Goal: Task Accomplishment & Management: Manage account settings

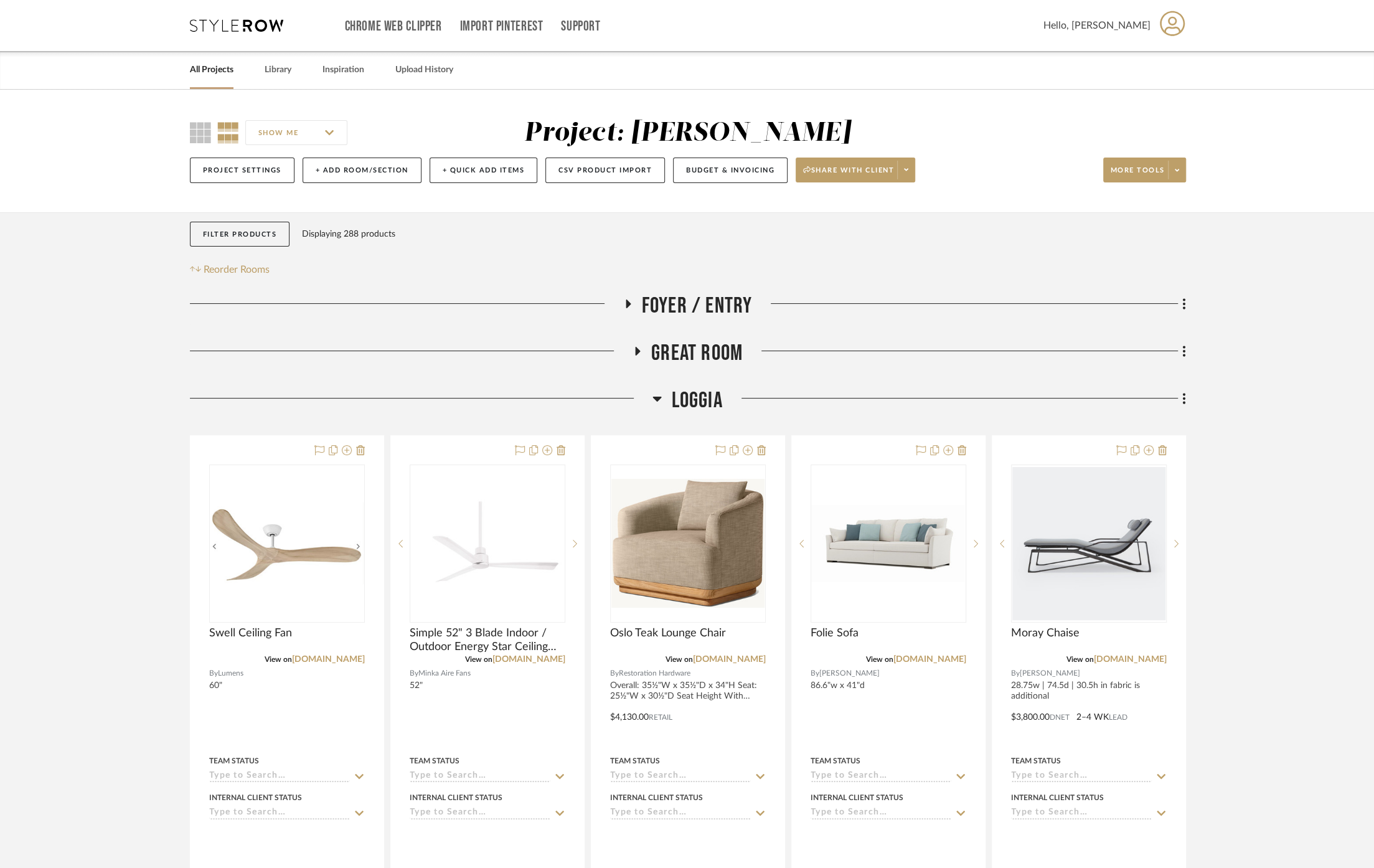
click at [669, 397] on h3 "Loggia" at bounding box center [687, 400] width 69 height 27
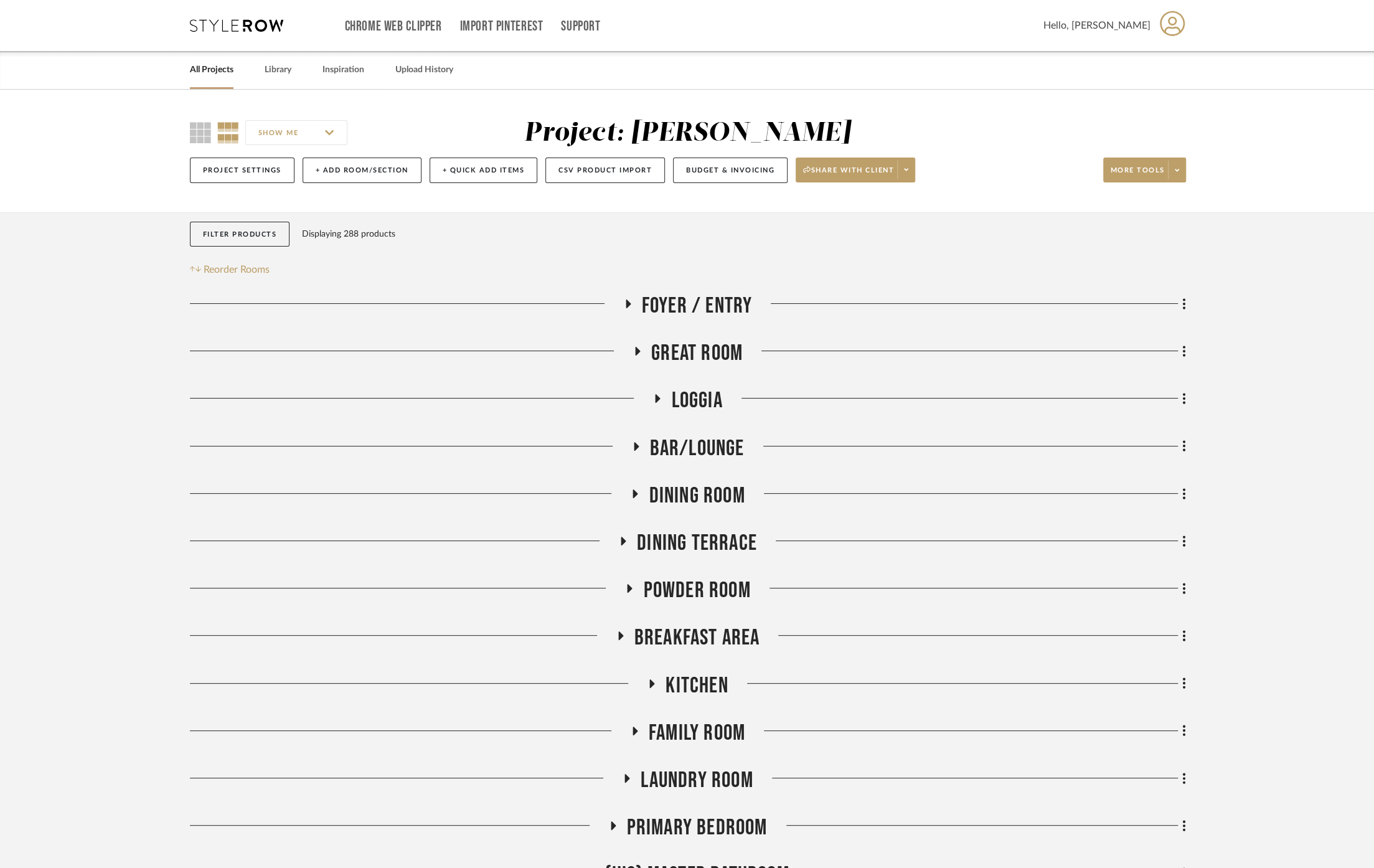
click at [689, 344] on span "Great Room" at bounding box center [696, 353] width 91 height 27
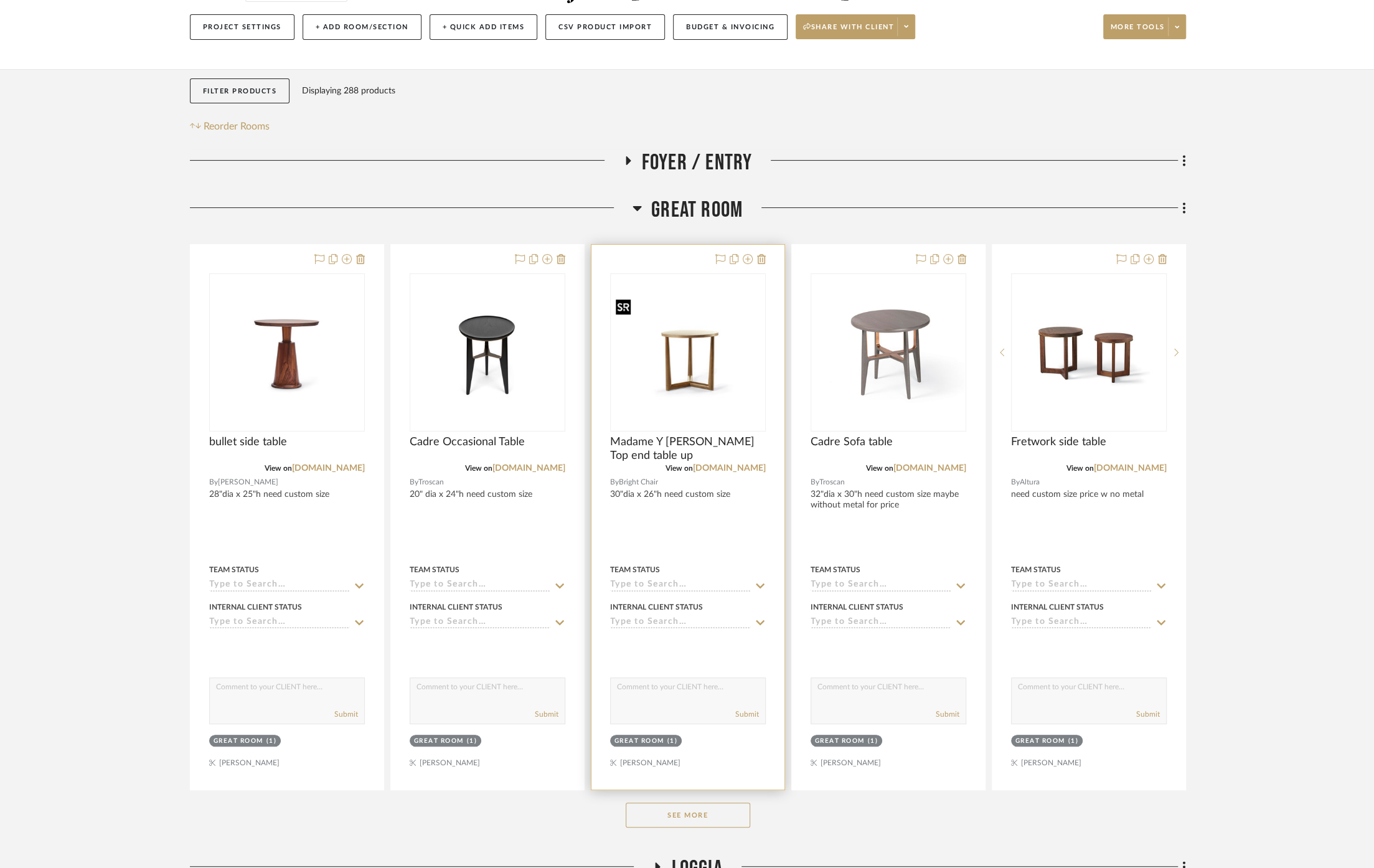
scroll to position [276, 0]
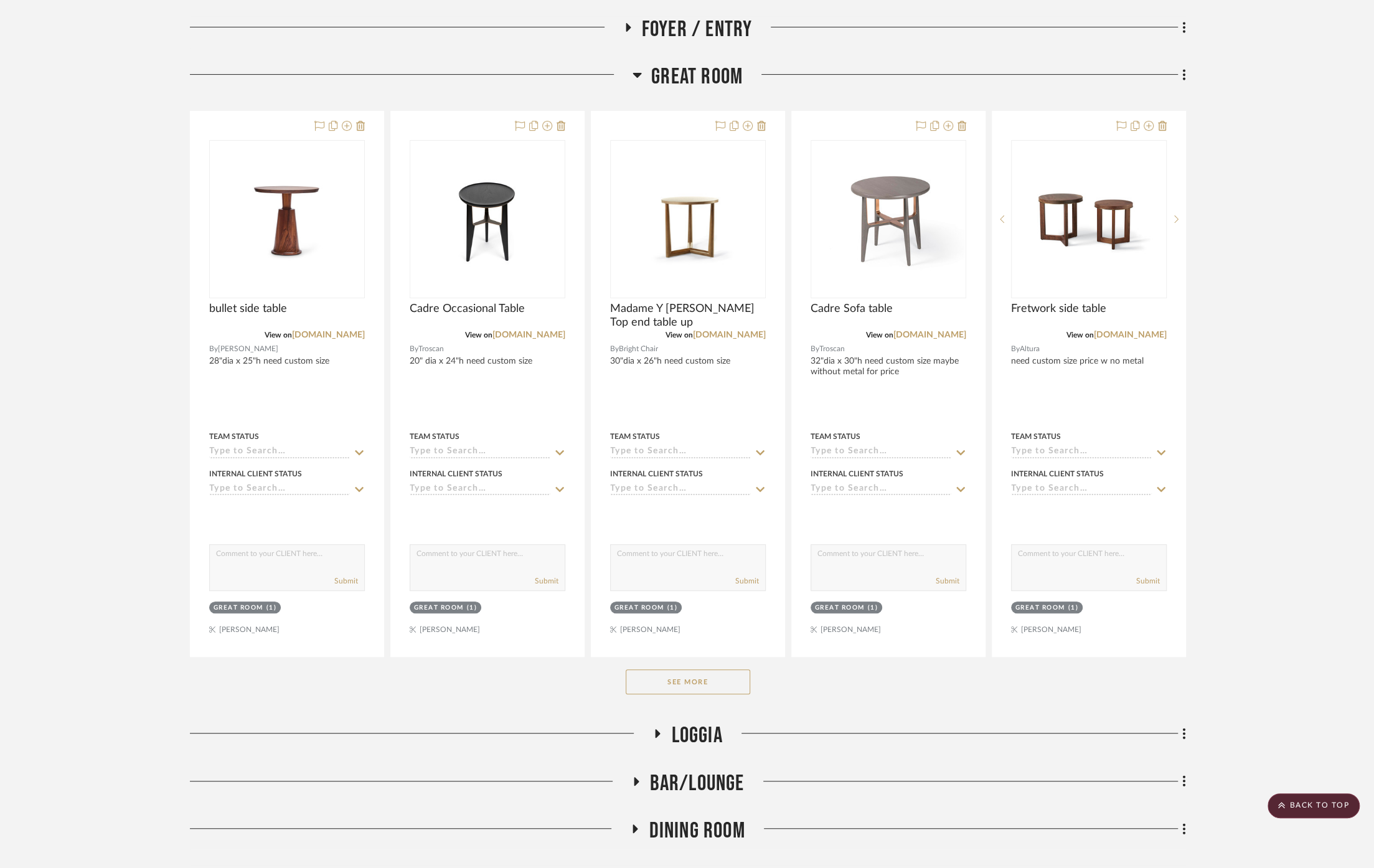
click at [679, 681] on button "See More" at bounding box center [687, 682] width 124 height 25
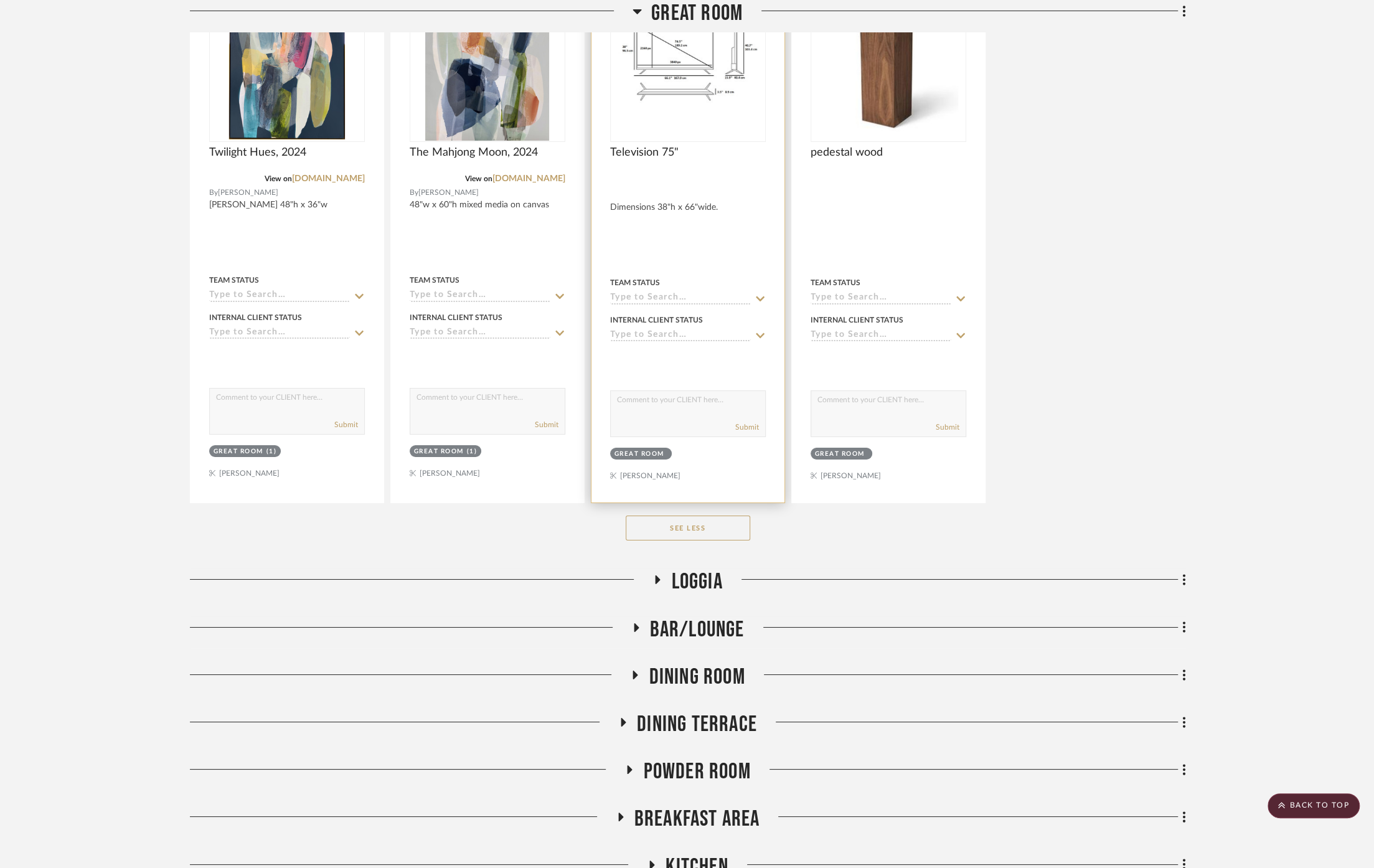
scroll to position [3942, 0]
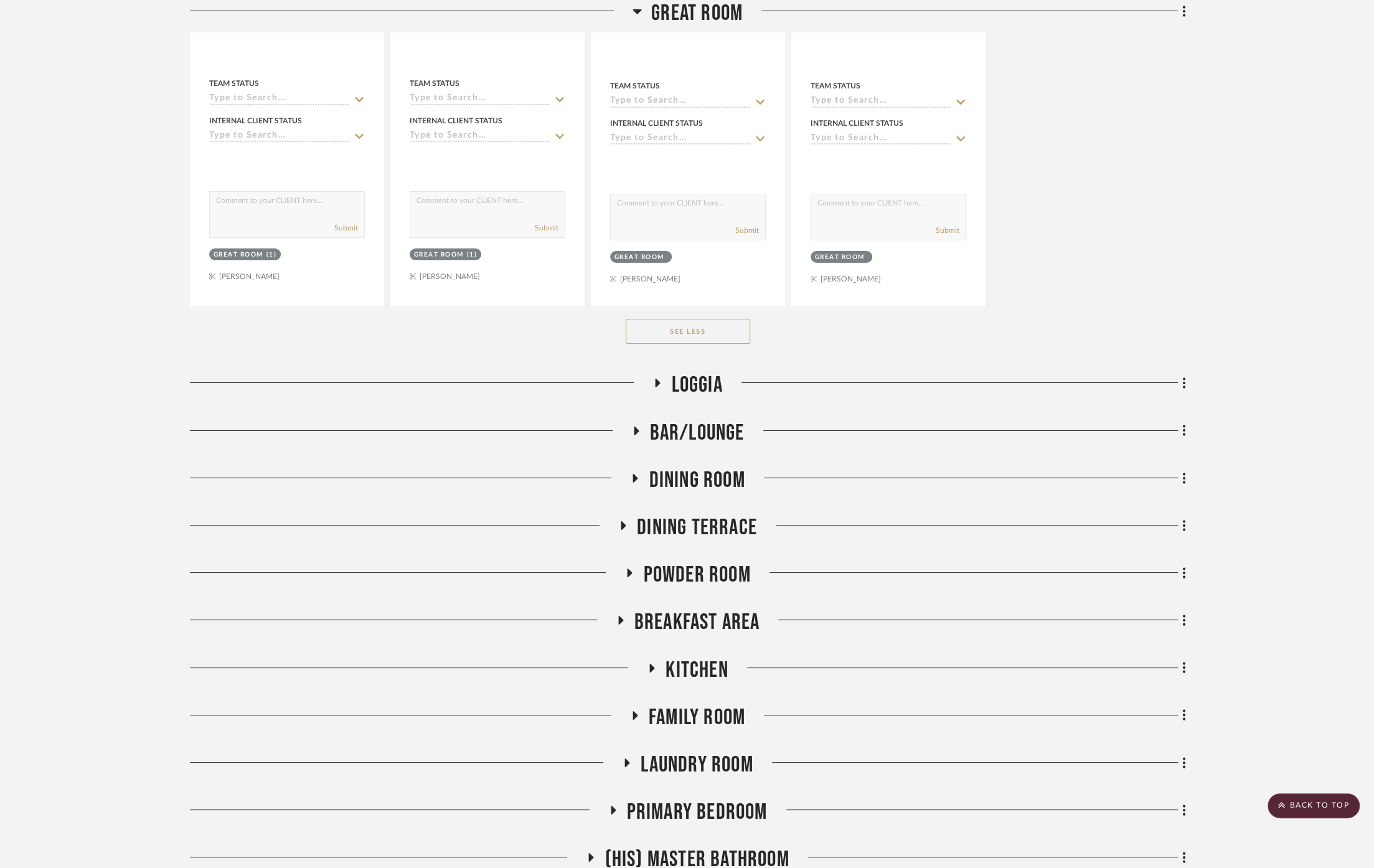
click at [685, 372] on span "Loggia" at bounding box center [696, 385] width 51 height 27
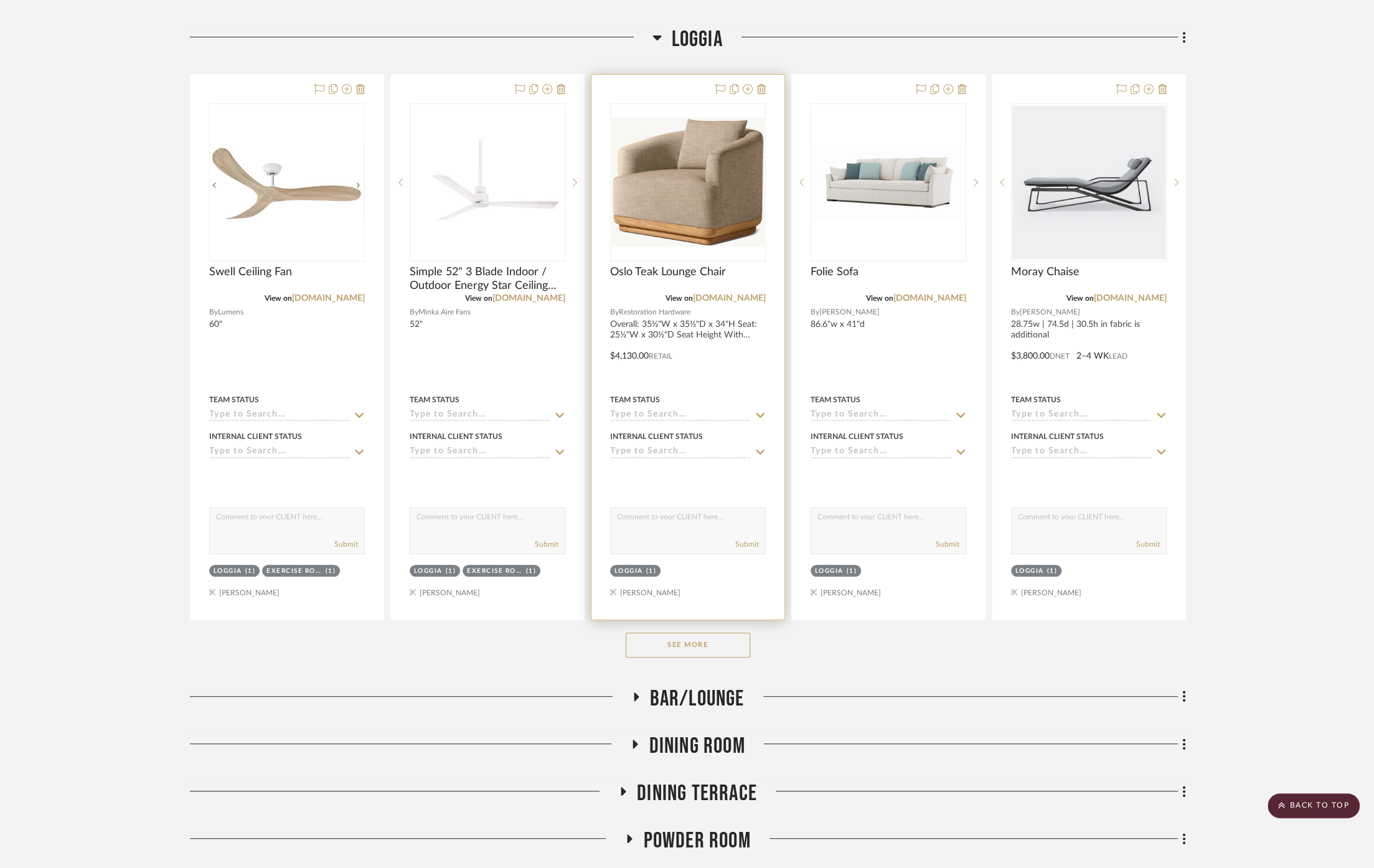
scroll to position [4427, 0]
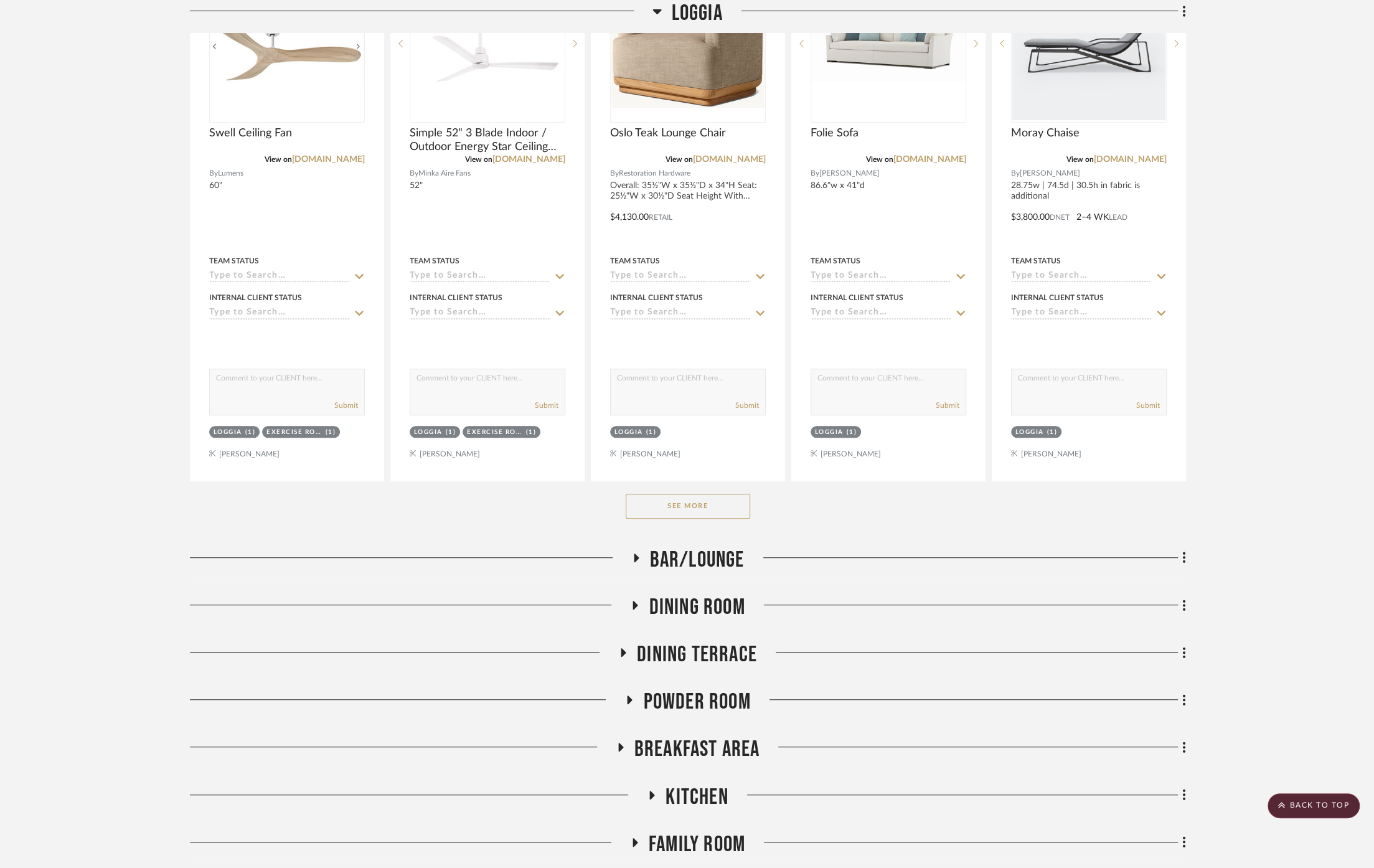
click at [700, 493] on button "See More" at bounding box center [687, 506] width 124 height 25
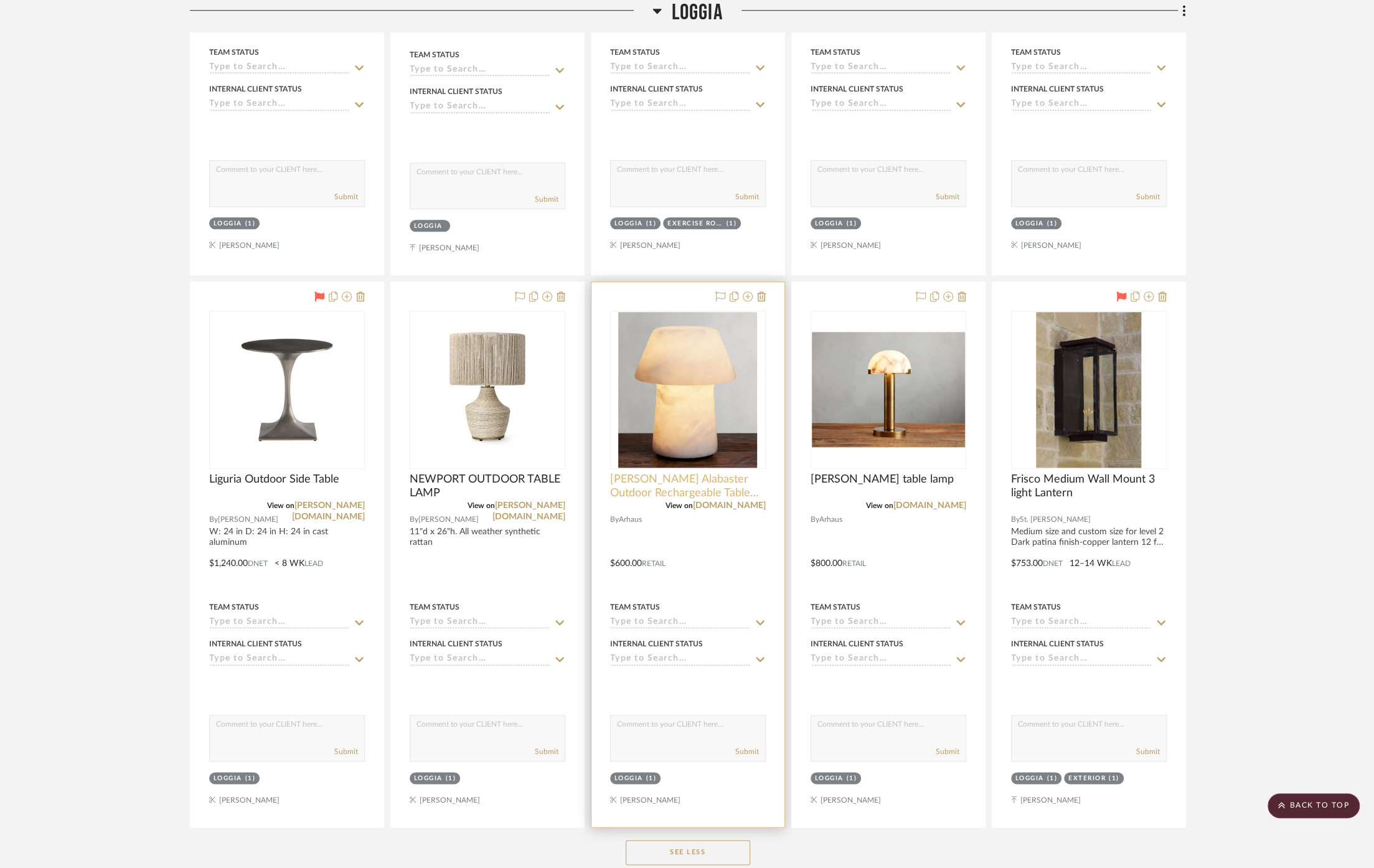
scroll to position [5532, 0]
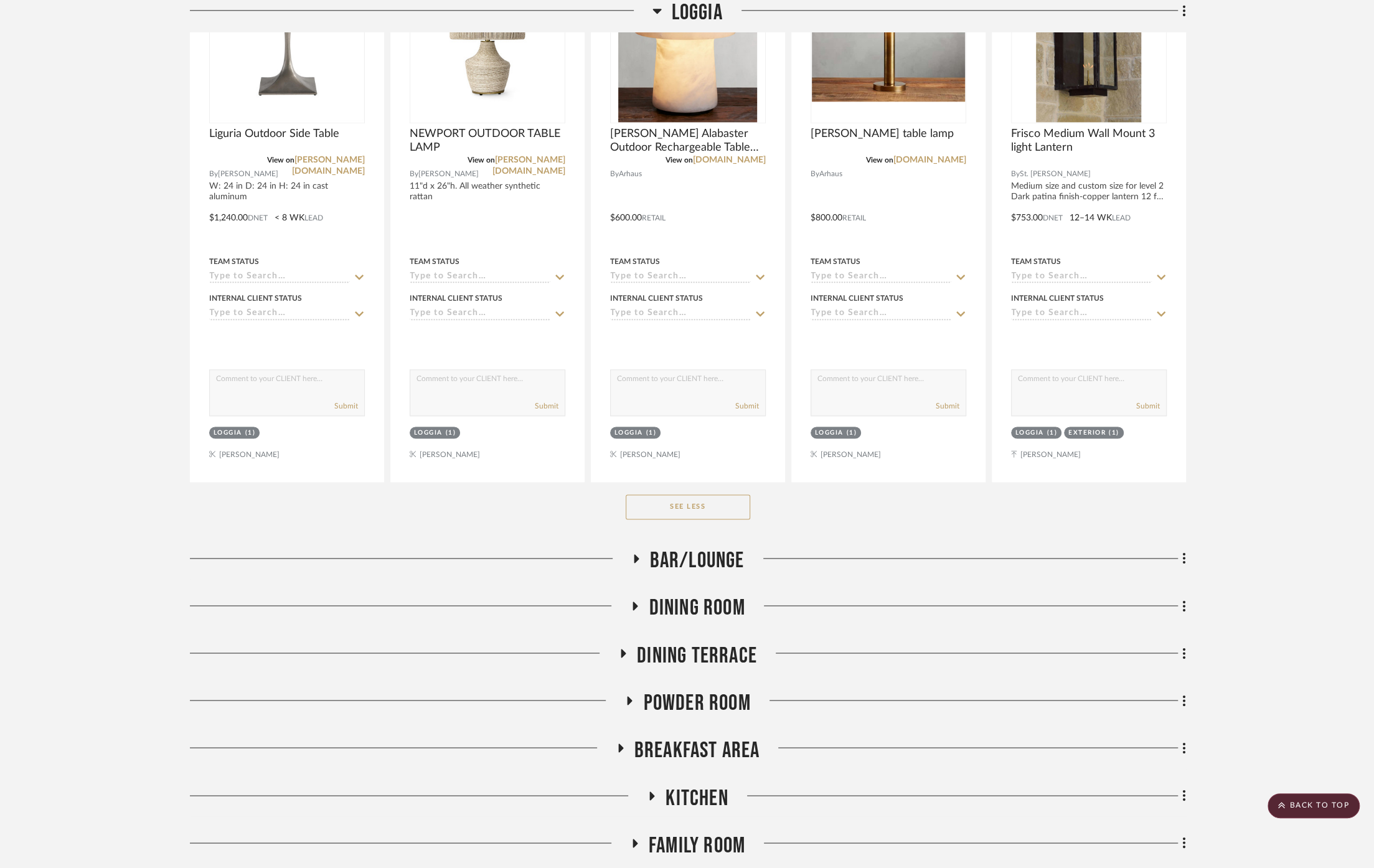
click at [700, 548] on span "Bar/Lounge" at bounding box center [698, 560] width 95 height 27
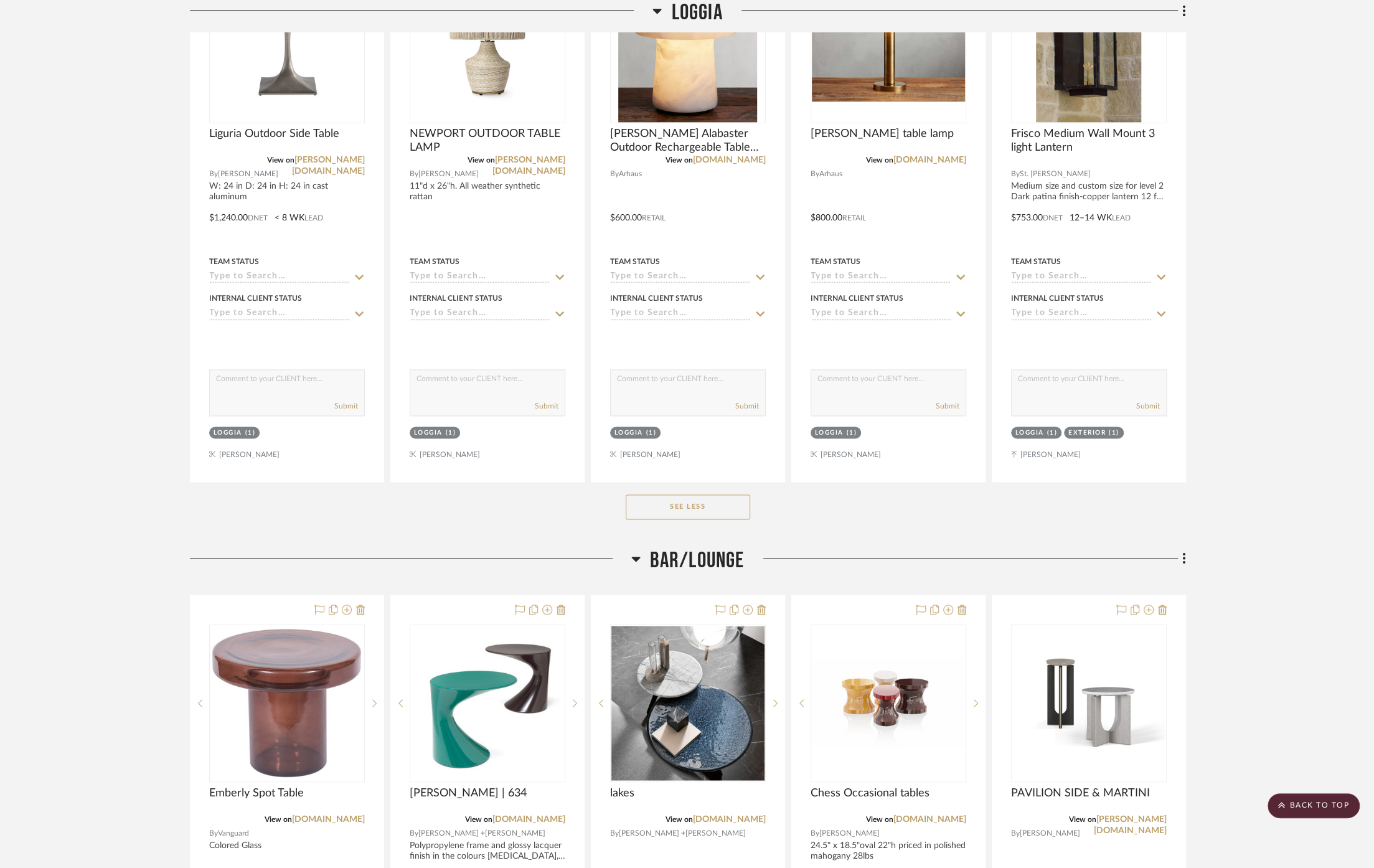
click at [706, 547] on span "Bar/Lounge" at bounding box center [698, 560] width 95 height 27
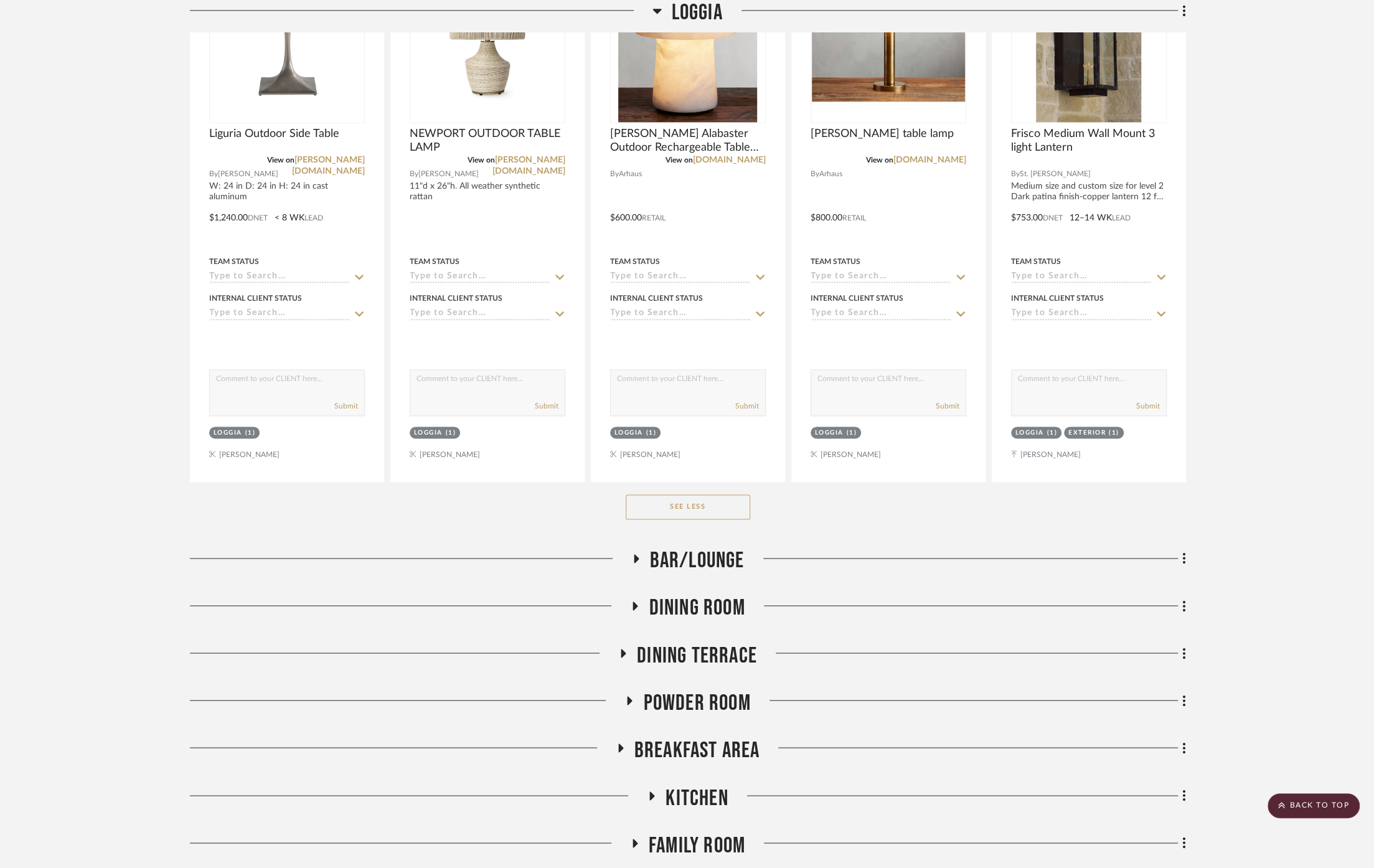
click at [696, 594] on span "Dining Room" at bounding box center [696, 608] width 96 height 27
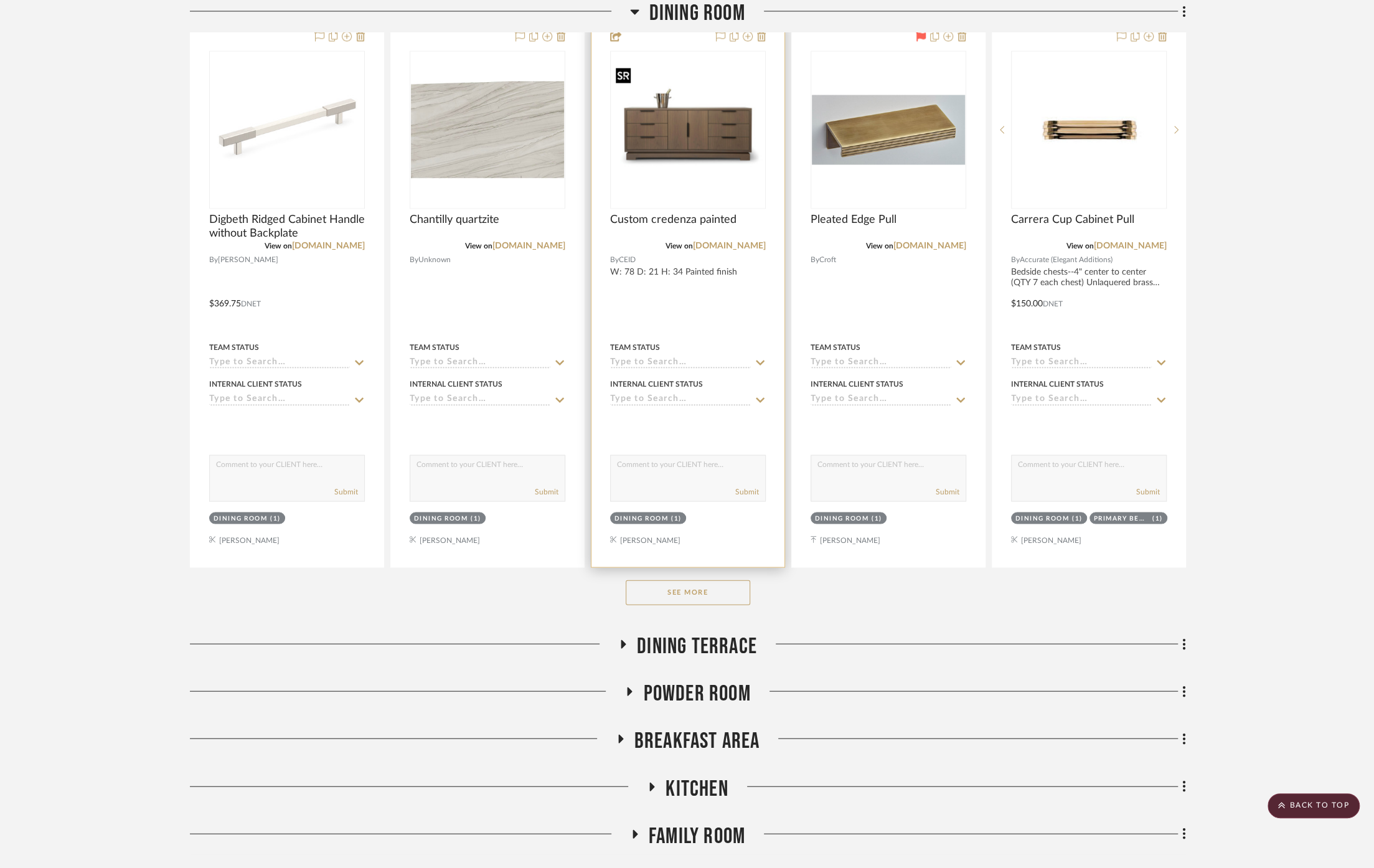
scroll to position [6155, 0]
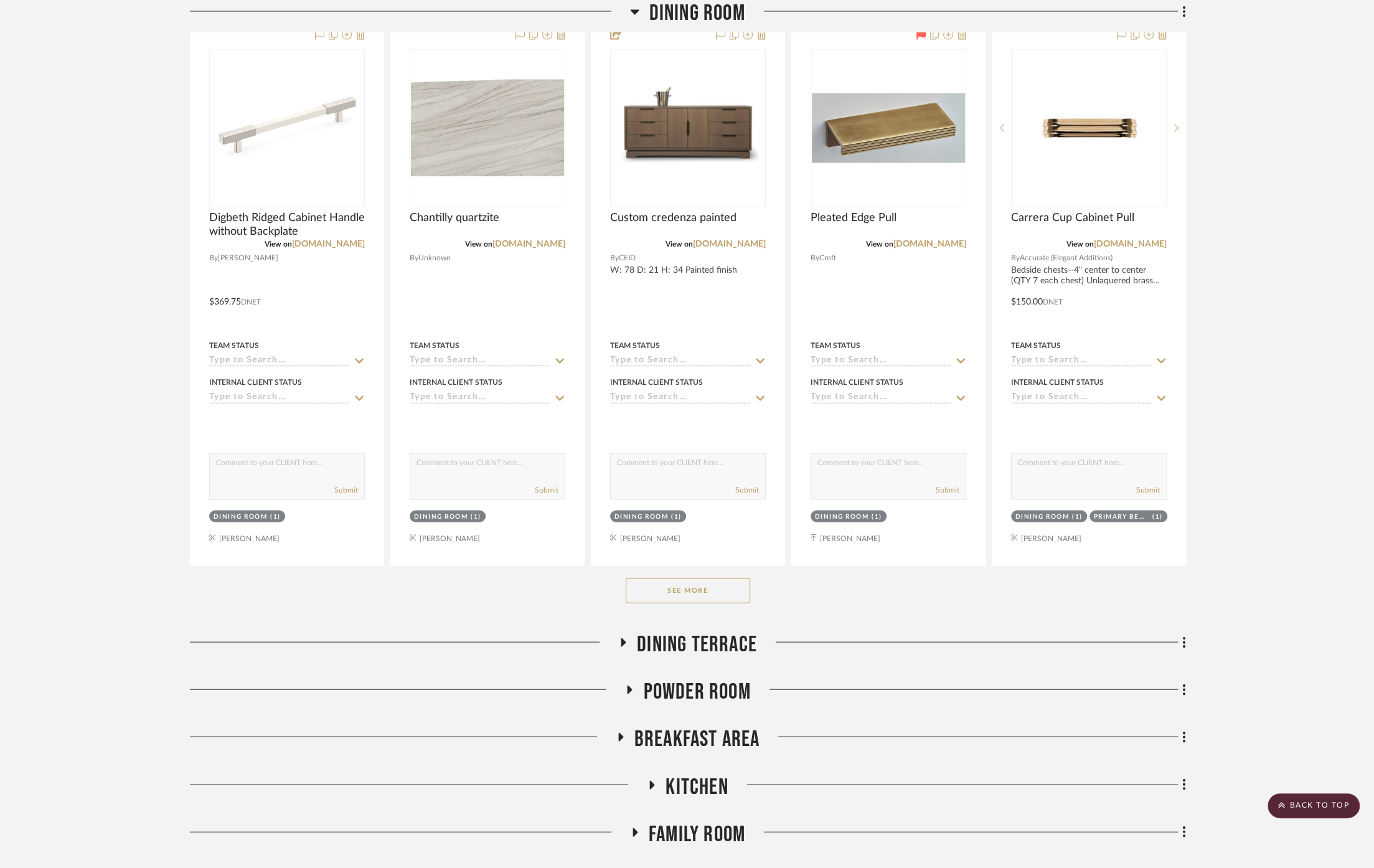
click at [724, 631] on span "Dining Terrace" at bounding box center [697, 644] width 120 height 27
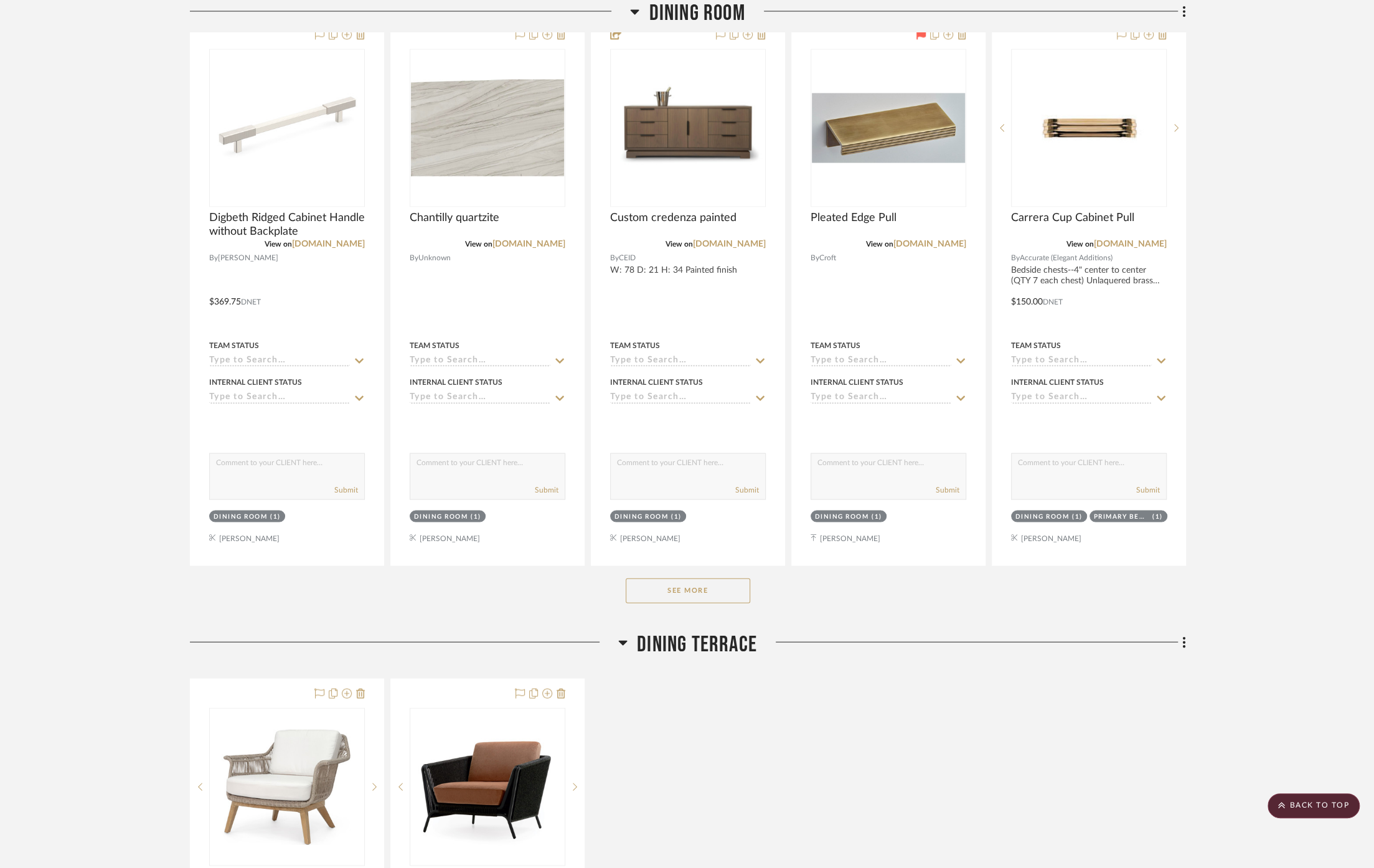
click at [725, 631] on span "Dining Terrace" at bounding box center [697, 644] width 120 height 27
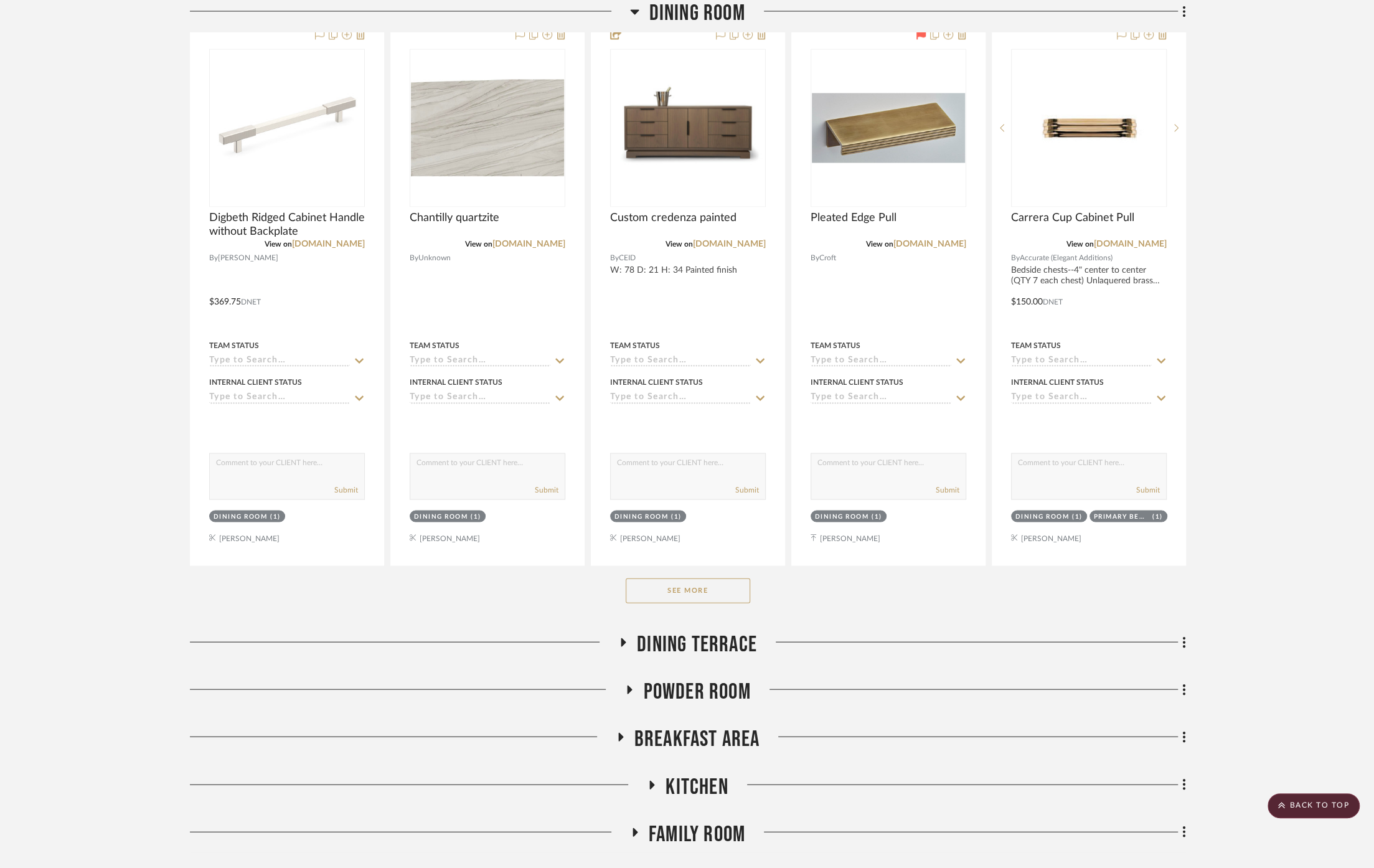
click at [710, 678] on span "Powder Room" at bounding box center [697, 691] width 107 height 27
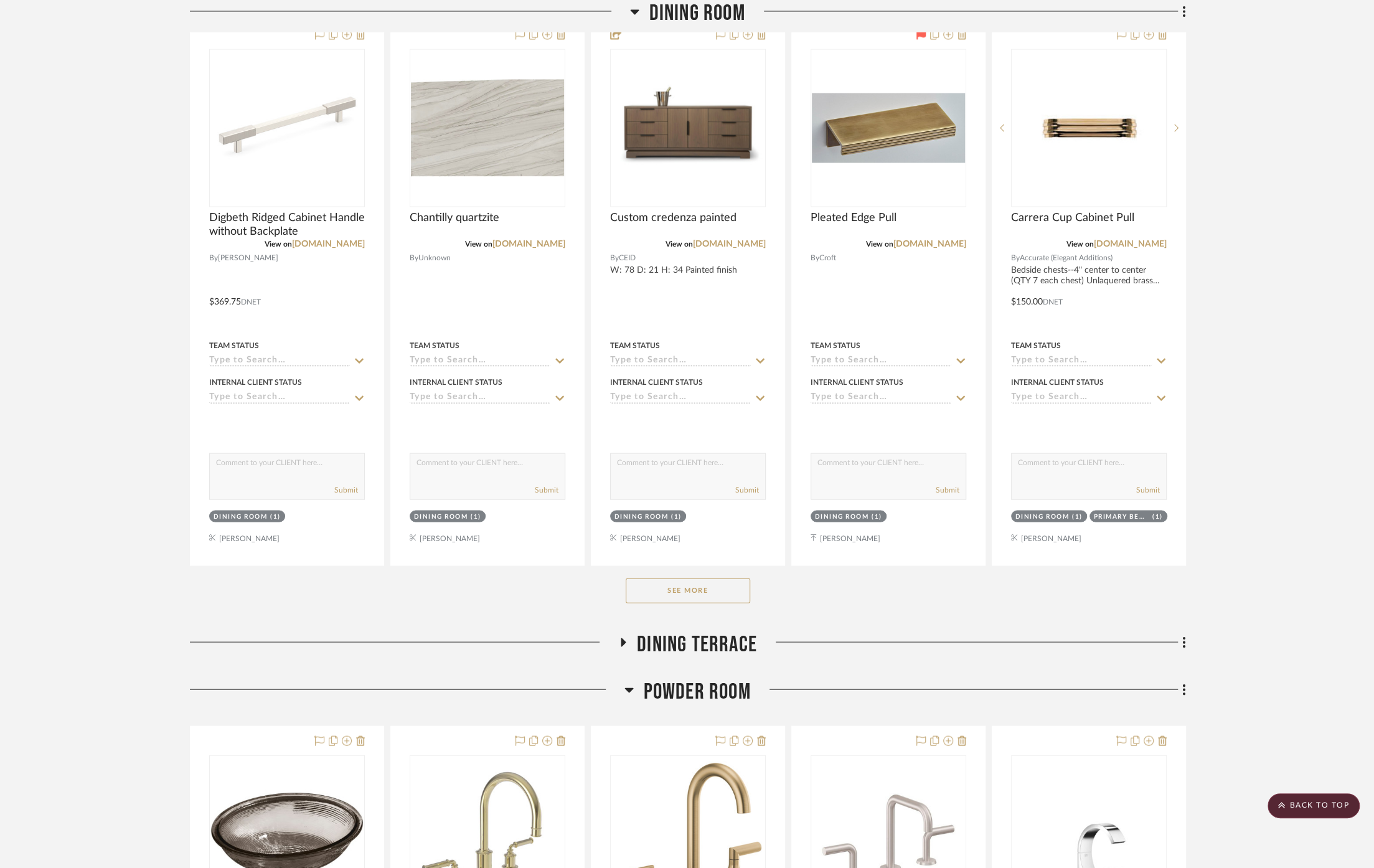
click at [710, 678] on span "Powder Room" at bounding box center [697, 691] width 107 height 27
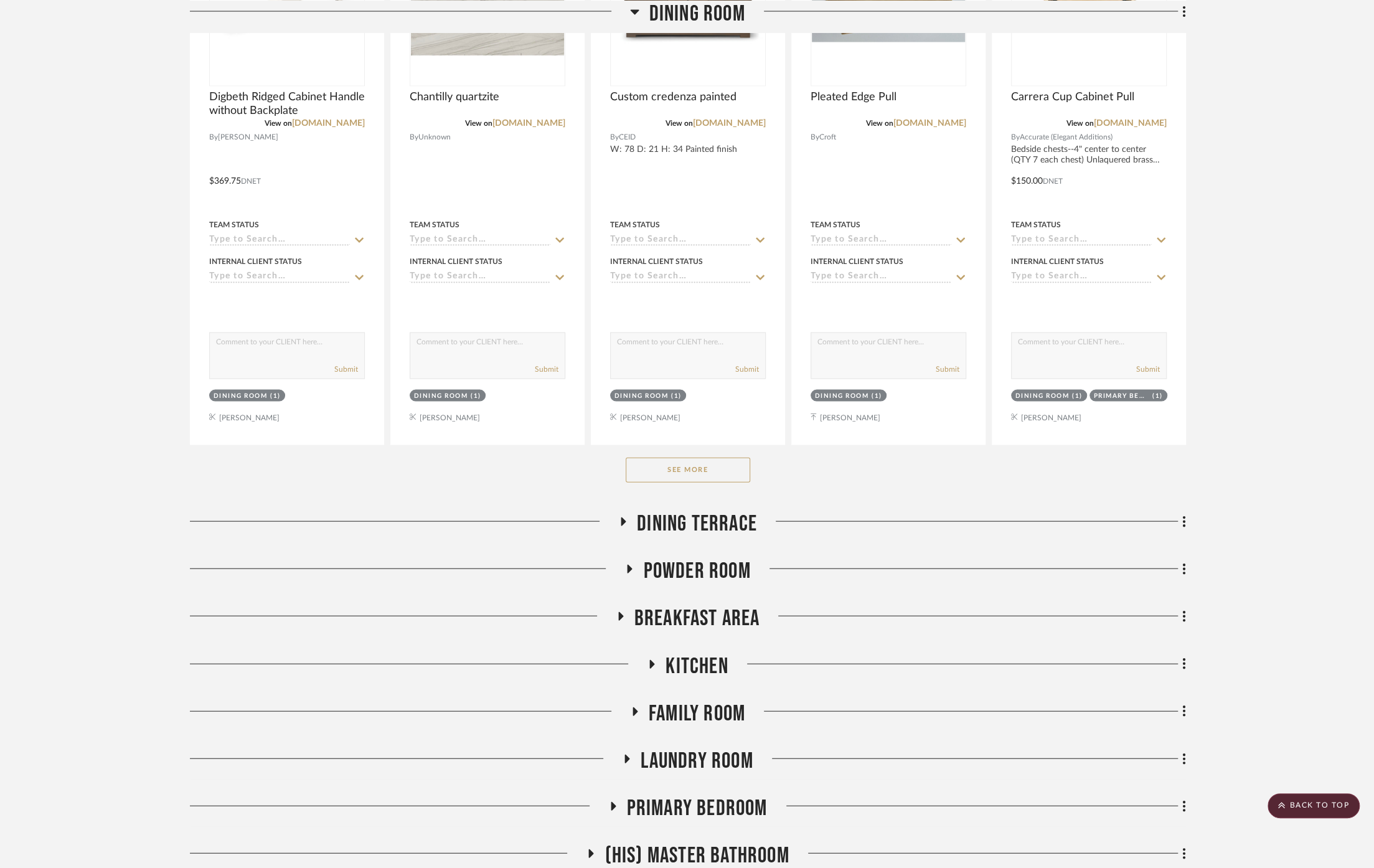
scroll to position [6432, 0]
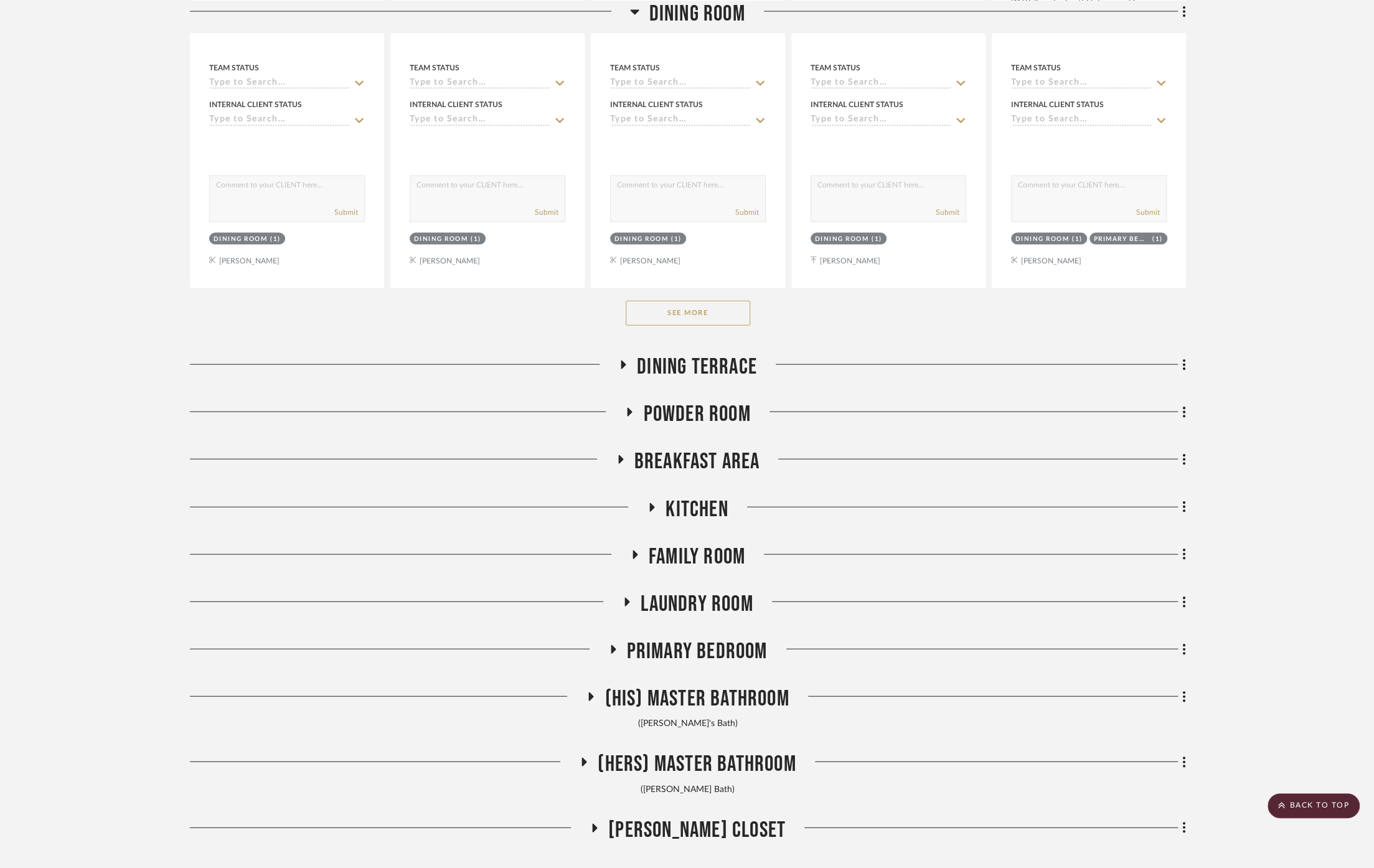
click at [711, 448] on span "Breakfast Area" at bounding box center [697, 461] width 126 height 27
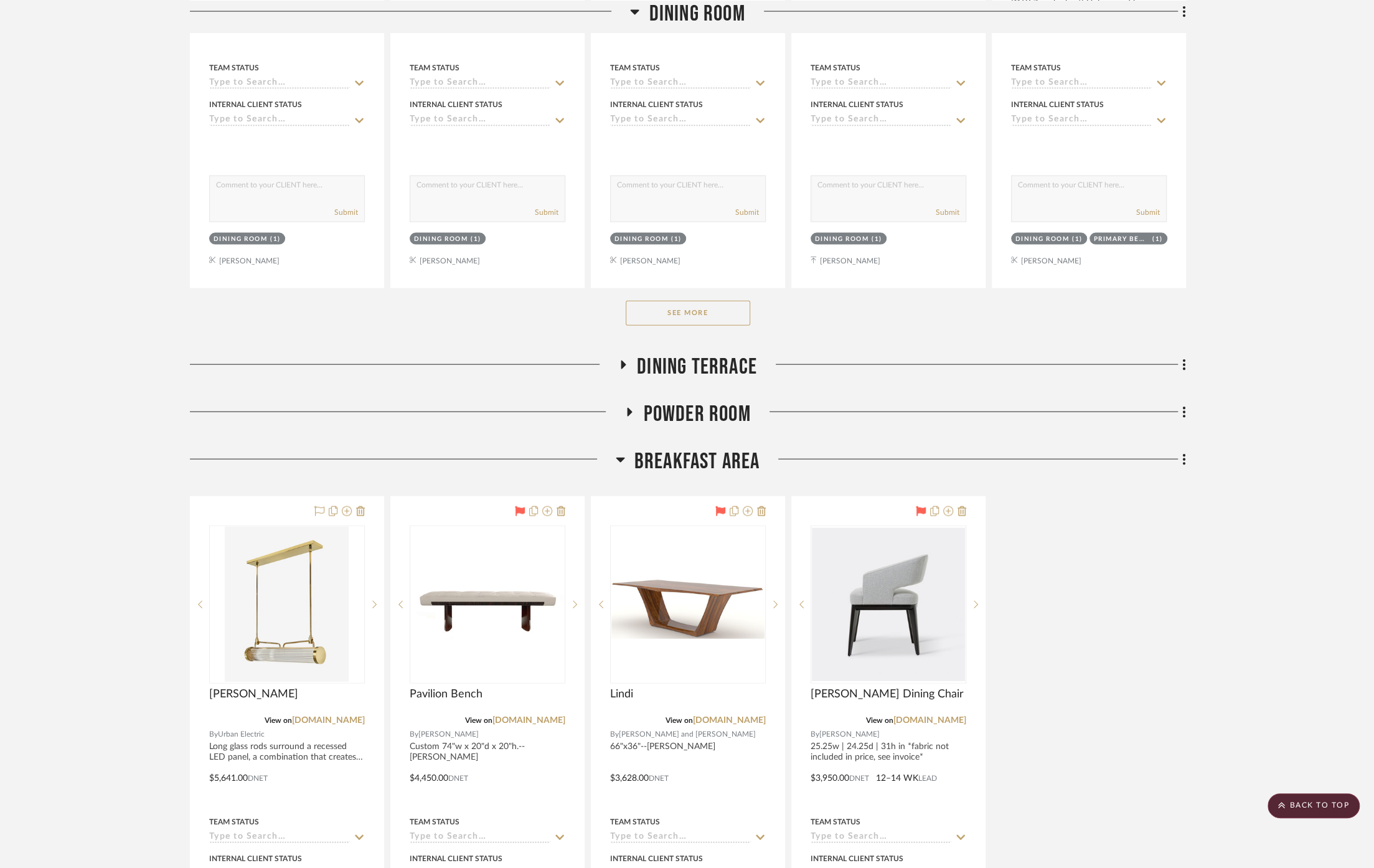
click at [711, 448] on span "Breakfast Area" at bounding box center [697, 461] width 126 height 27
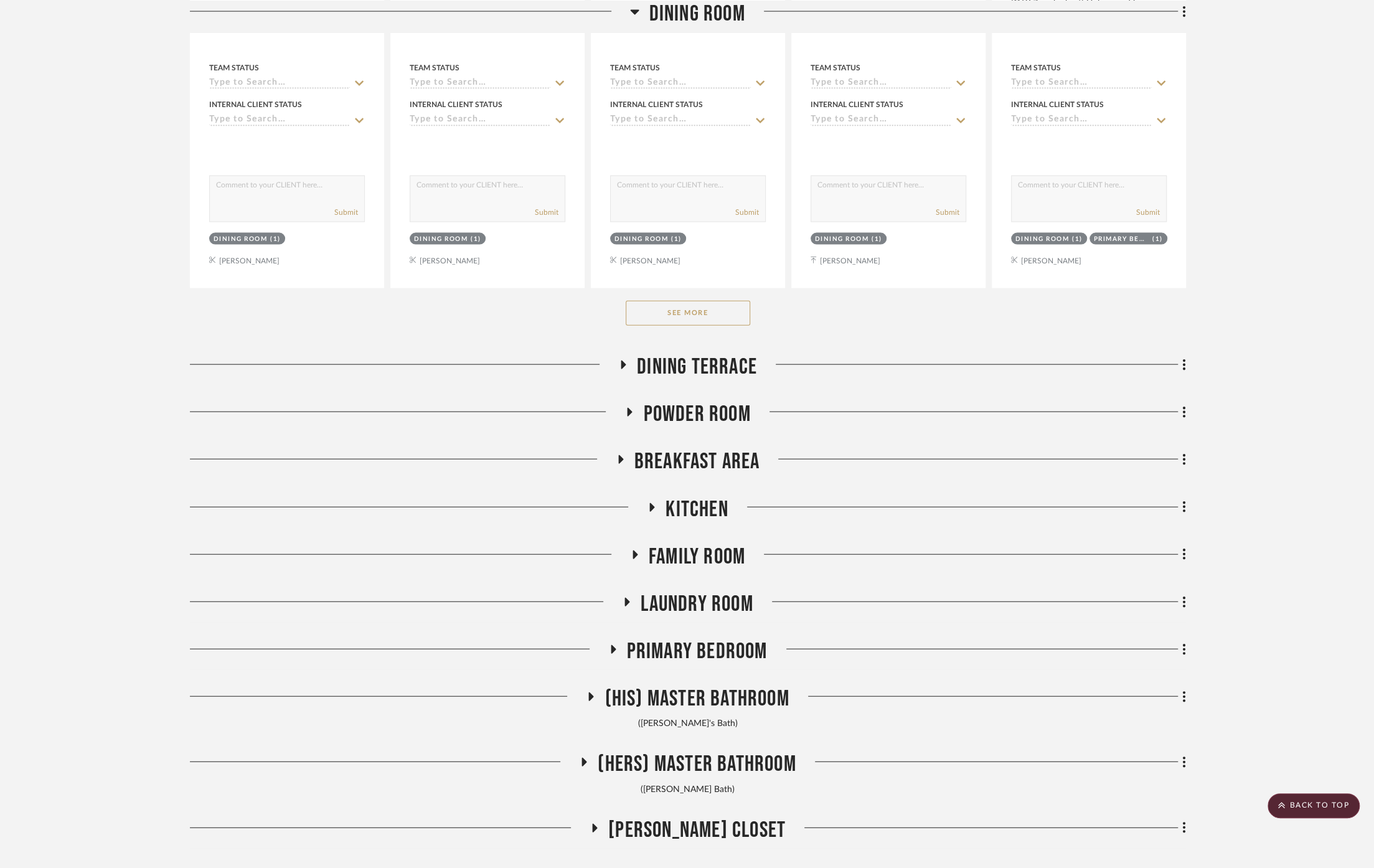
click at [715, 498] on span "Kitchen" at bounding box center [696, 509] width 63 height 27
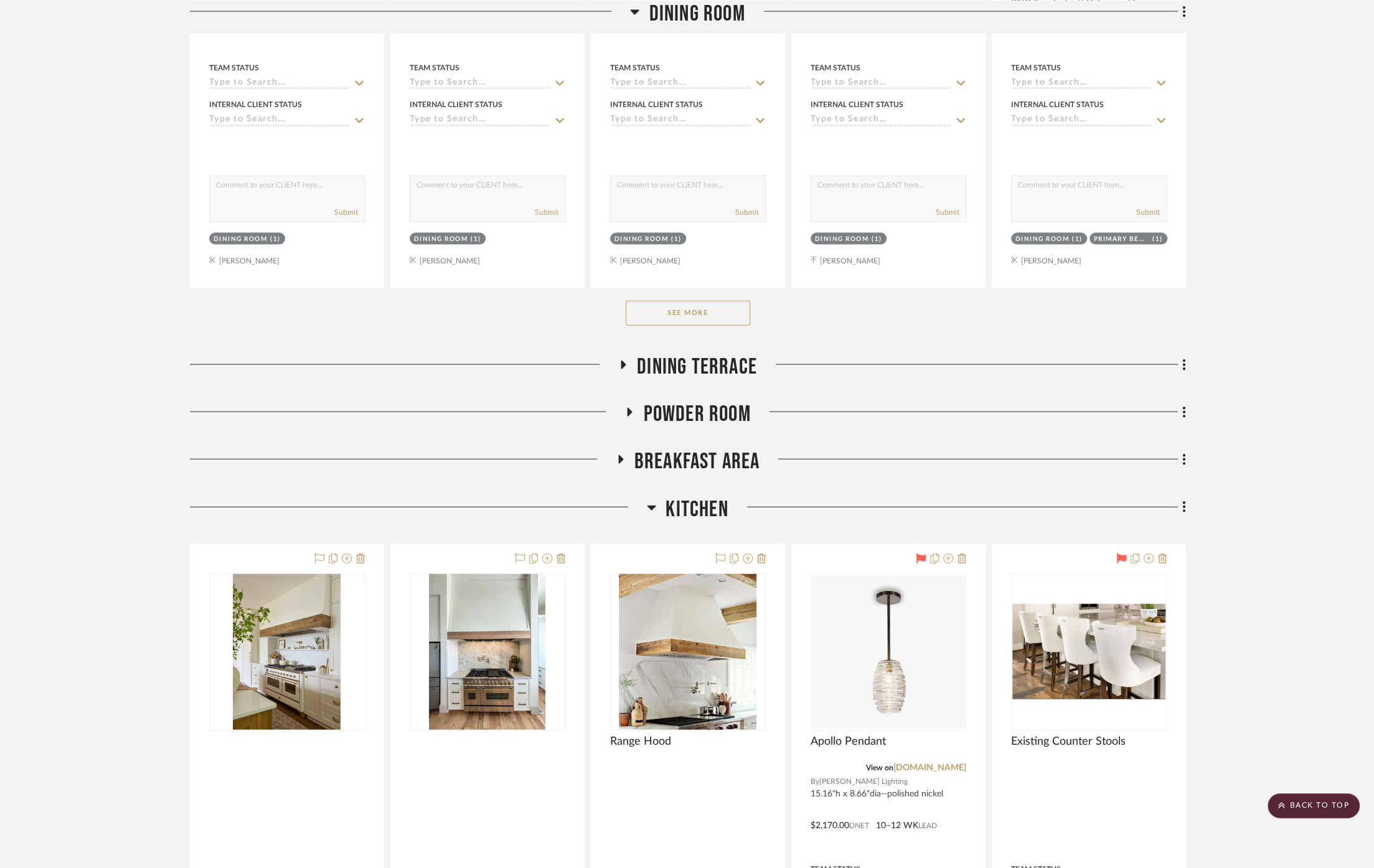
click at [715, 498] on span "Kitchen" at bounding box center [696, 509] width 63 height 27
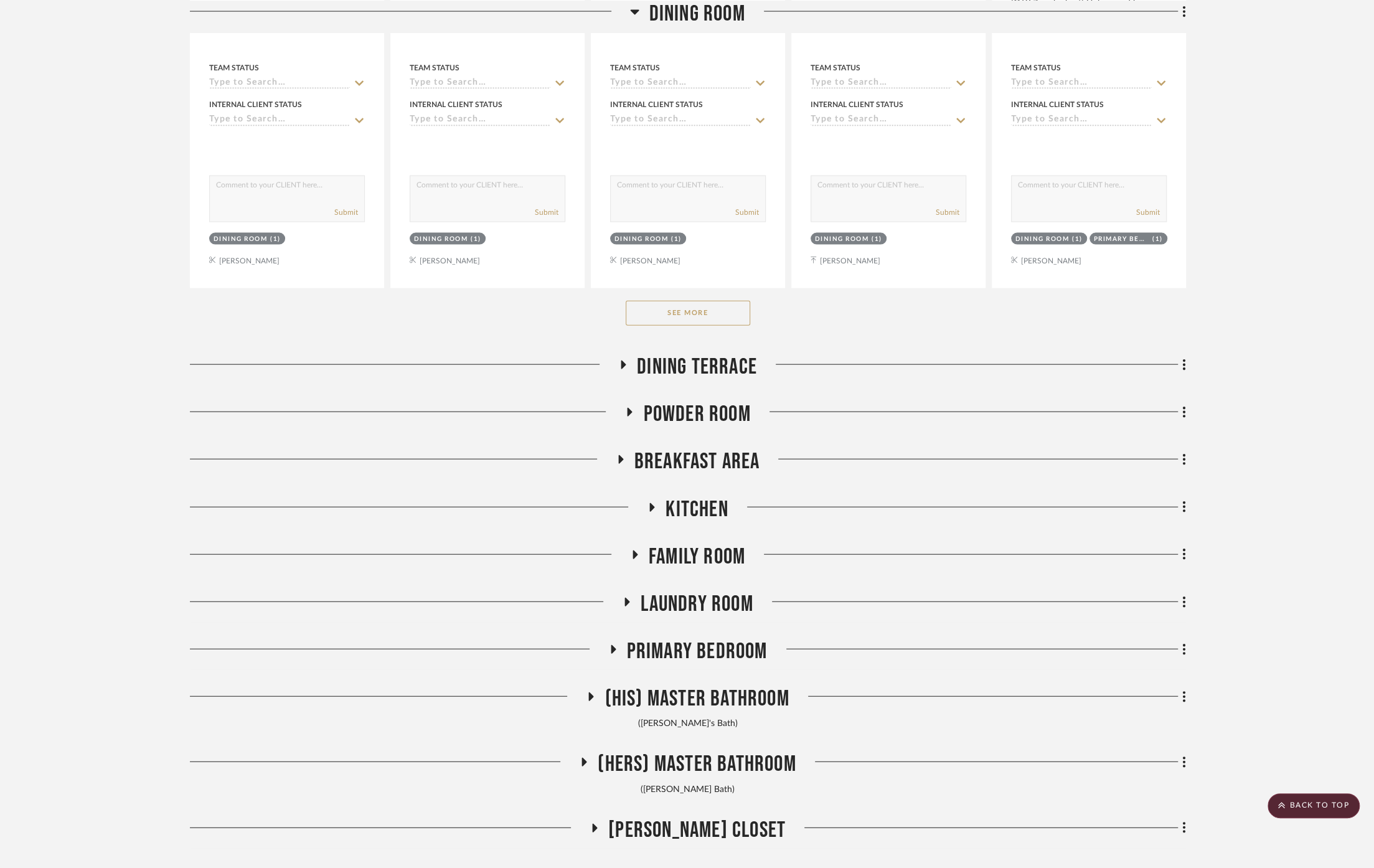
click at [715, 544] on span "Family Room" at bounding box center [697, 557] width 96 height 27
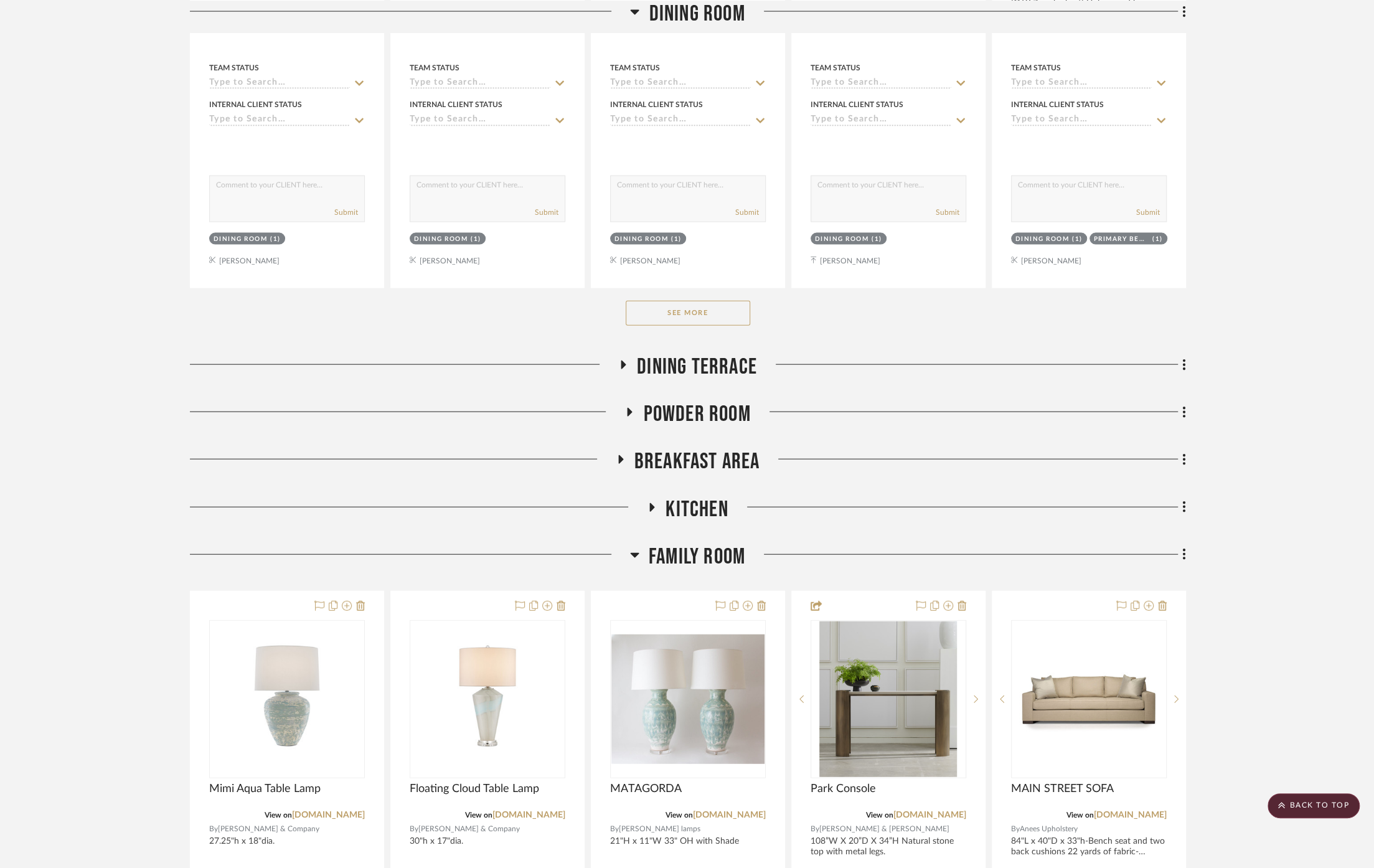
click at [715, 544] on span "Family Room" at bounding box center [697, 557] width 96 height 27
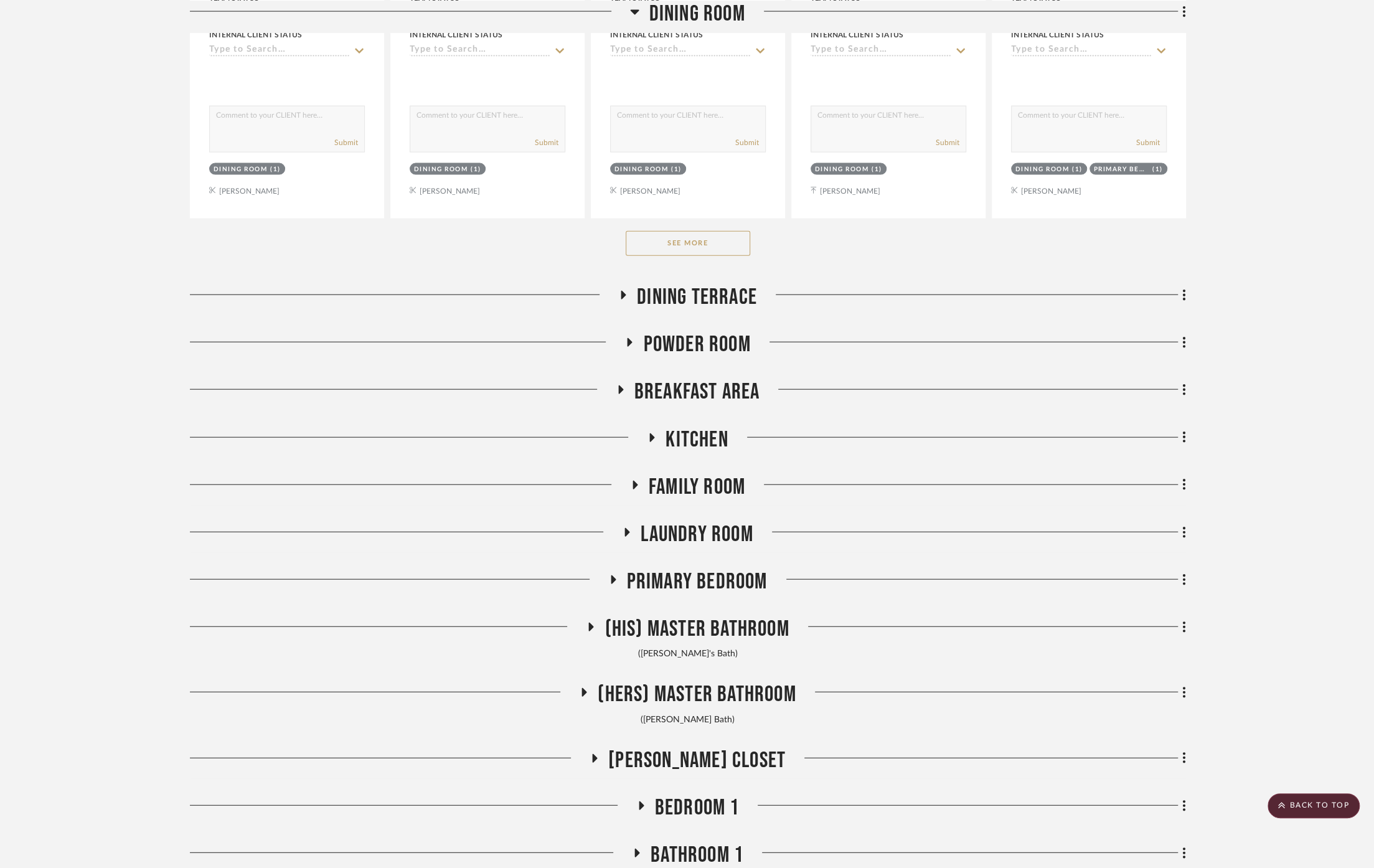
scroll to position [6570, 0]
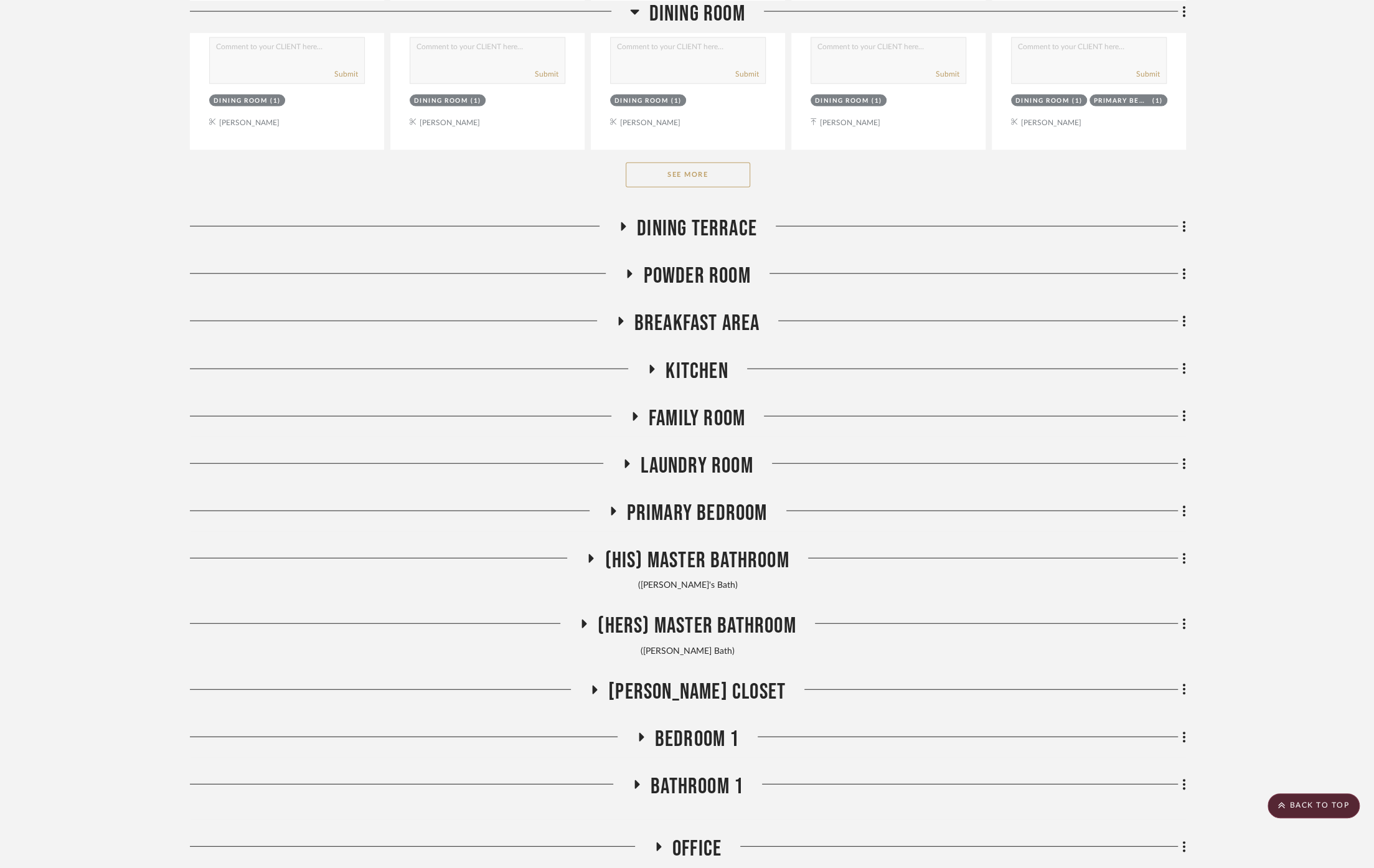
click at [695, 501] on span "Primary Bedroom" at bounding box center [697, 513] width 141 height 27
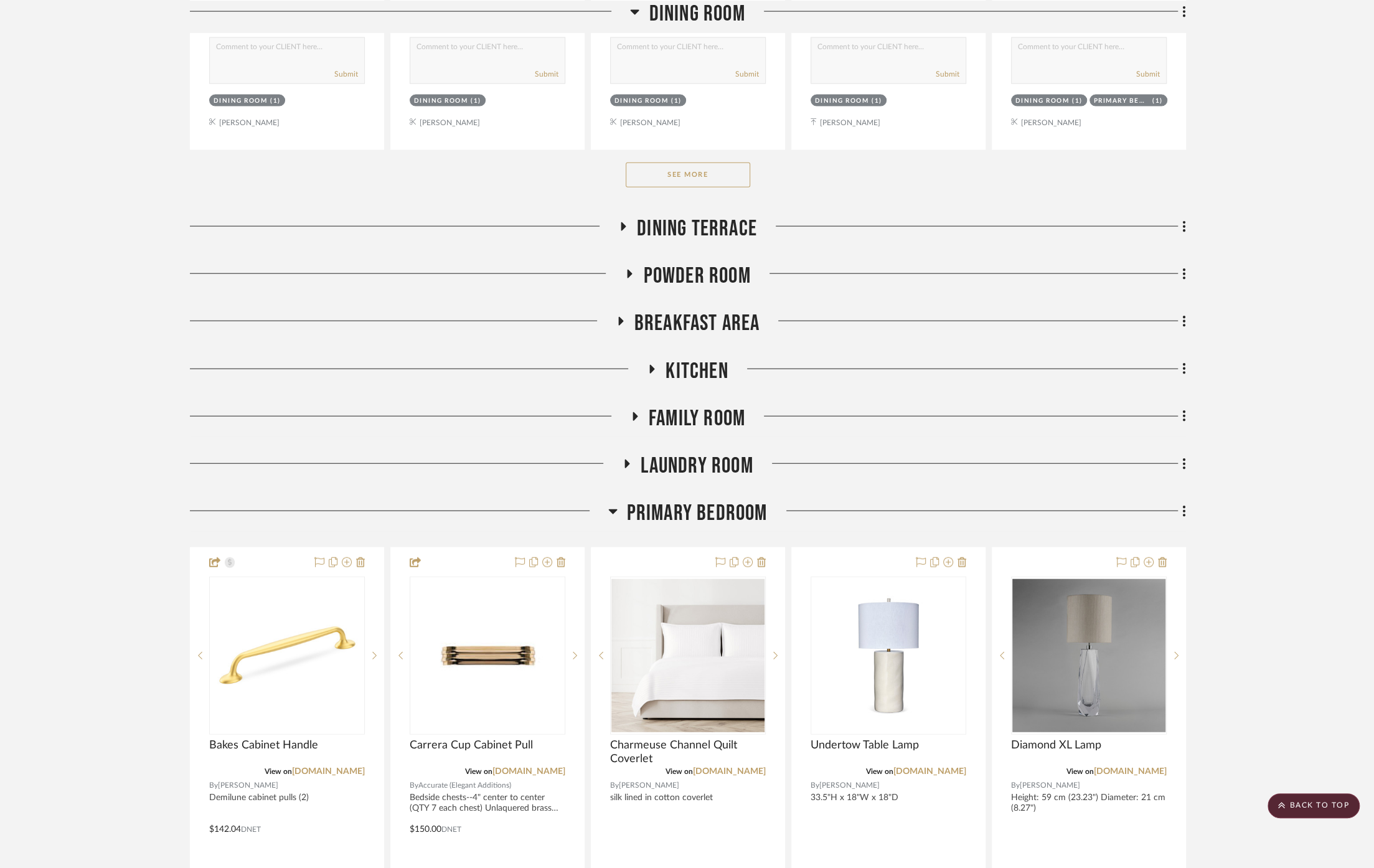
click at [695, 501] on span "Primary Bedroom" at bounding box center [697, 513] width 141 height 27
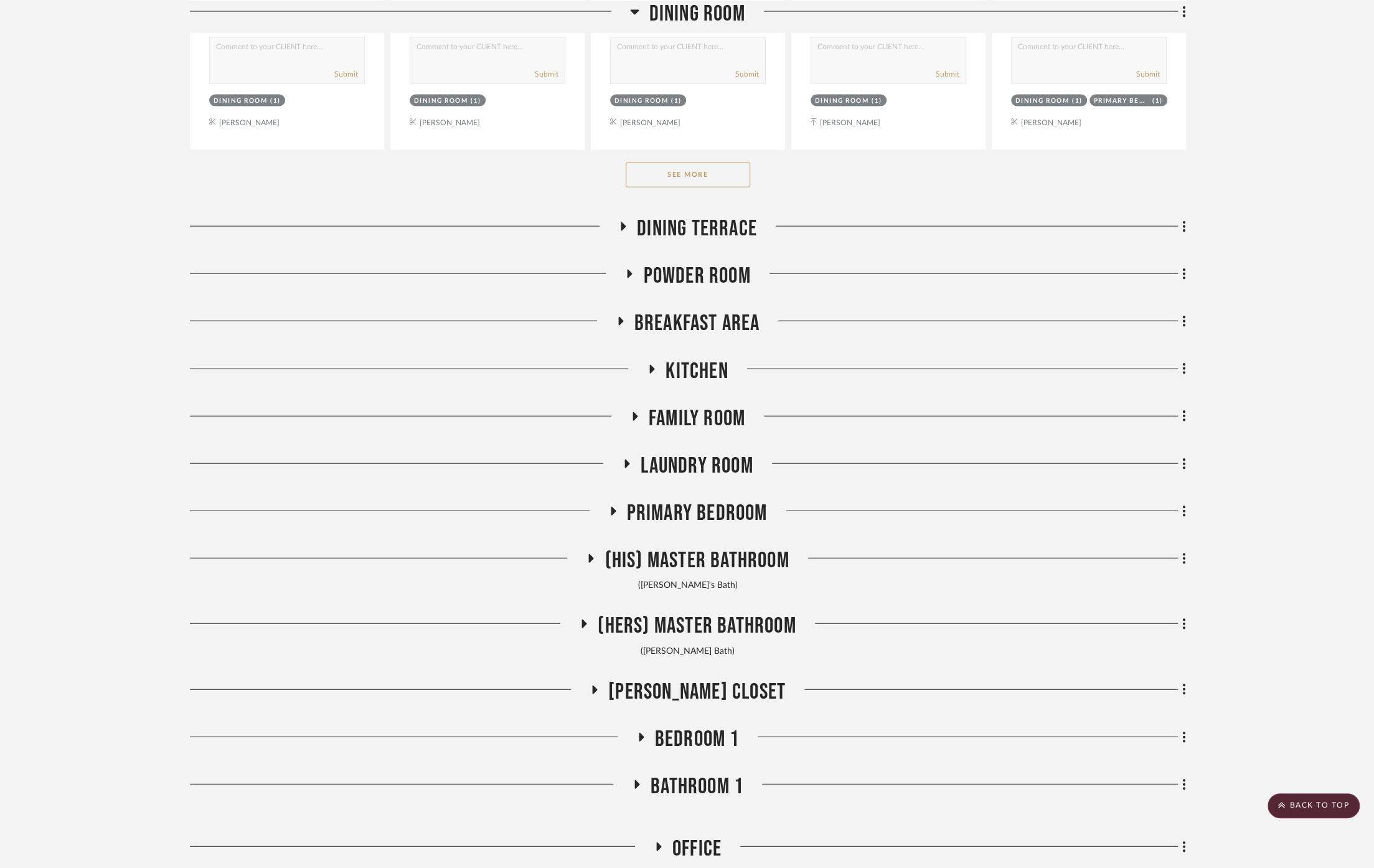
click at [708, 547] on span "(His) Master Bathroom" at bounding box center [696, 560] width 184 height 27
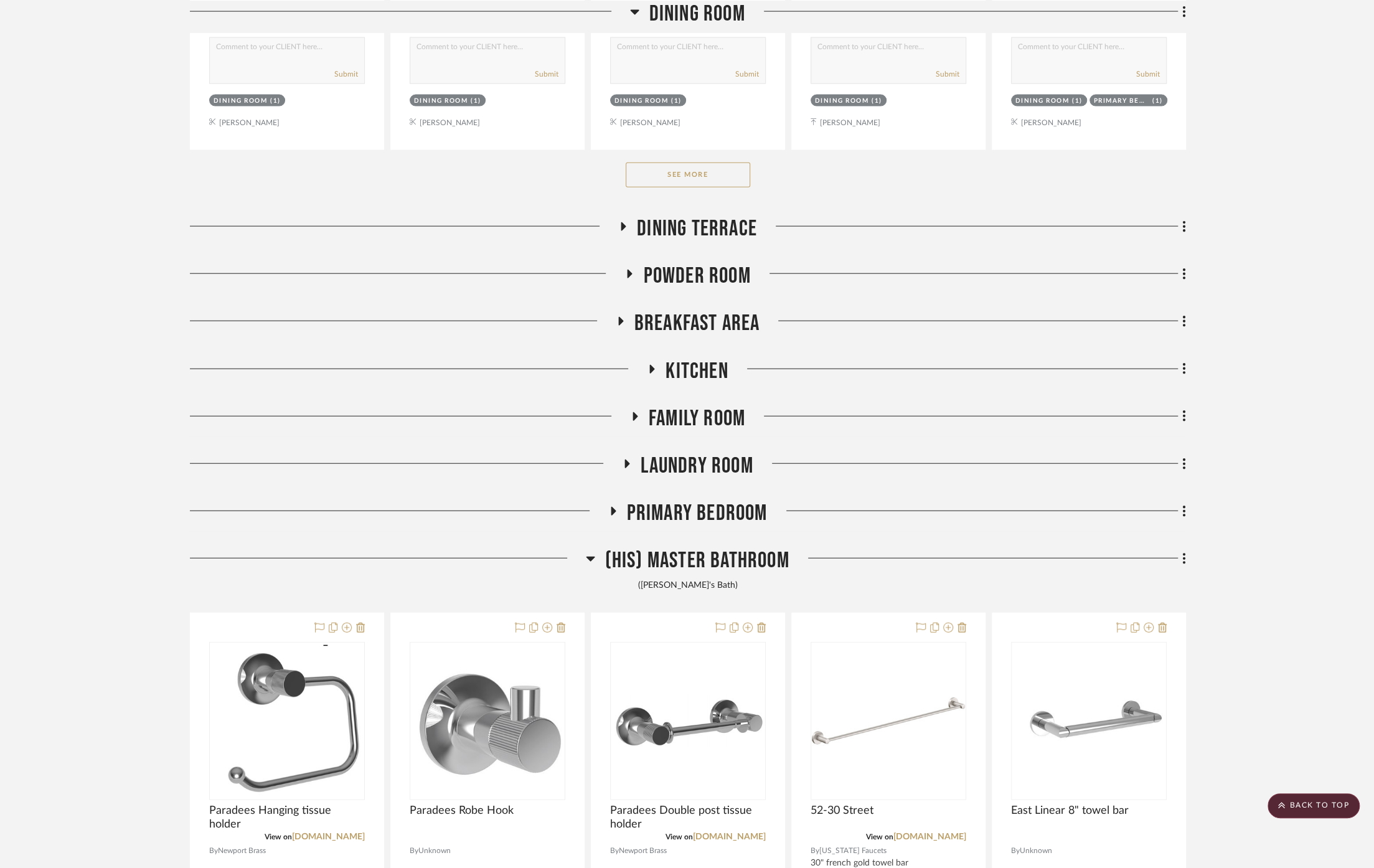
click at [708, 547] on span "(His) Master Bathroom" at bounding box center [696, 560] width 184 height 27
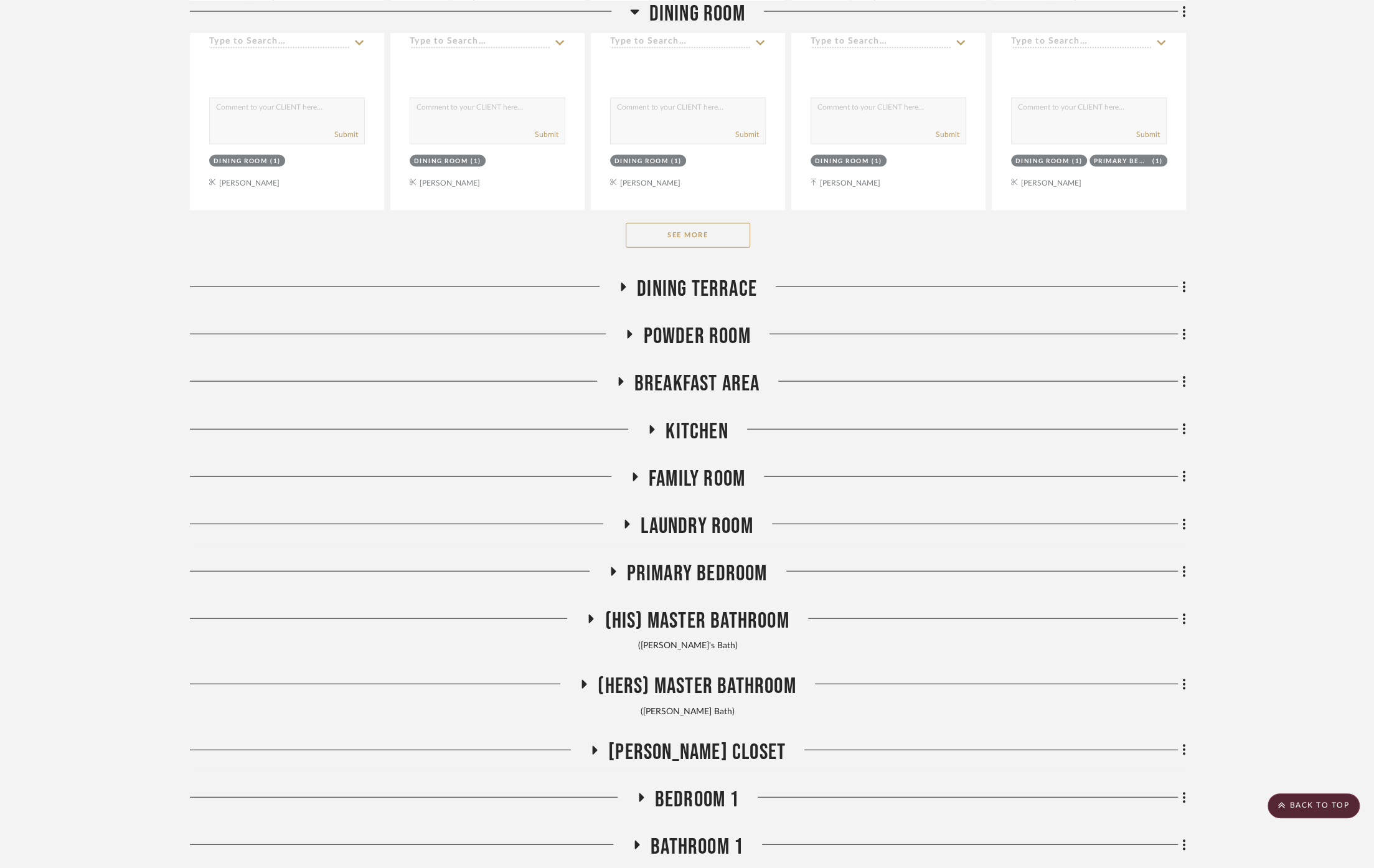
scroll to position [6640, 0]
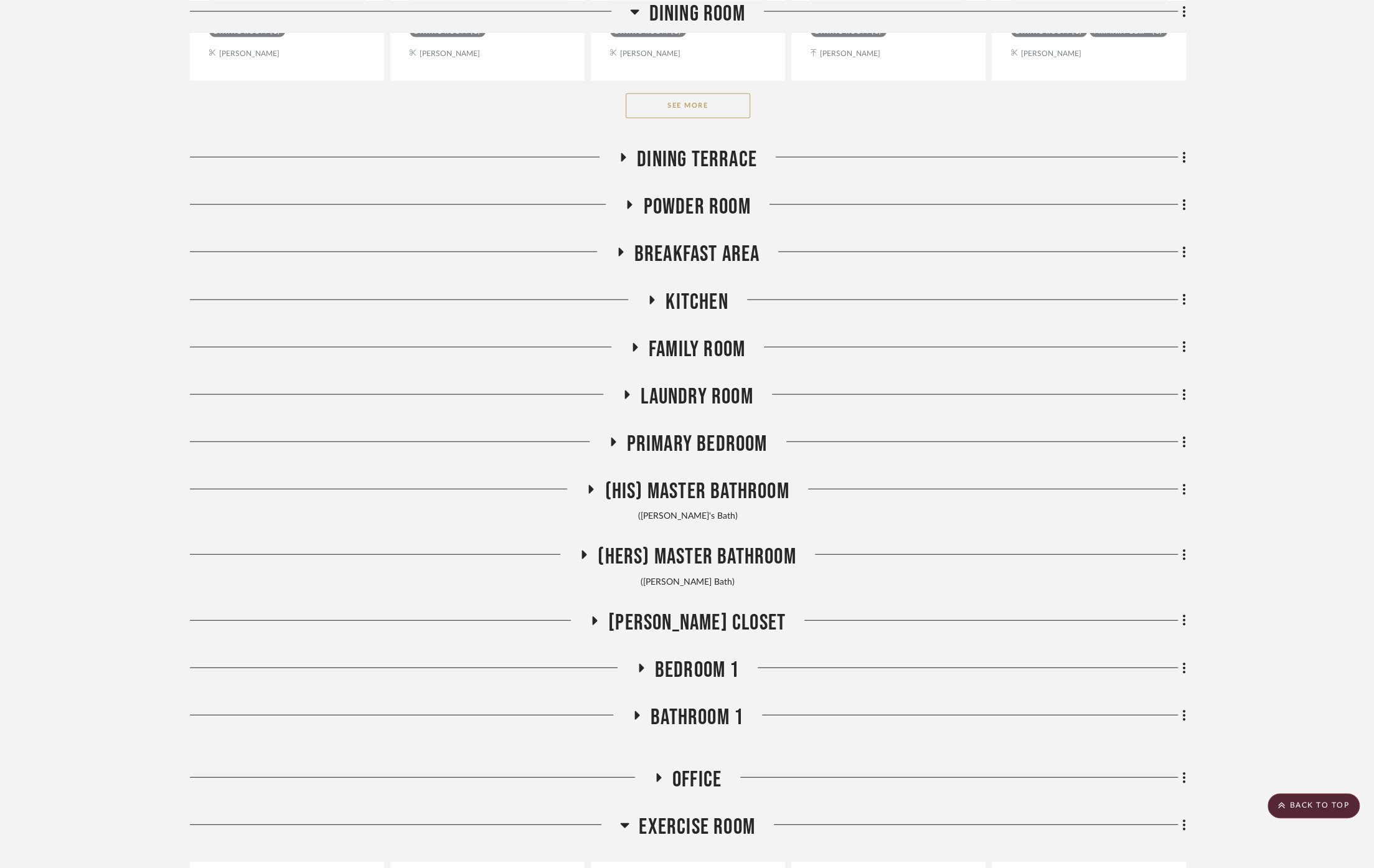
click at [728, 481] on span "(His) Master Bathroom" at bounding box center [696, 491] width 184 height 27
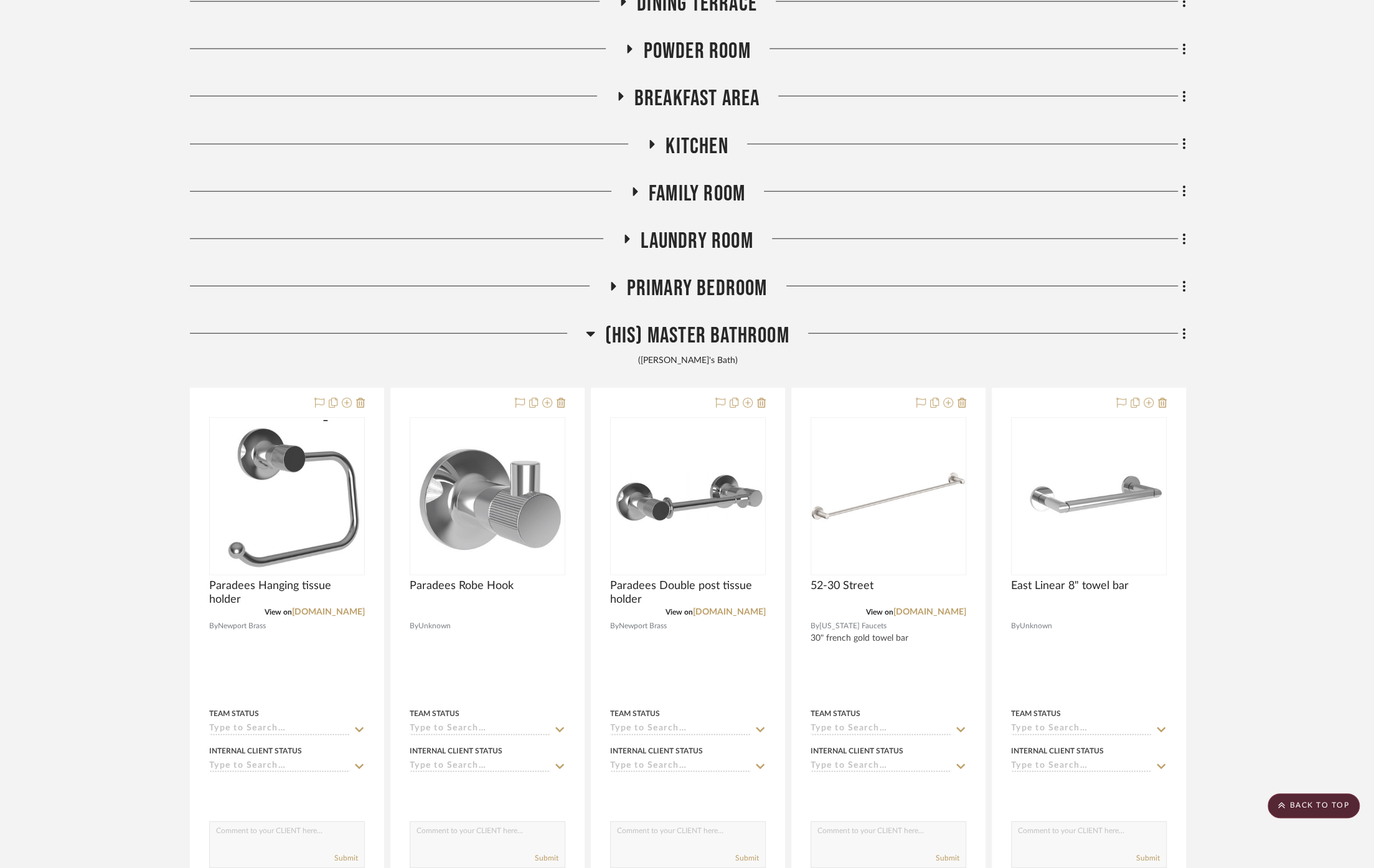
scroll to position [6847, 0]
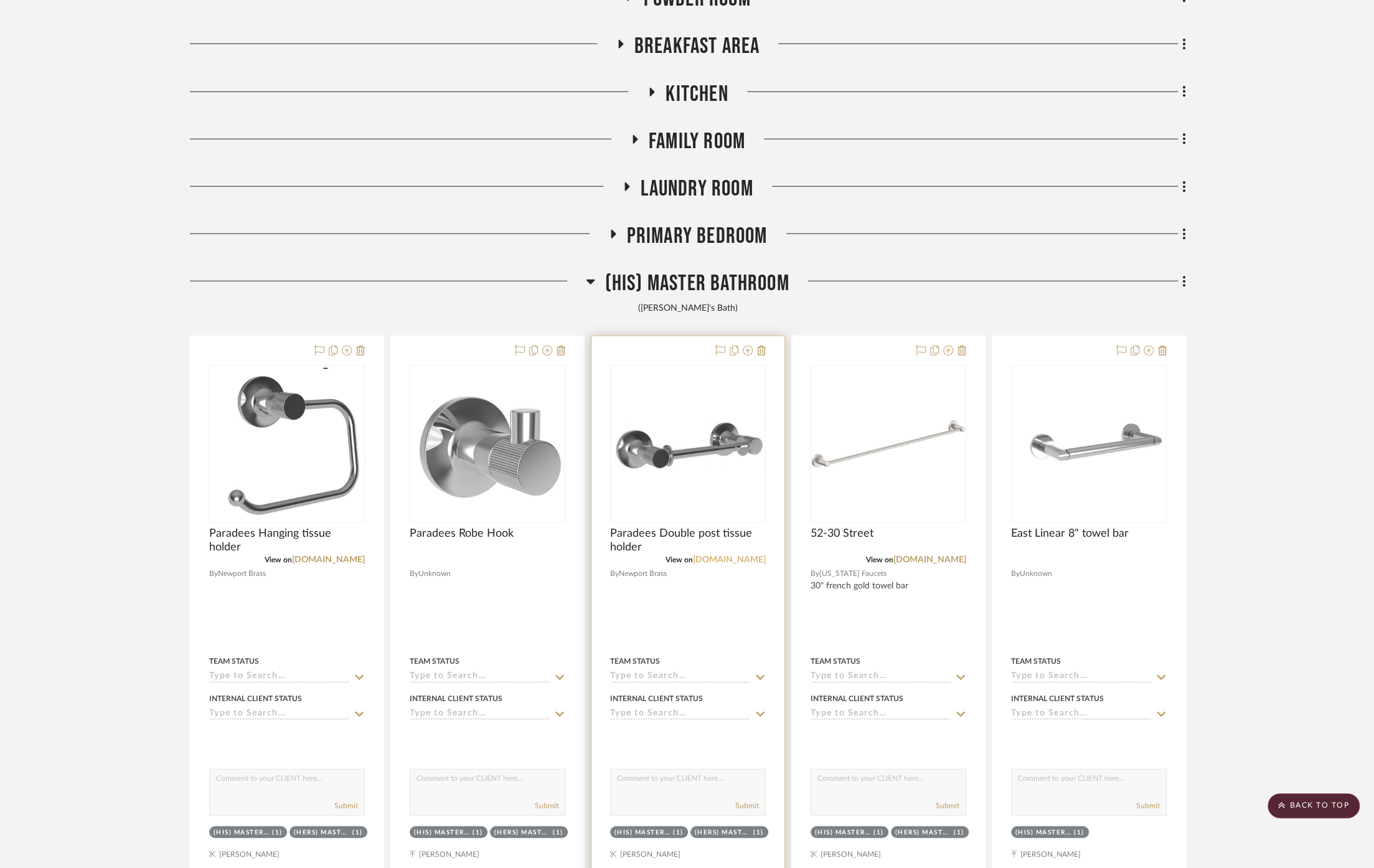
click at [713, 555] on link "newportbrass.com" at bounding box center [729, 559] width 73 height 9
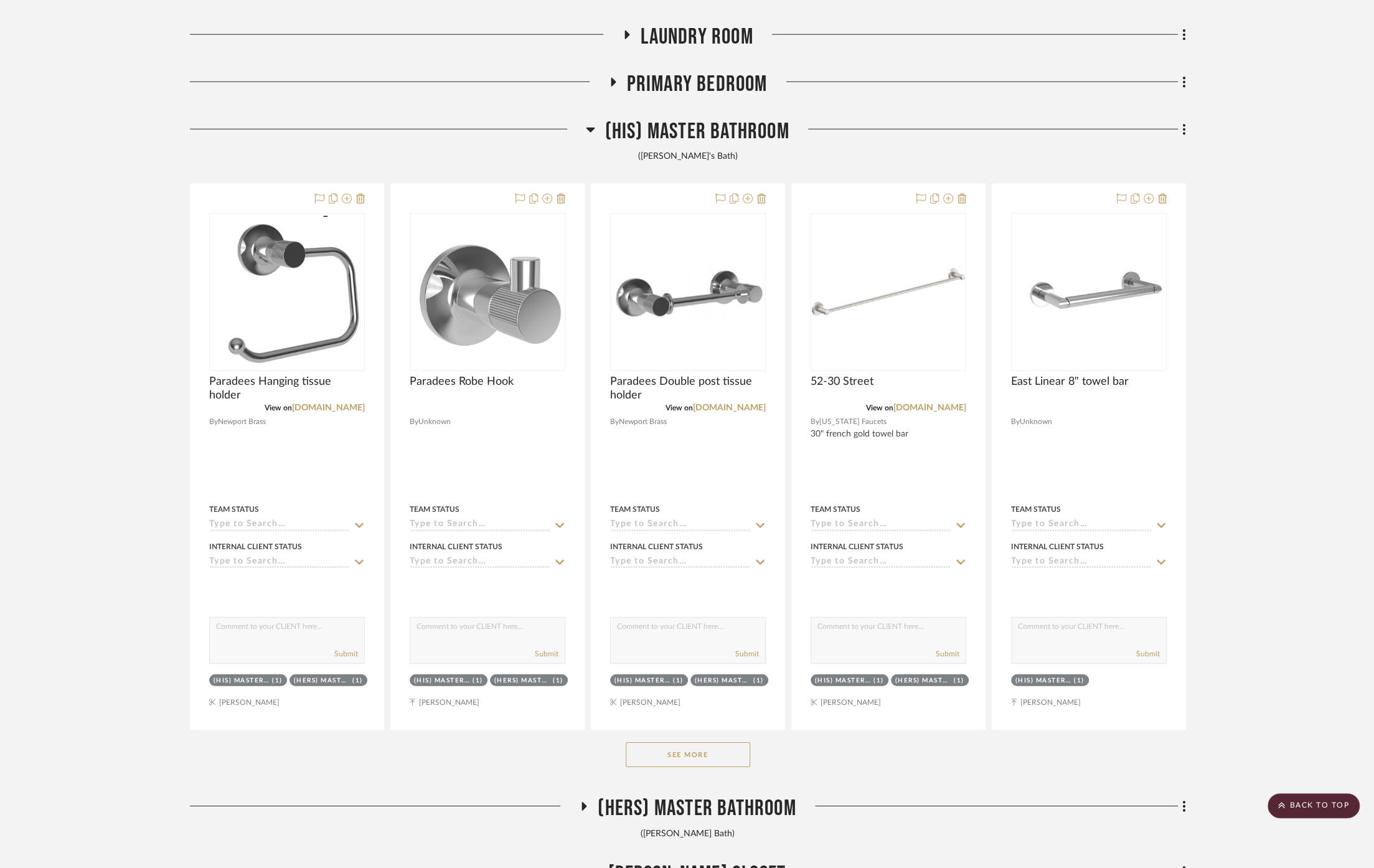
scroll to position [7124, 0]
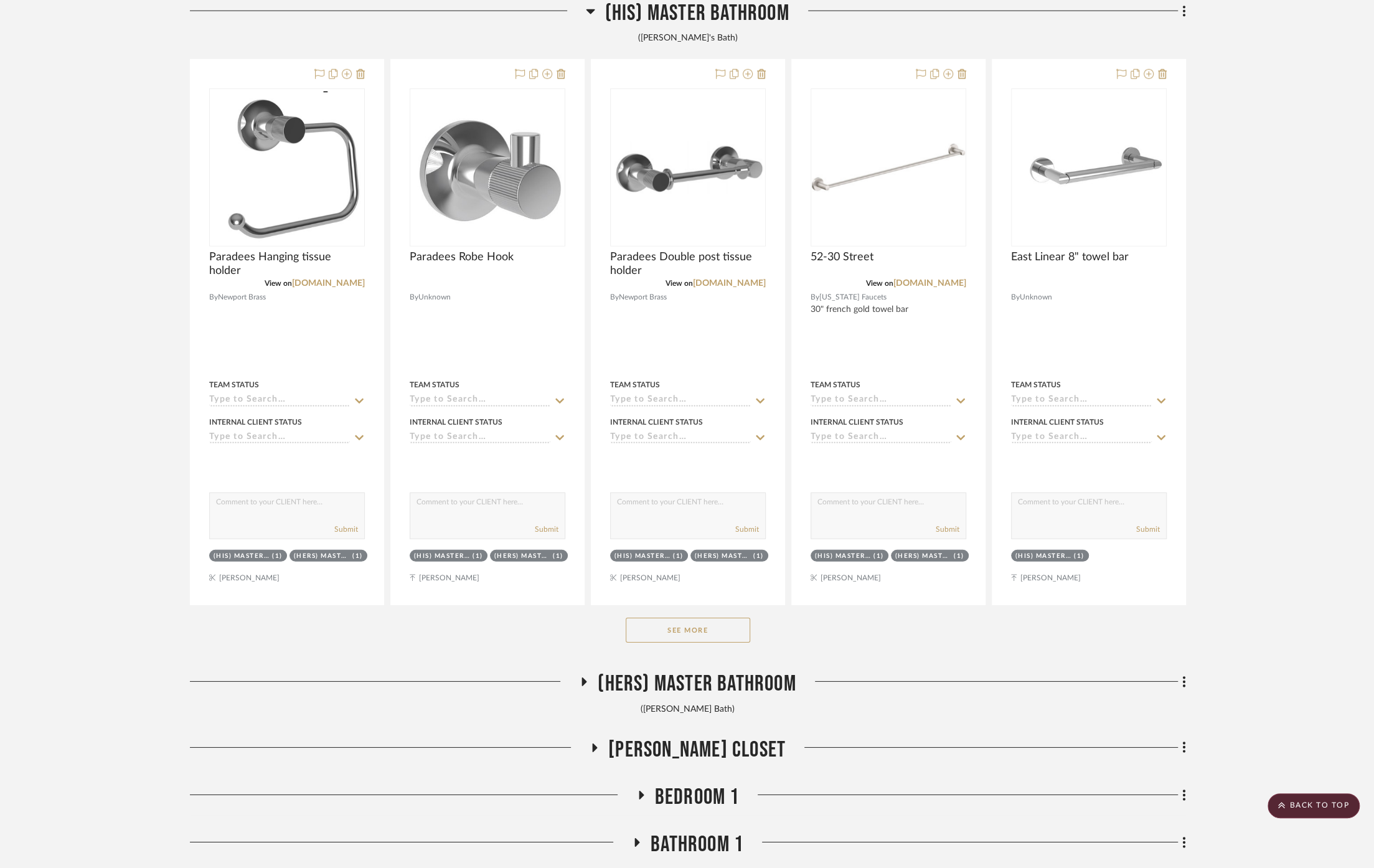
click at [697, 618] on button "See More" at bounding box center [687, 630] width 124 height 25
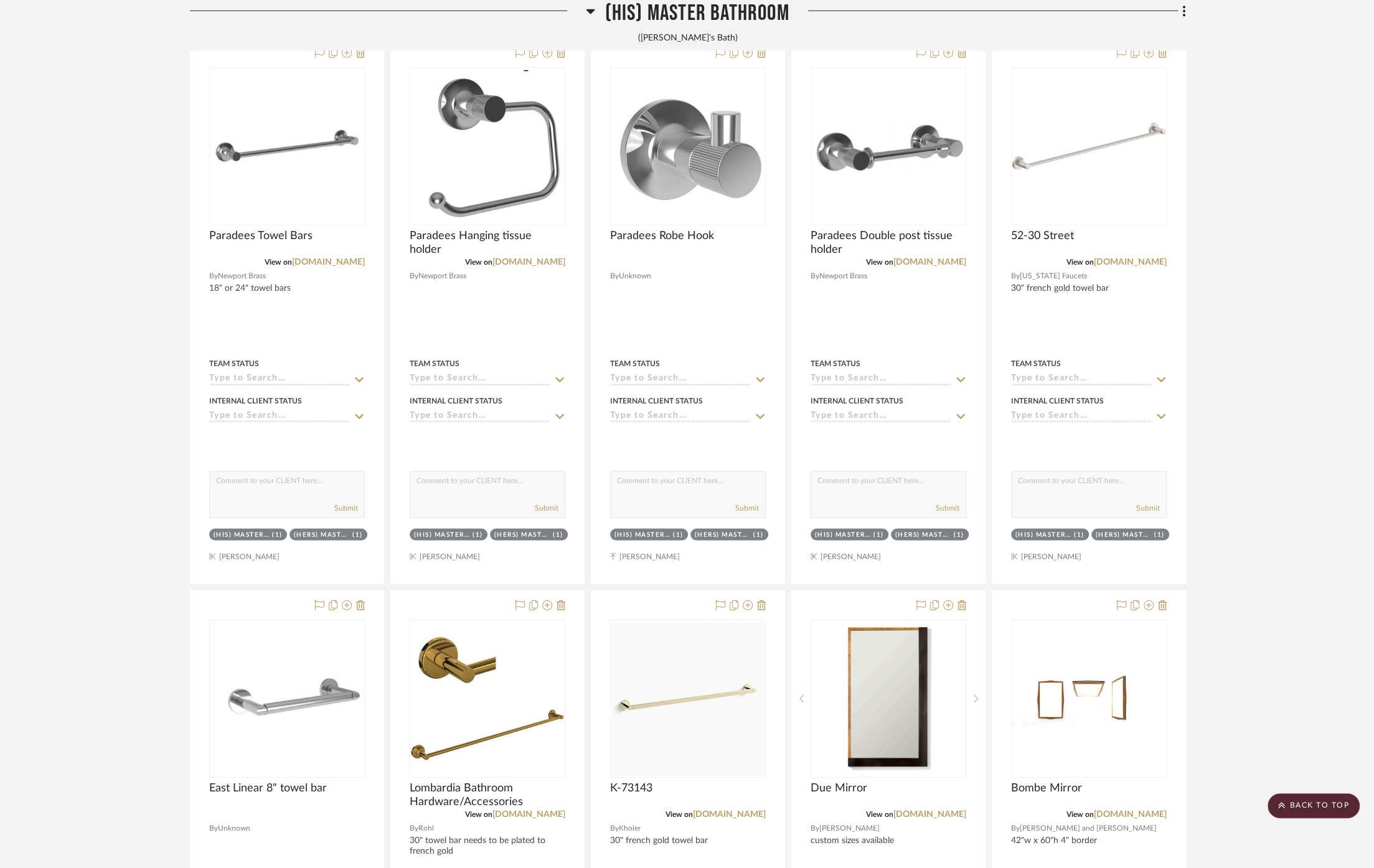
scroll to position [7055, 0]
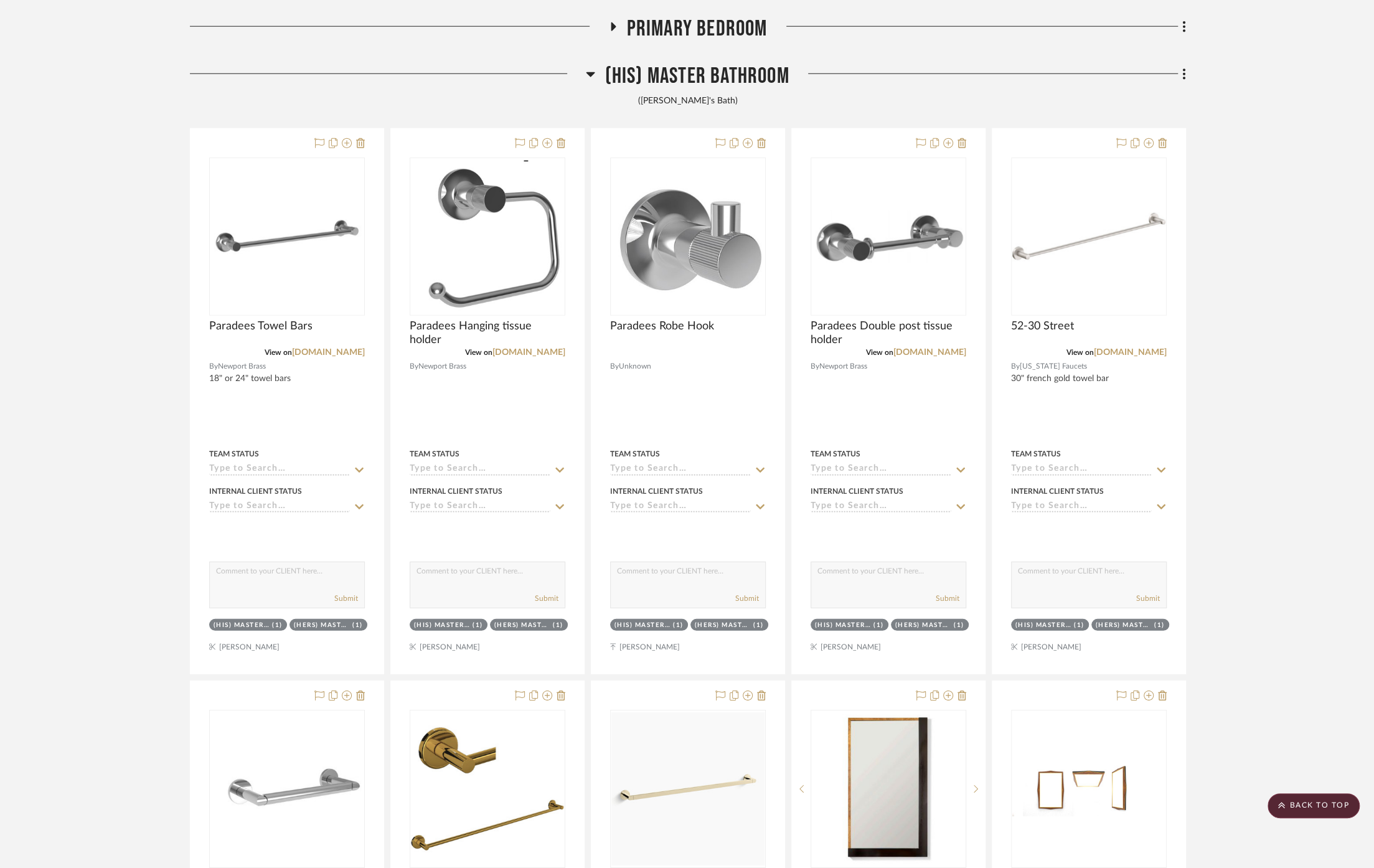
drag, startPoint x: 1294, startPoint y: 150, endPoint x: 1238, endPoint y: 116, distance: 65.5
click at [713, 67] on span "(His) Master Bathroom" at bounding box center [696, 76] width 184 height 27
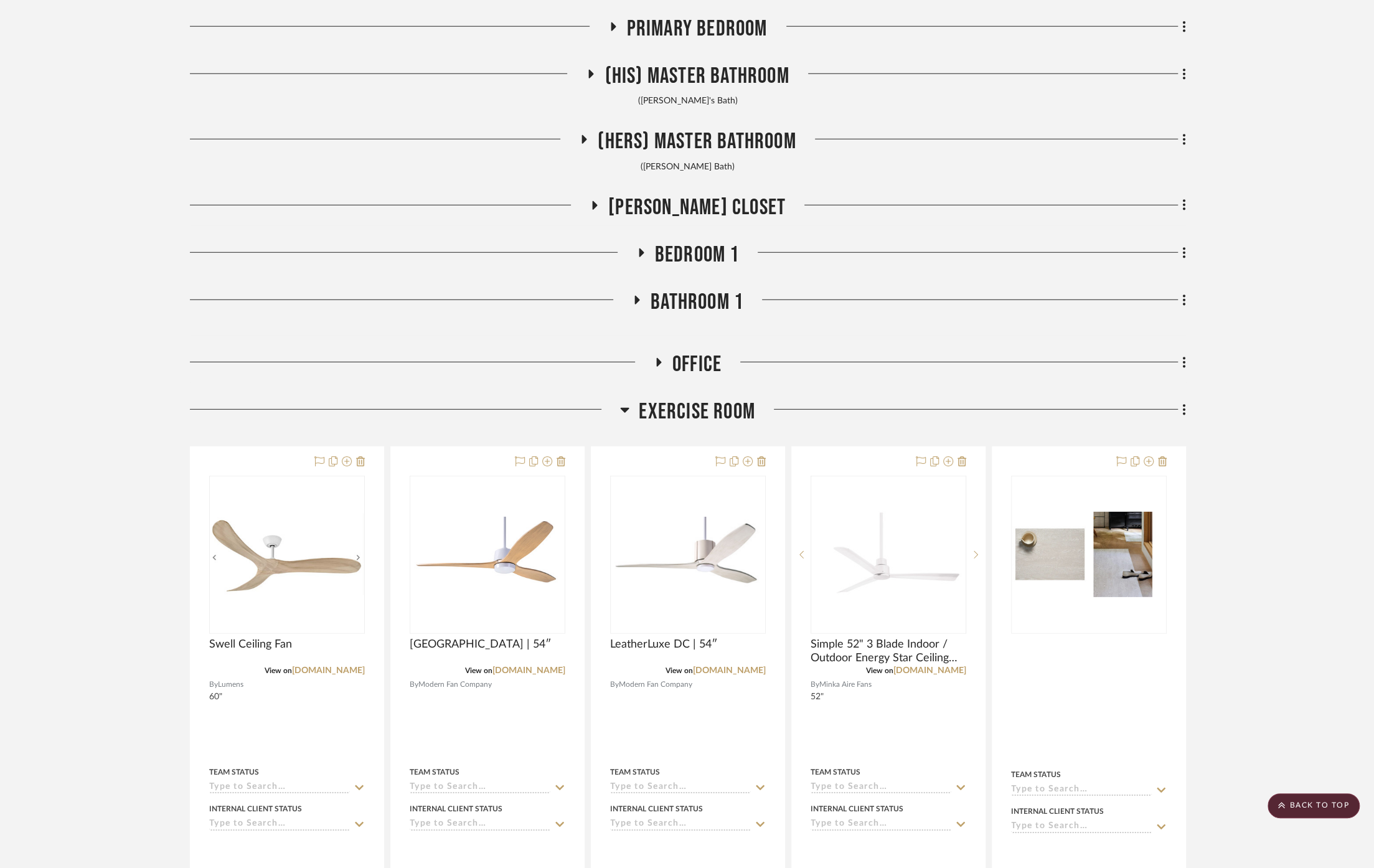
click at [693, 399] on span "Exercise Room" at bounding box center [696, 412] width 116 height 27
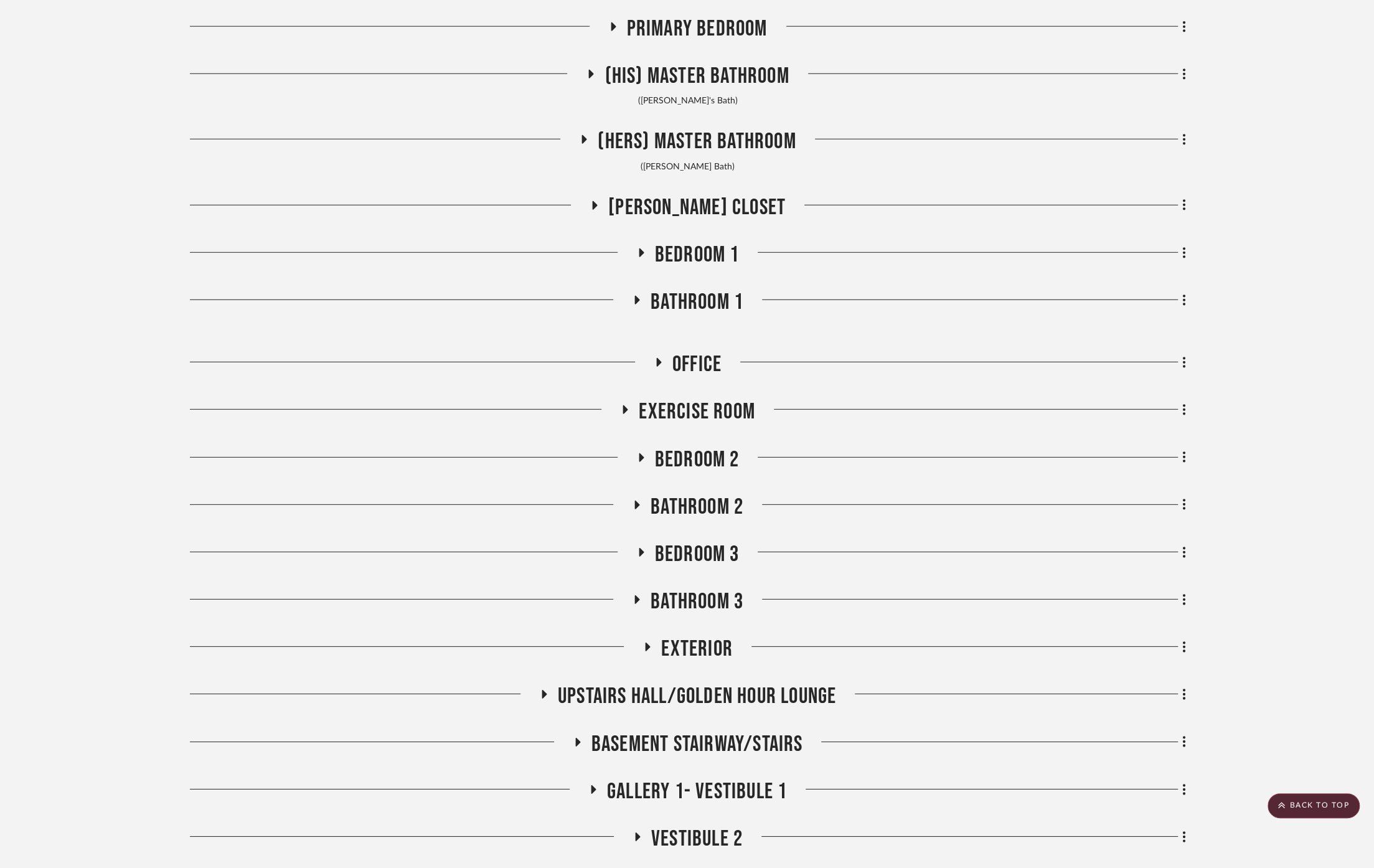
click at [720, 16] on span "Primary Bedroom" at bounding box center [697, 29] width 141 height 27
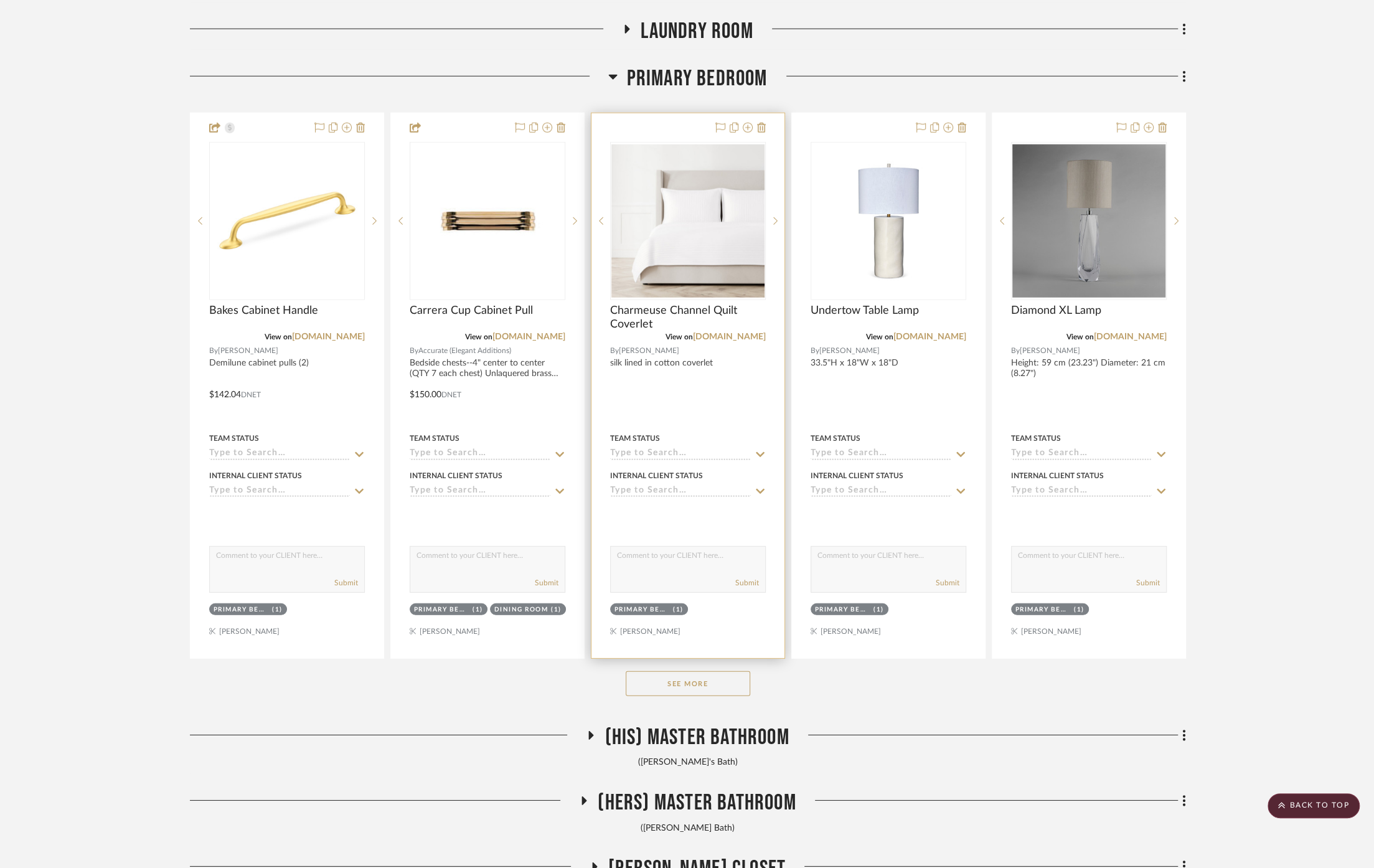
scroll to position [6986, 0]
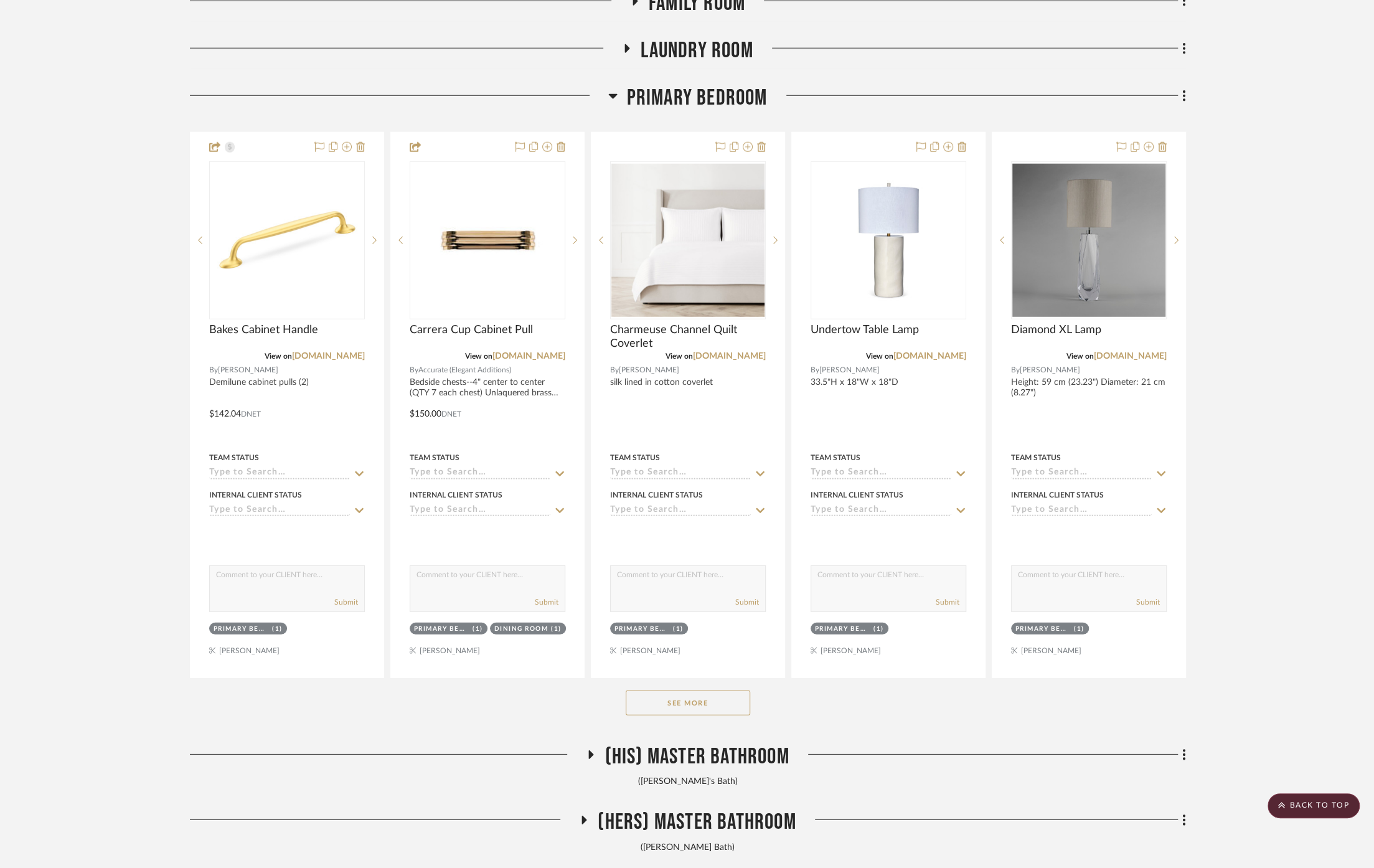
click at [698, 690] on button "See More" at bounding box center [687, 702] width 124 height 25
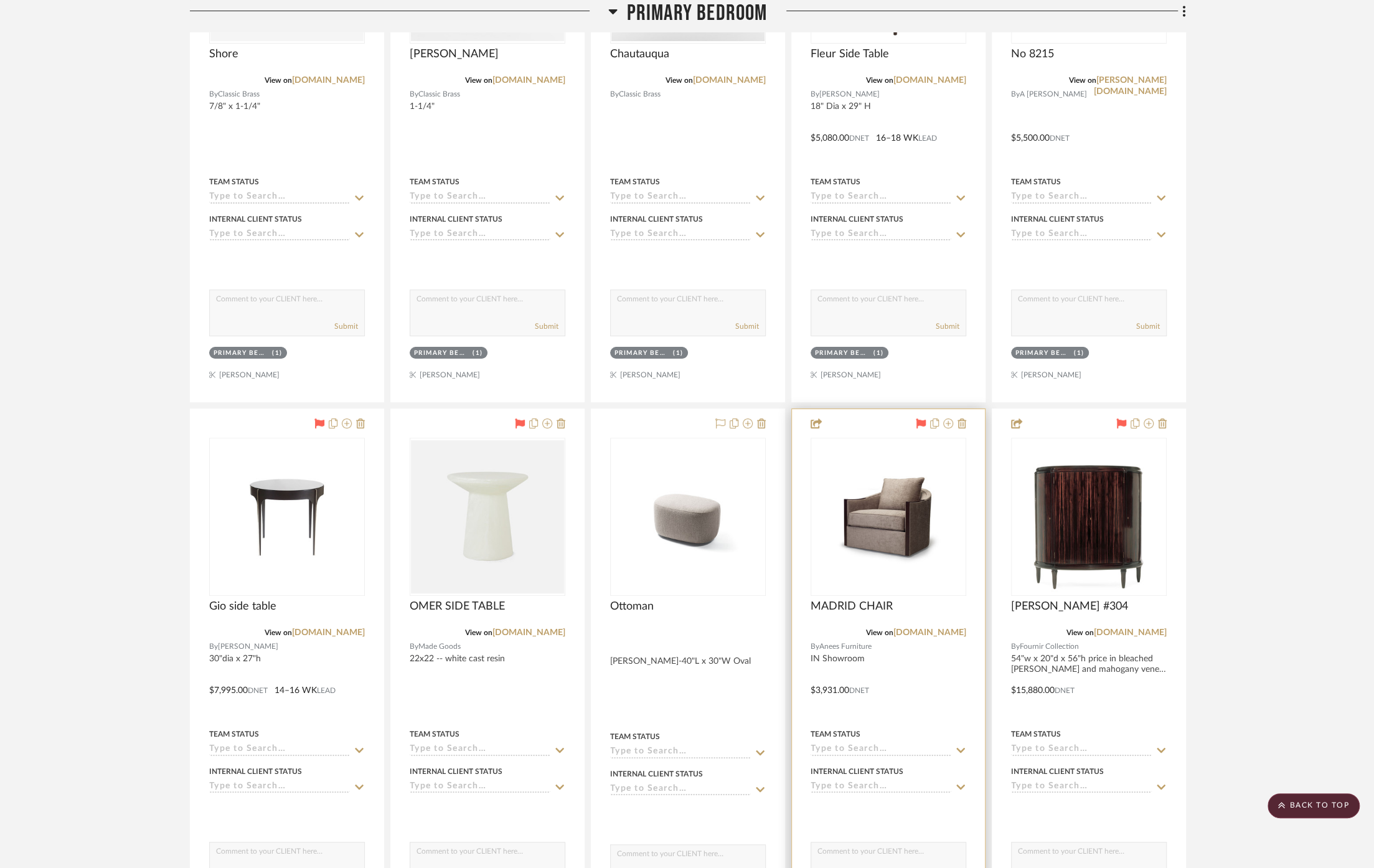
scroll to position [8369, 0]
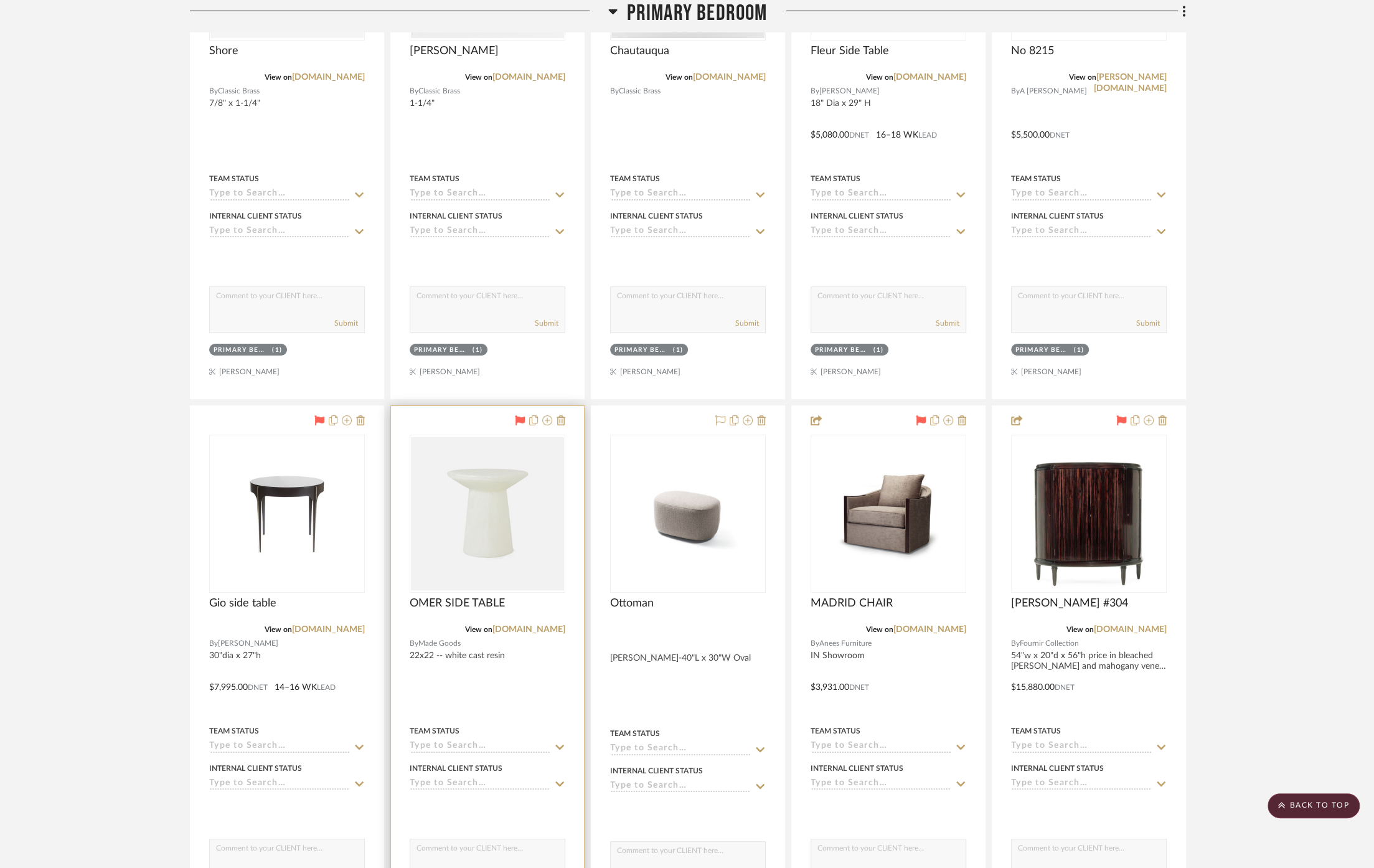
click at [546, 608] on div "OMER SIDE TABLE" at bounding box center [487, 610] width 155 height 27
click at [546, 625] on link "madegoods.com" at bounding box center [529, 629] width 73 height 9
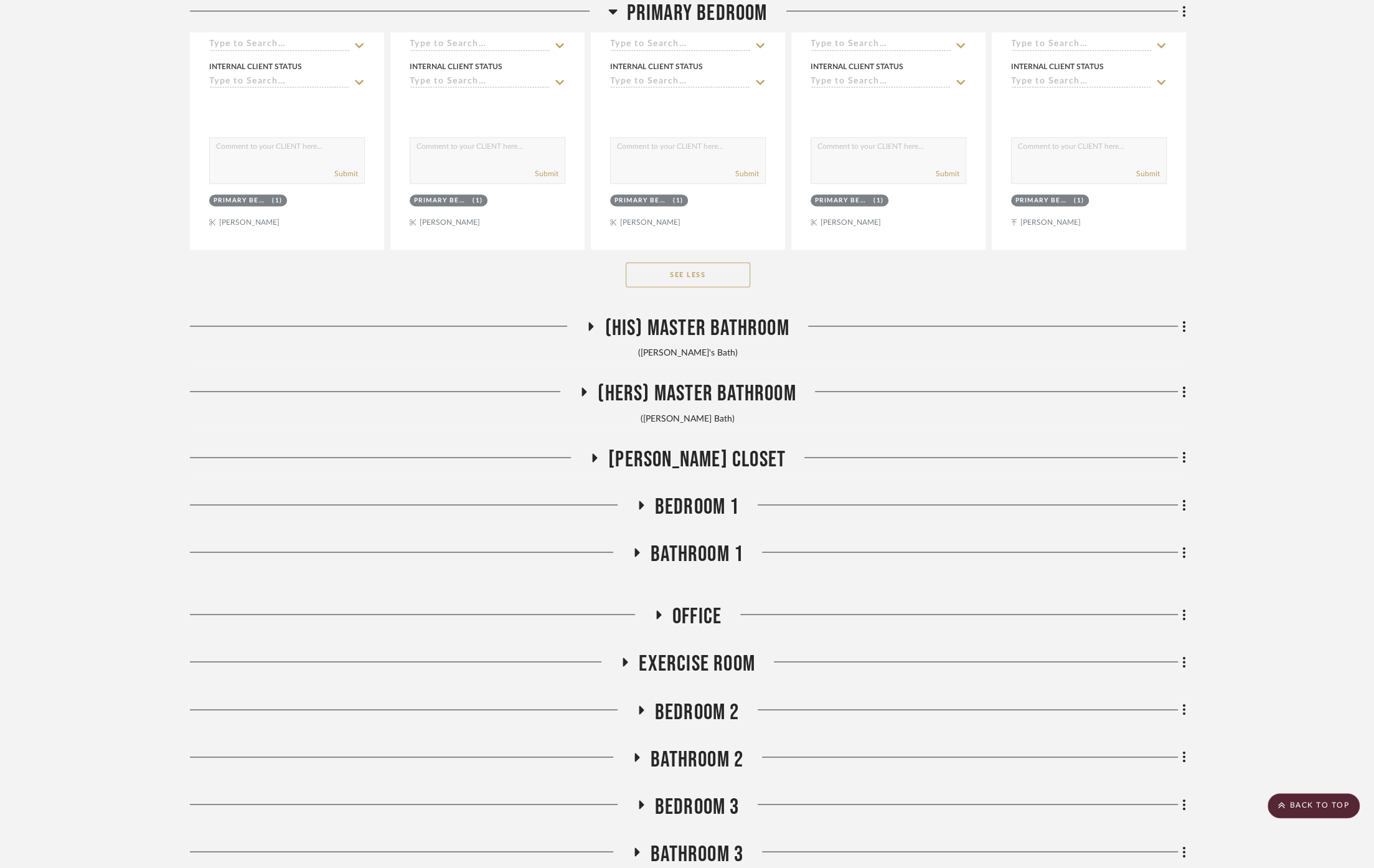
scroll to position [9683, 0]
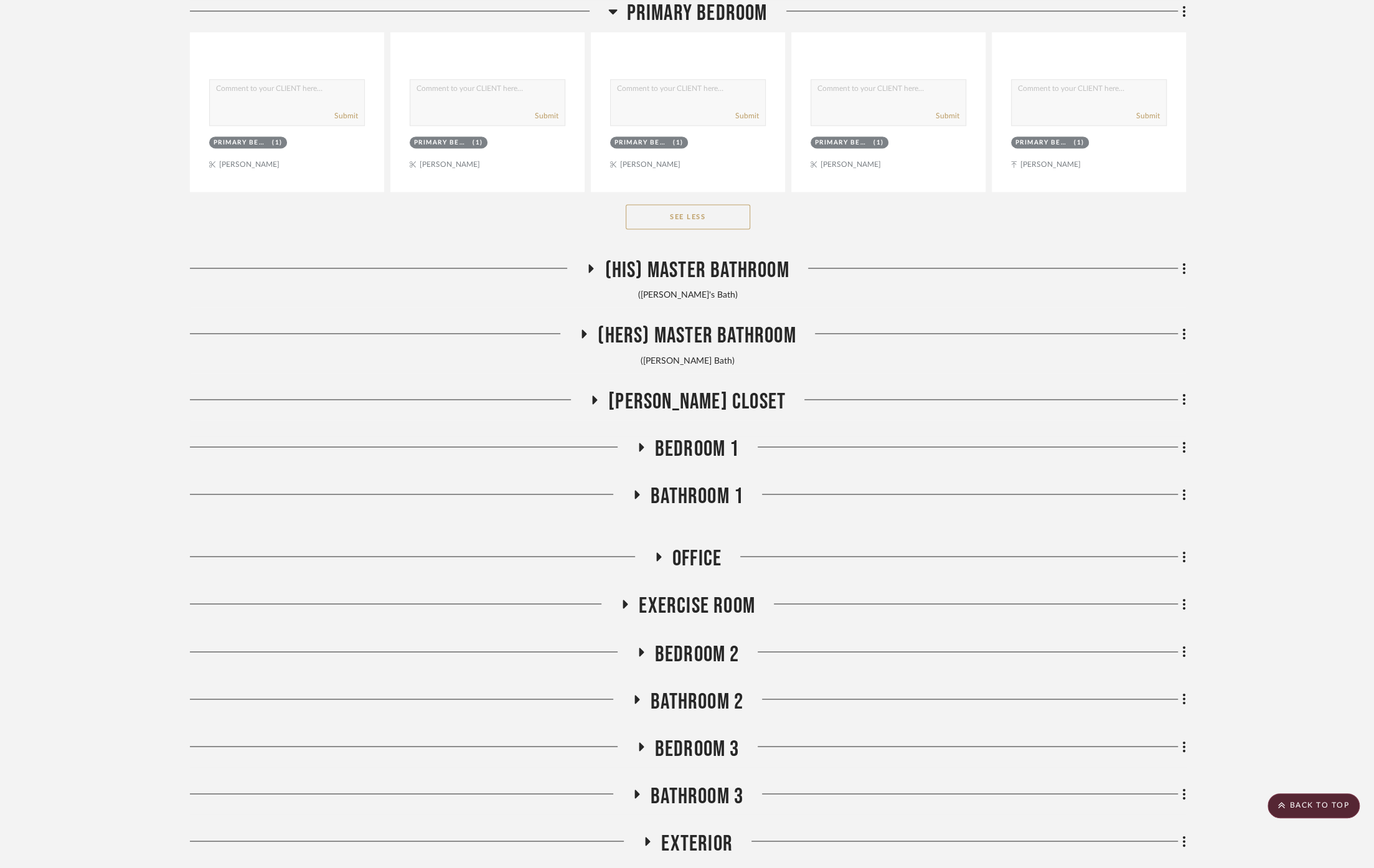
click at [694, 436] on span "Bedroom 1" at bounding box center [697, 449] width 85 height 27
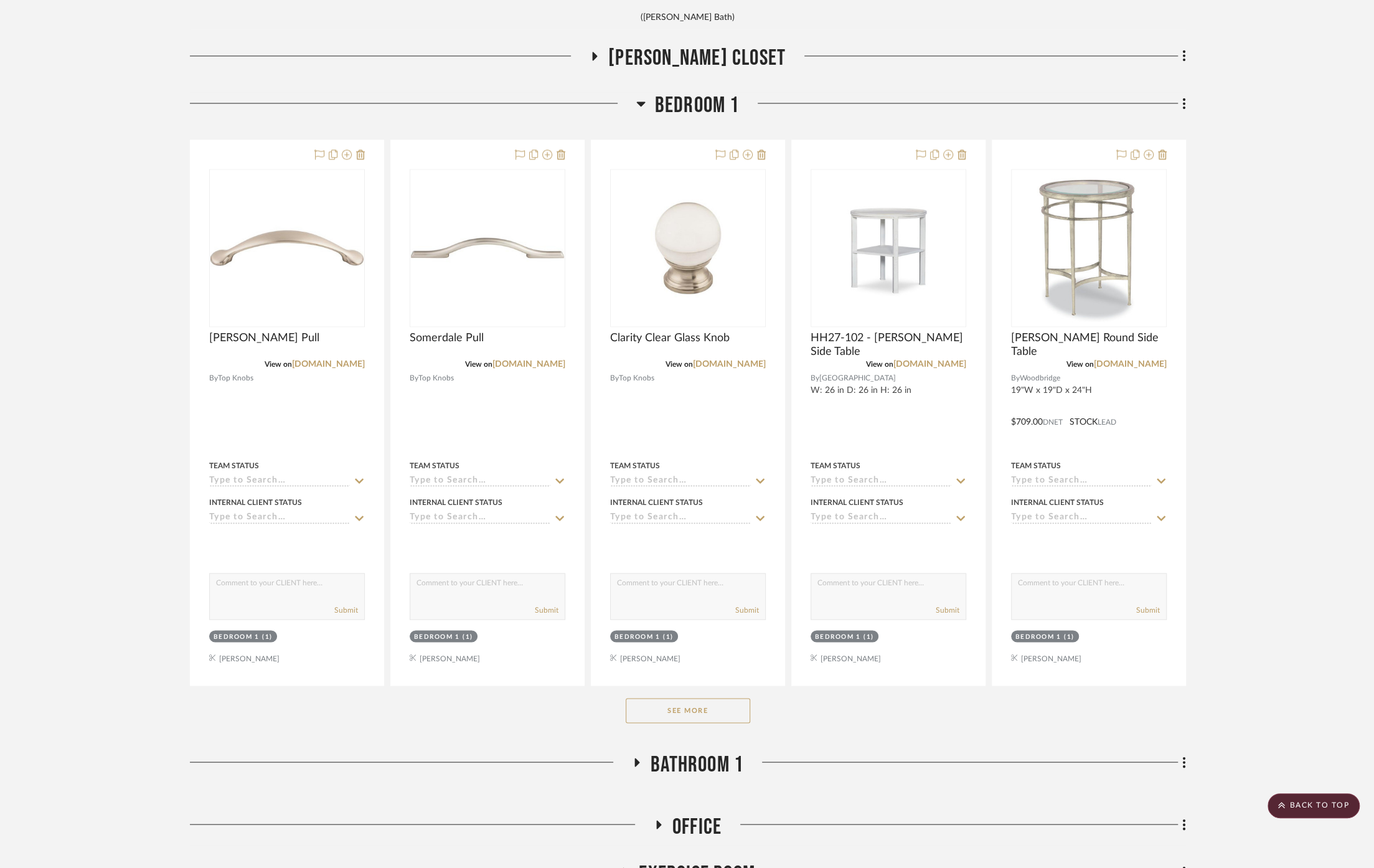
scroll to position [10029, 0]
click at [716, 695] on button "See More" at bounding box center [687, 708] width 124 height 25
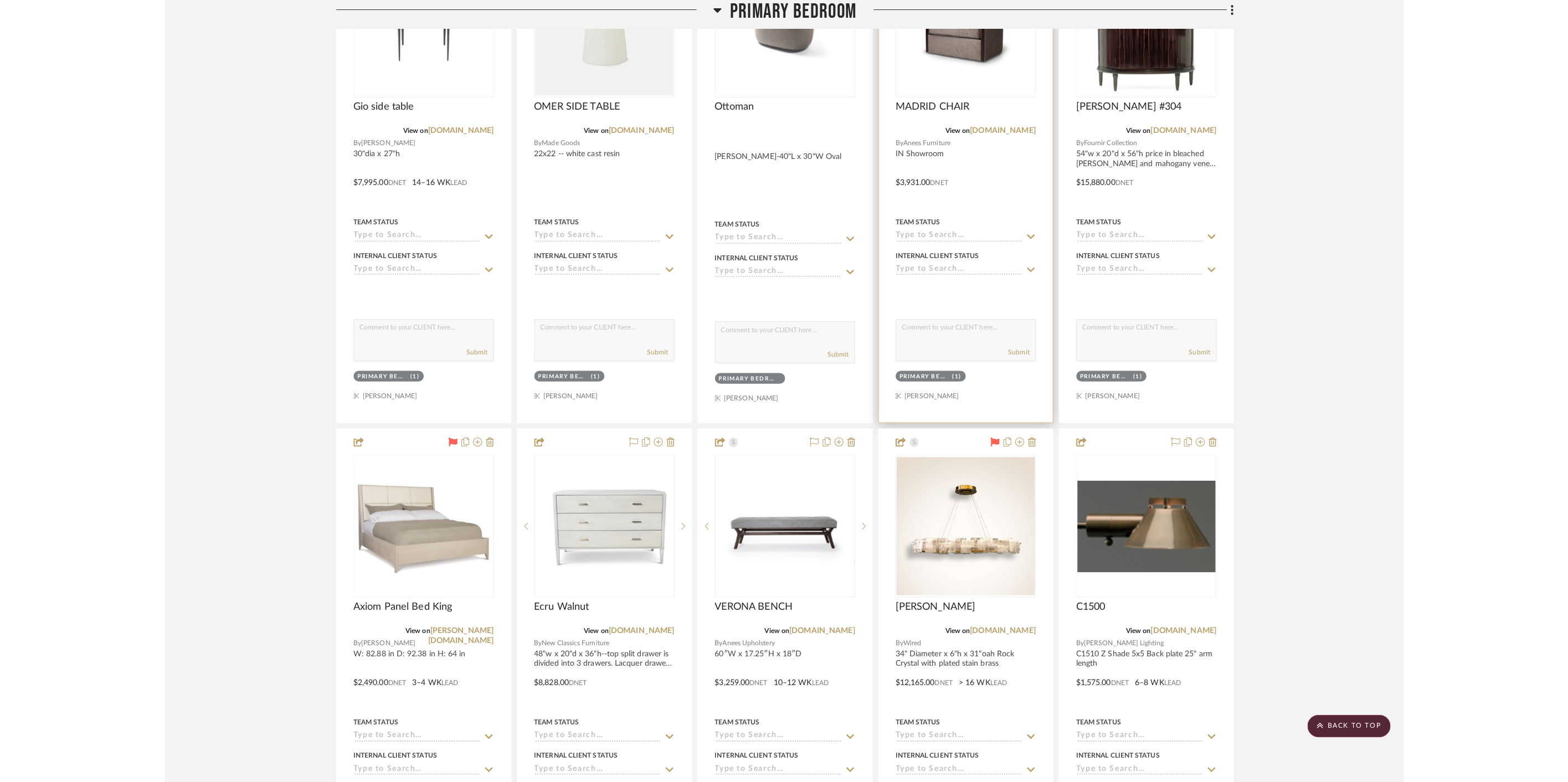
scroll to position [7507, 0]
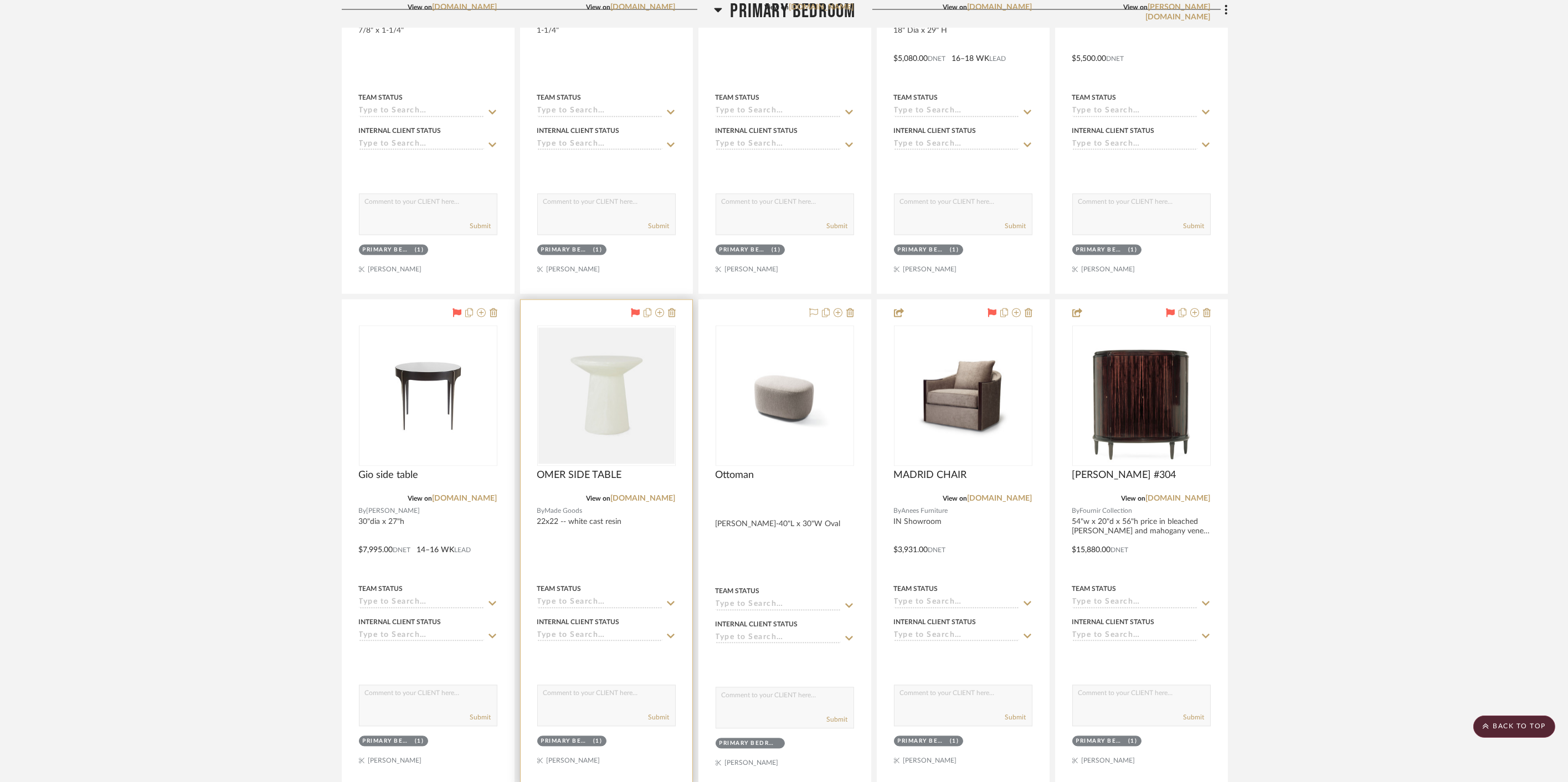
click at [667, 526] on div at bounding box center [606, 543] width 172 height 487
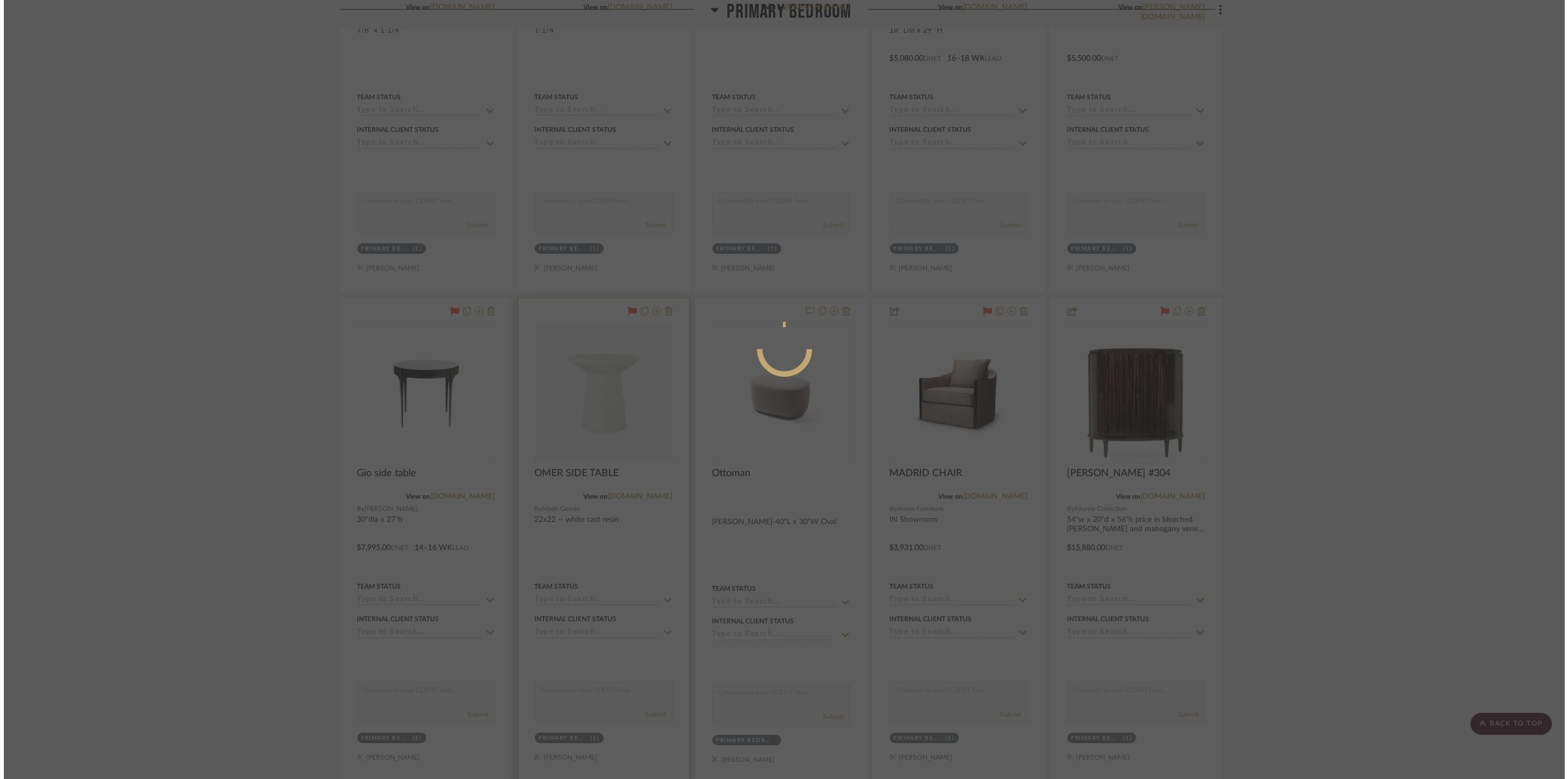
scroll to position [0, 0]
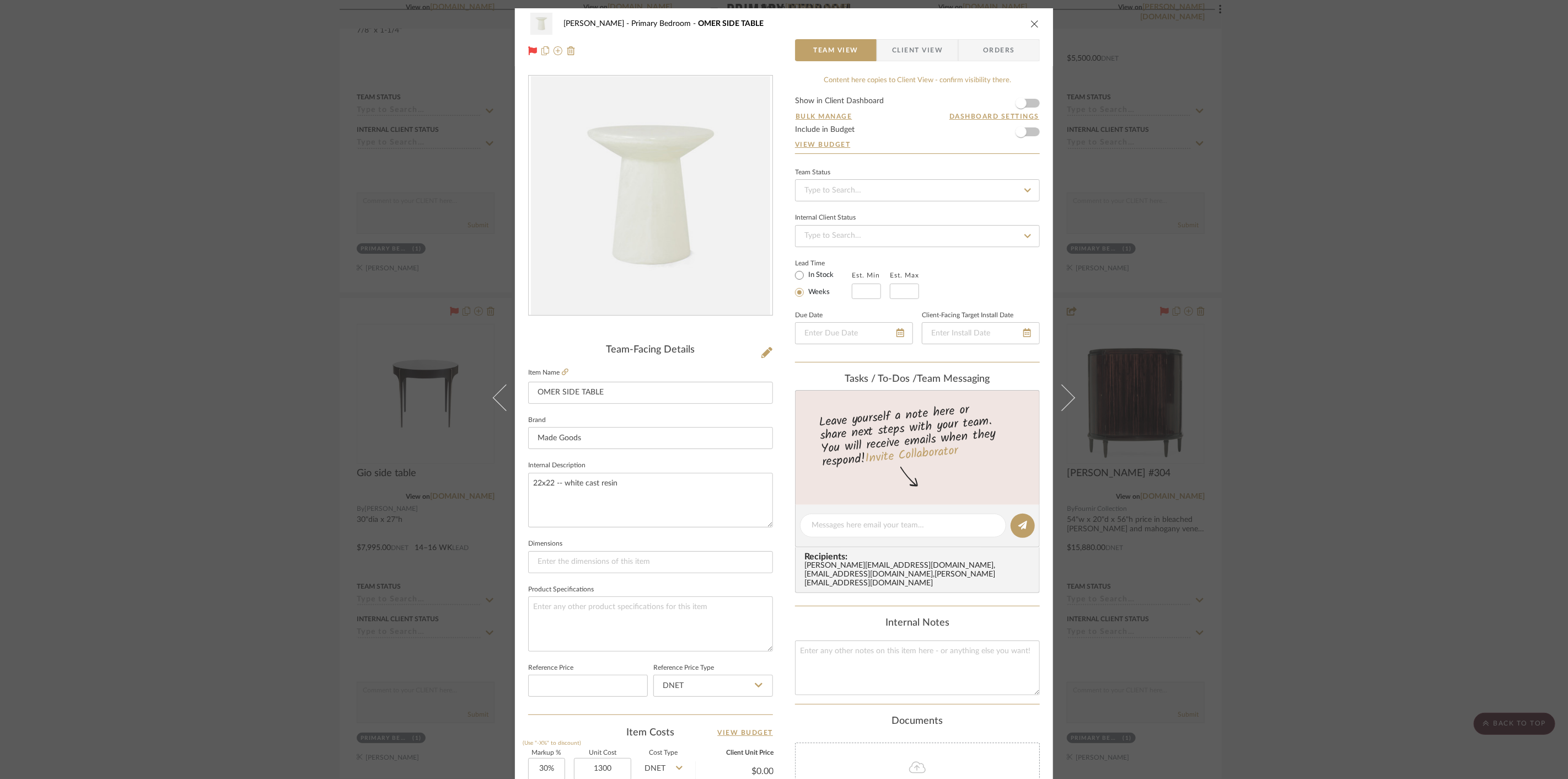
type input "$1,300.00"
click at [609, 734] on div "Item Costs View Budget" at bounding box center [651, 733] width 245 height 13
type input "$1,690.00"
drag, startPoint x: 376, startPoint y: 661, endPoint x: 359, endPoint y: 711, distance: 52.8
click at [376, 663] on div "Cawley Gillon Primary Bedroom OMER SIDE TABLE Team View Client View Orders Team…" at bounding box center [784, 389] width 1568 height 779
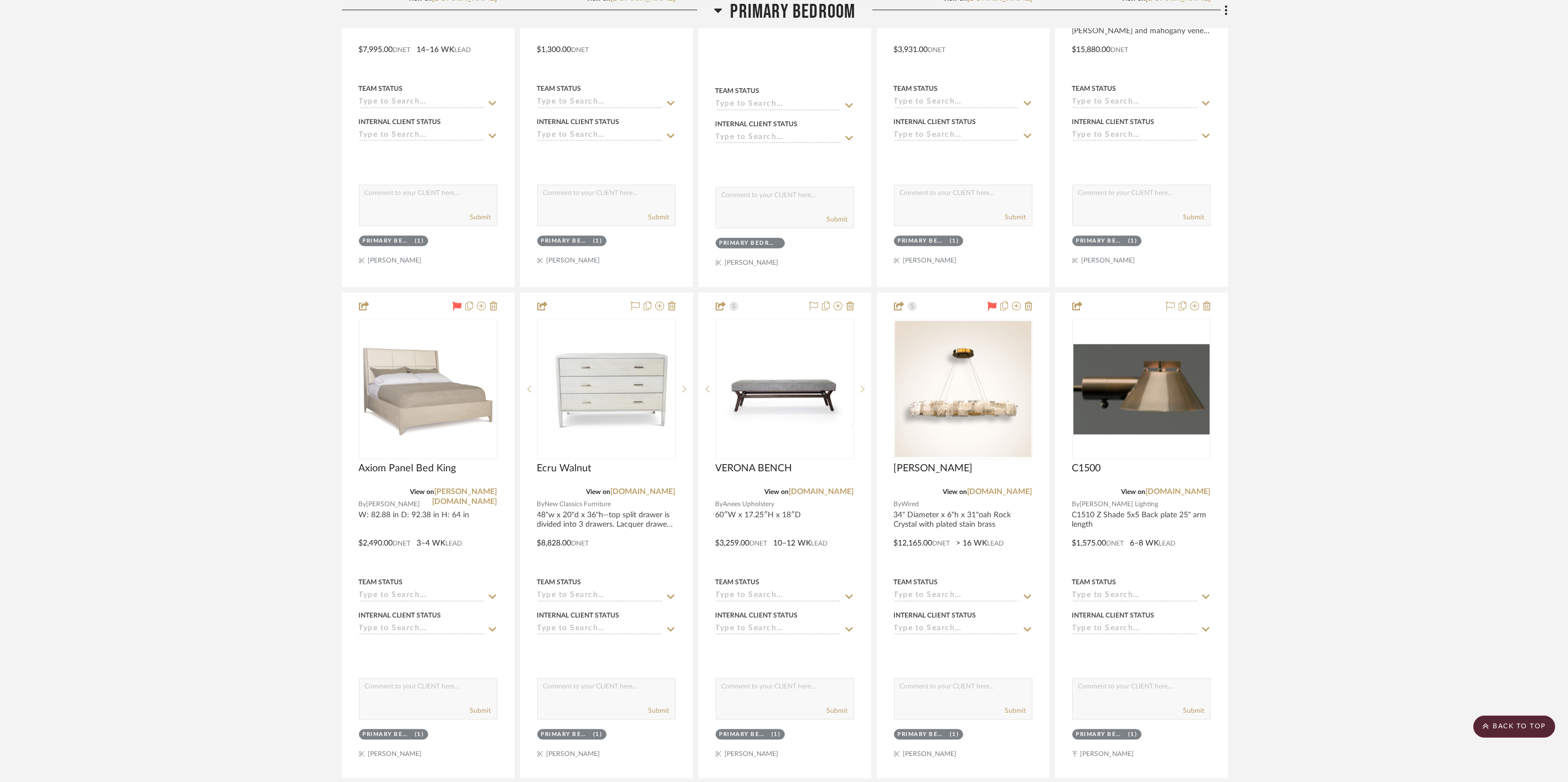
scroll to position [8060, 0]
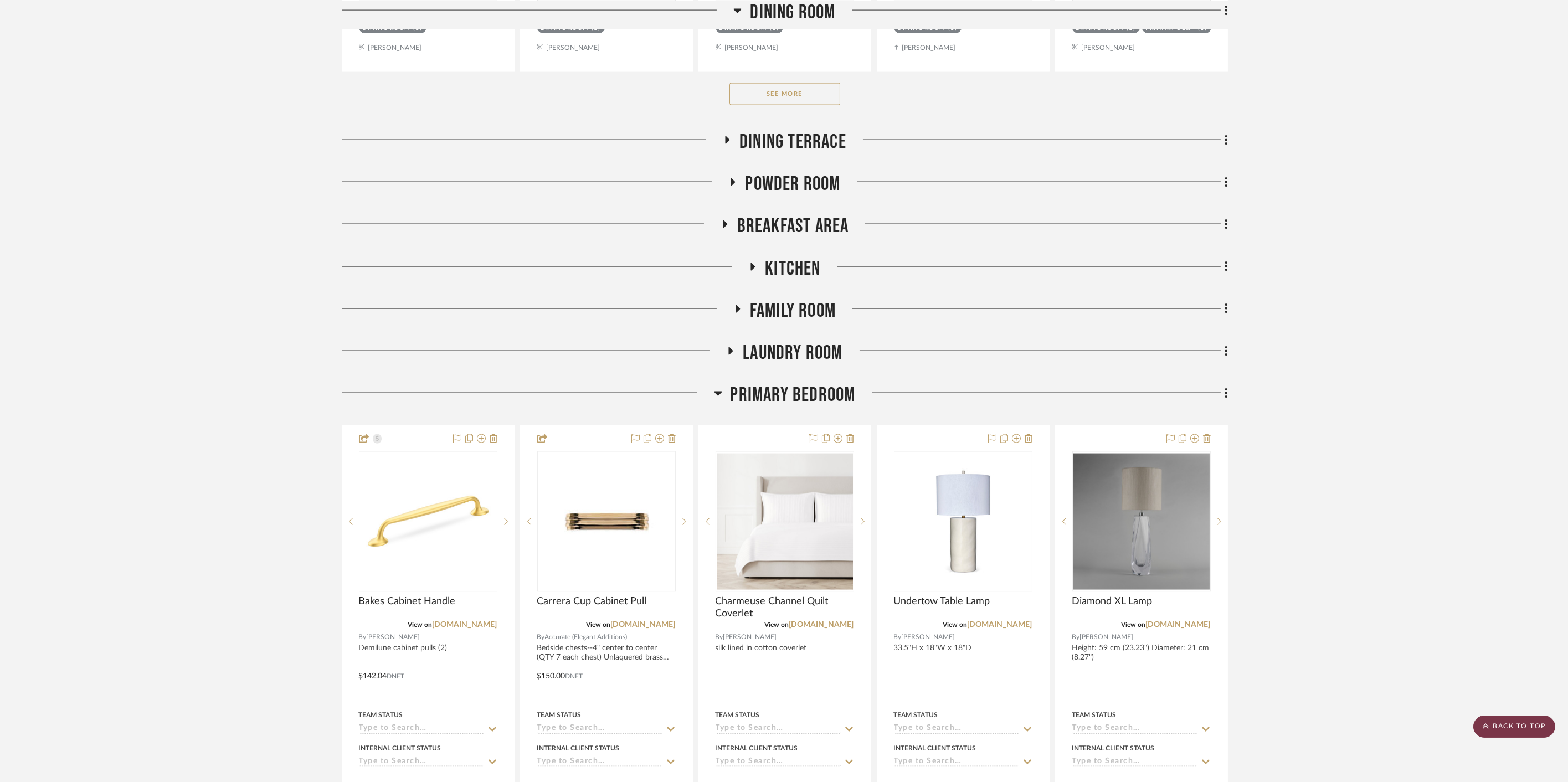
click at [1229, 724] on scroll-to-top-button "BACK TO TOP" at bounding box center [1514, 726] width 82 height 22
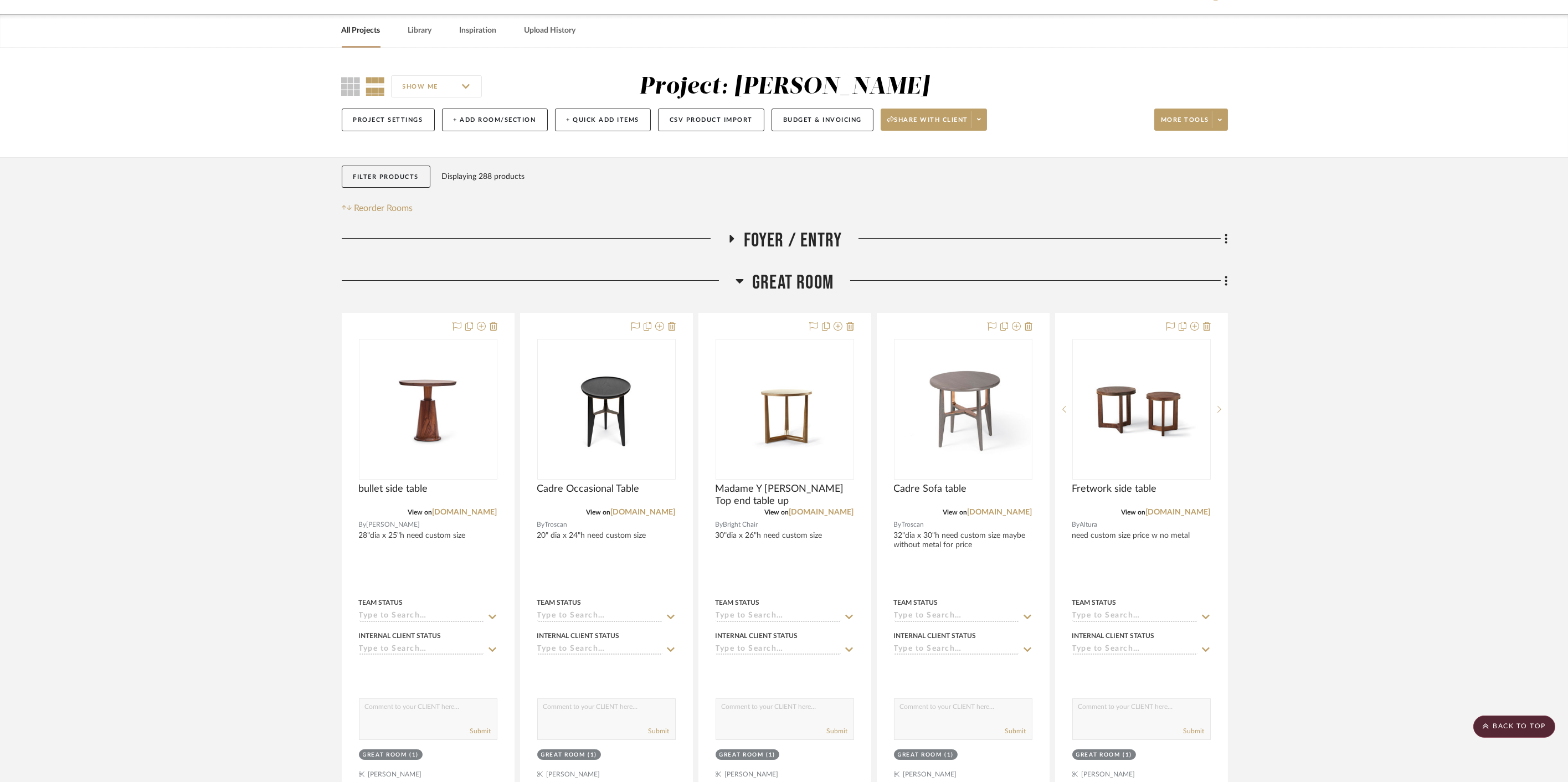
scroll to position [0, 0]
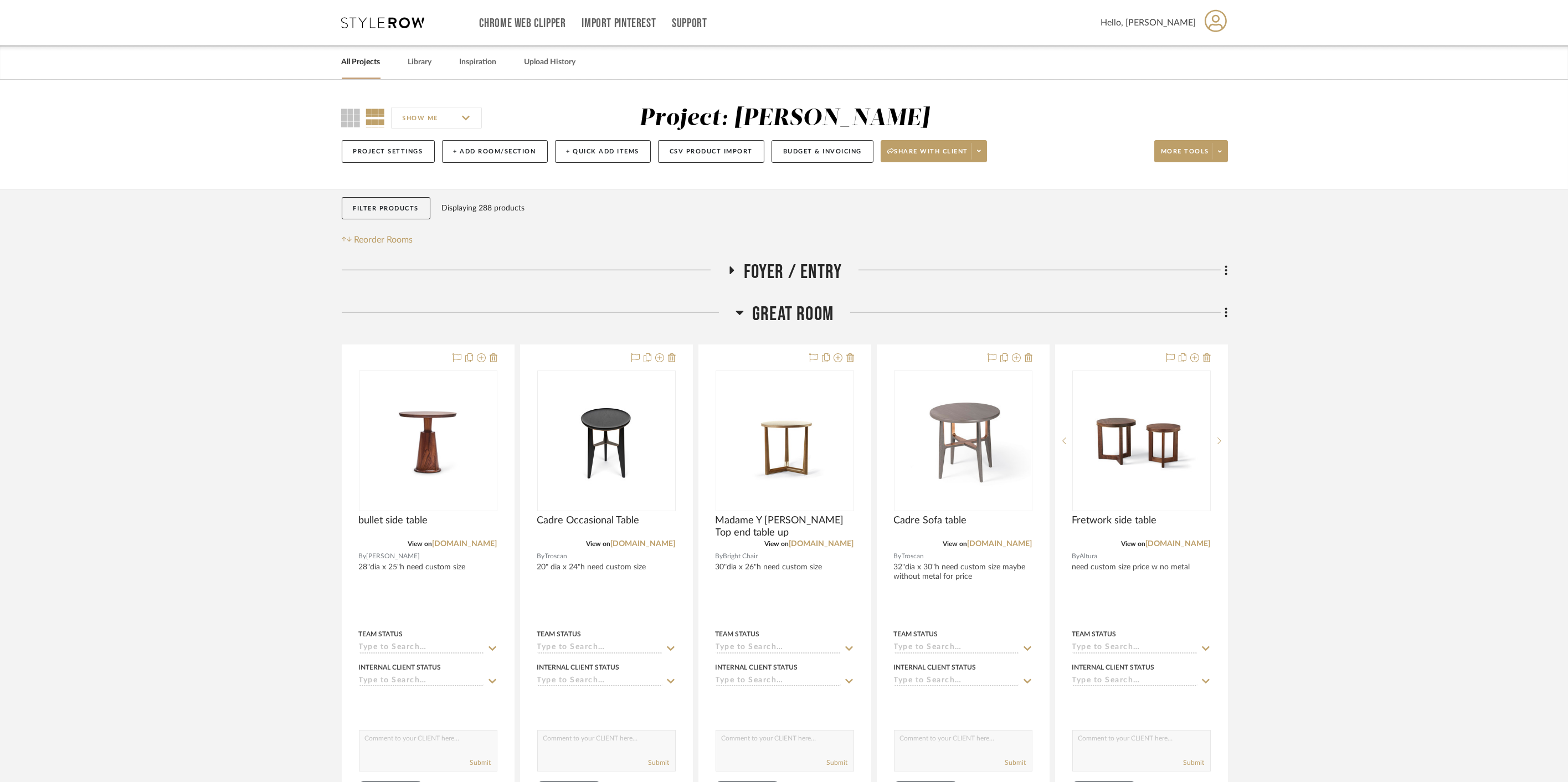
click at [364, 64] on link "All Projects" at bounding box center [361, 62] width 39 height 15
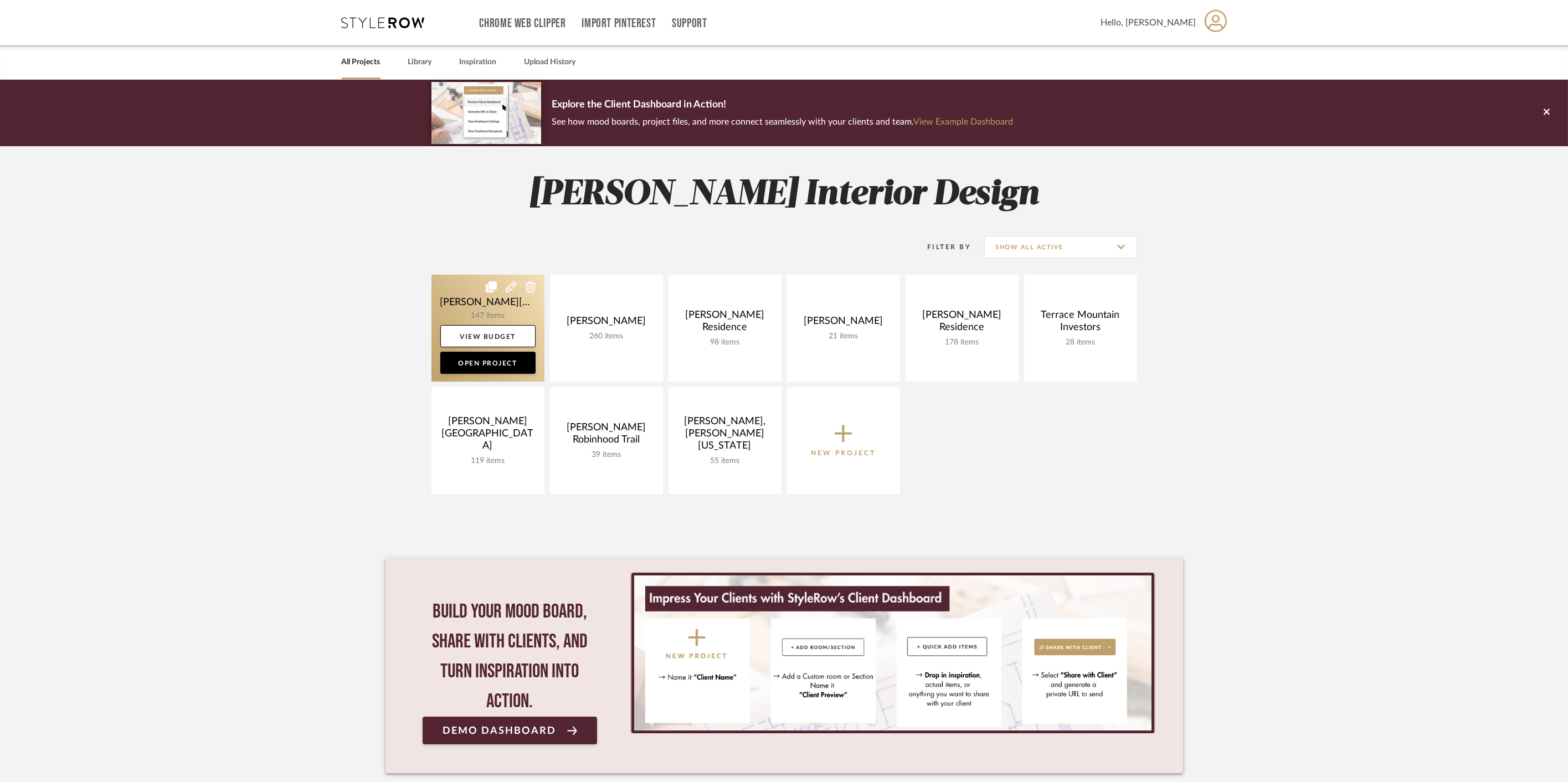
click at [491, 322] on link at bounding box center [488, 328] width 113 height 107
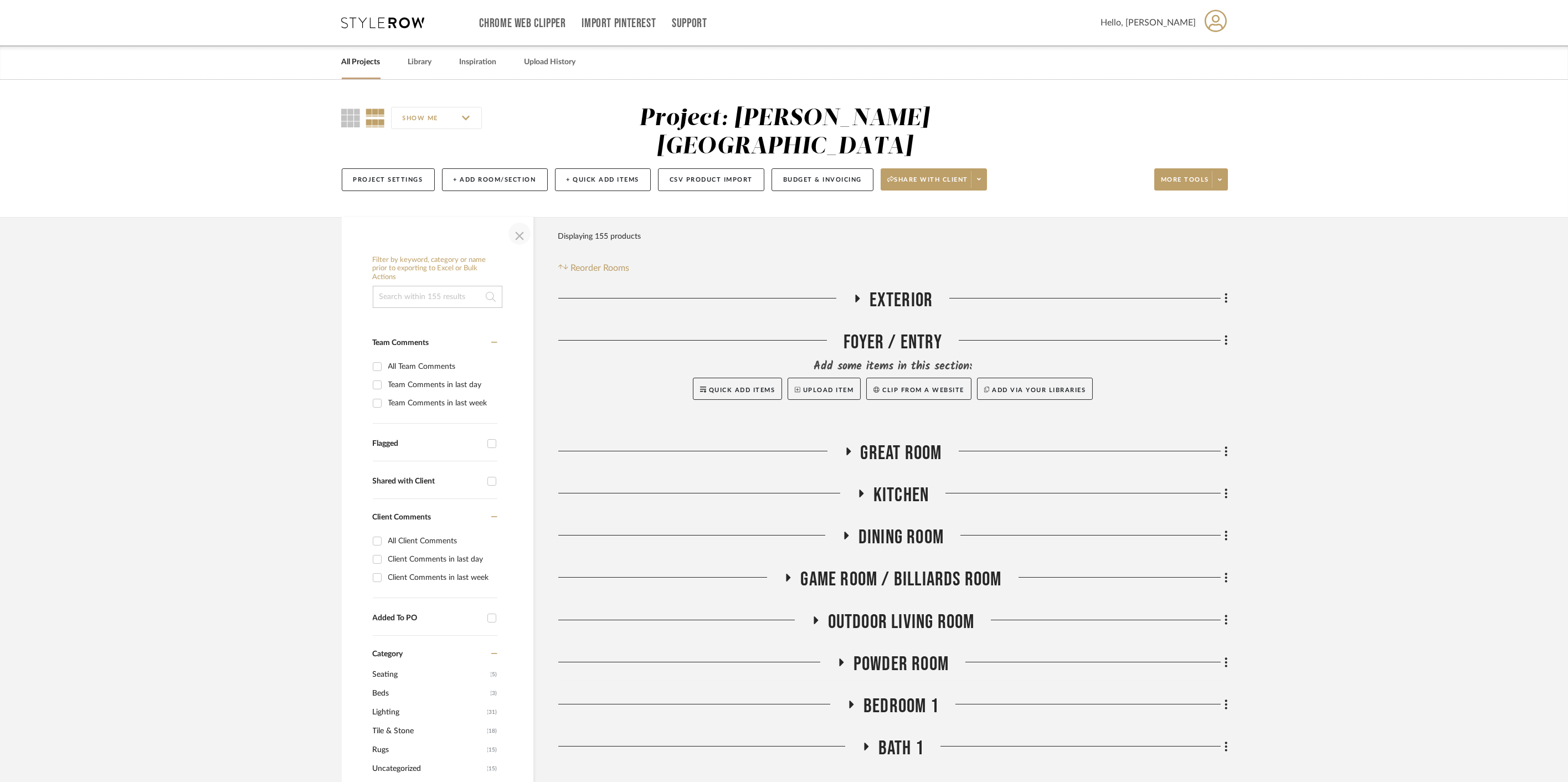
click at [517, 220] on span "button" at bounding box center [519, 233] width 26 height 26
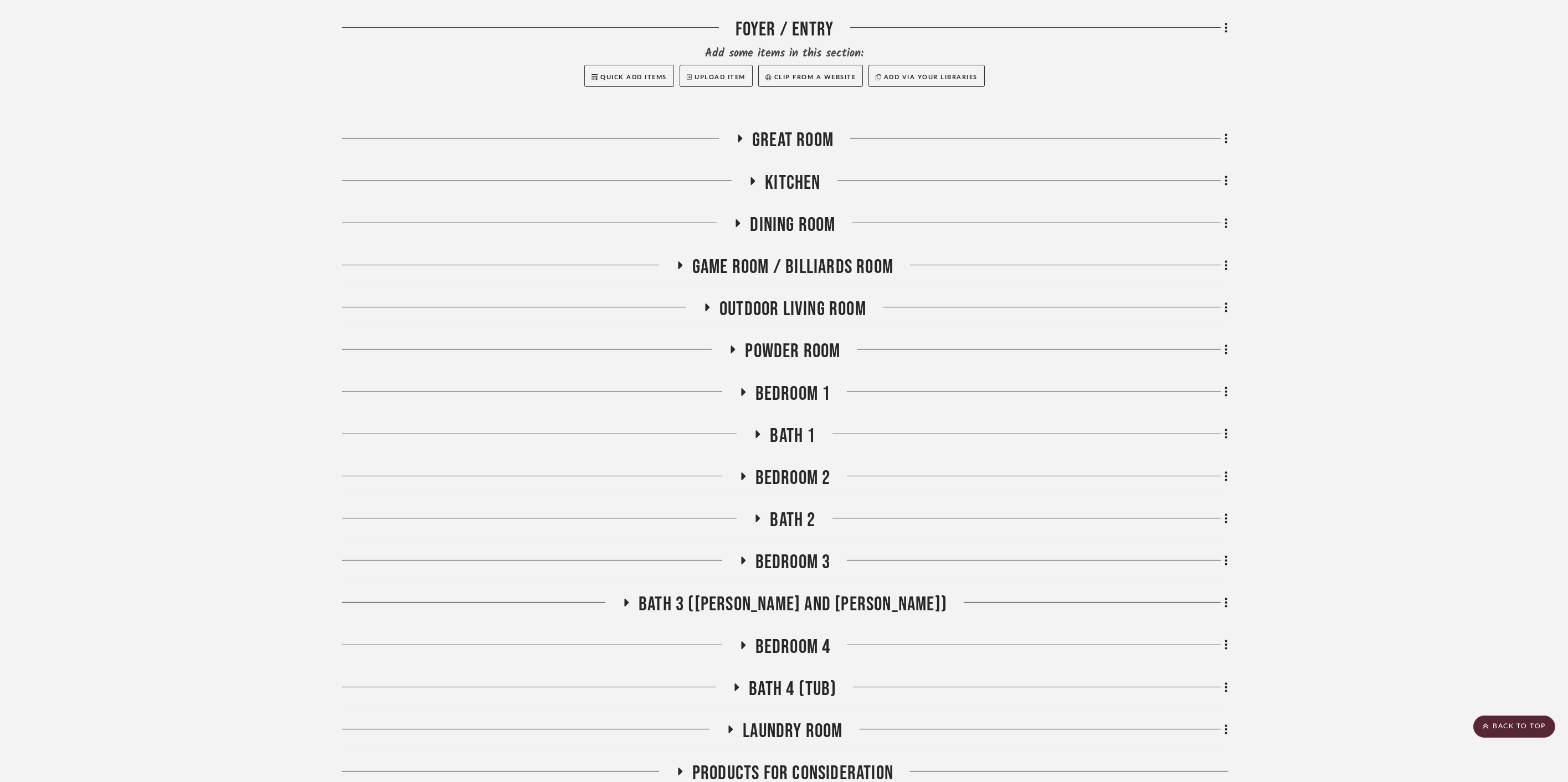
scroll to position [210, 0]
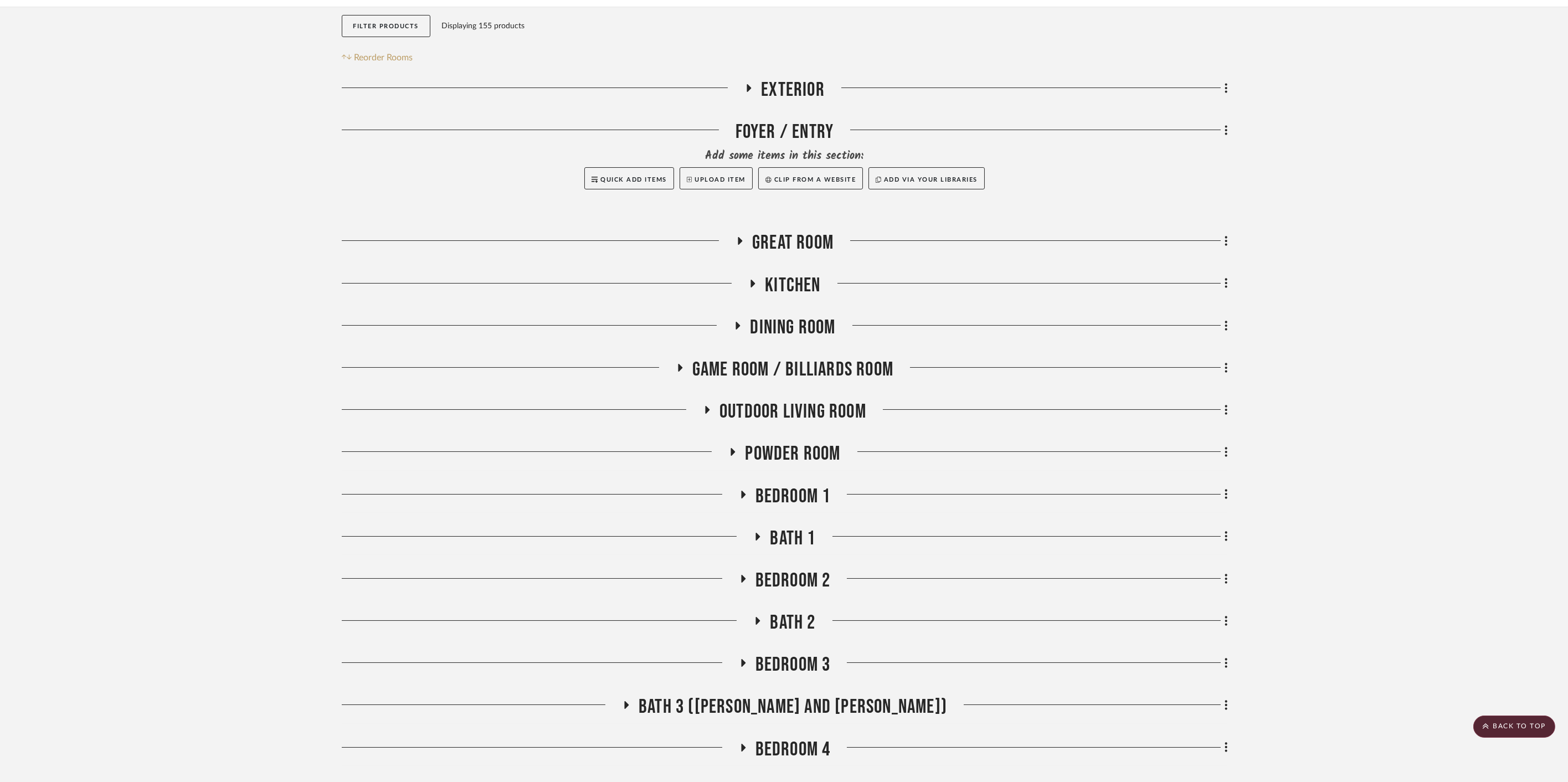
click at [785, 315] on span "Dining Room" at bounding box center [792, 327] width 85 height 24
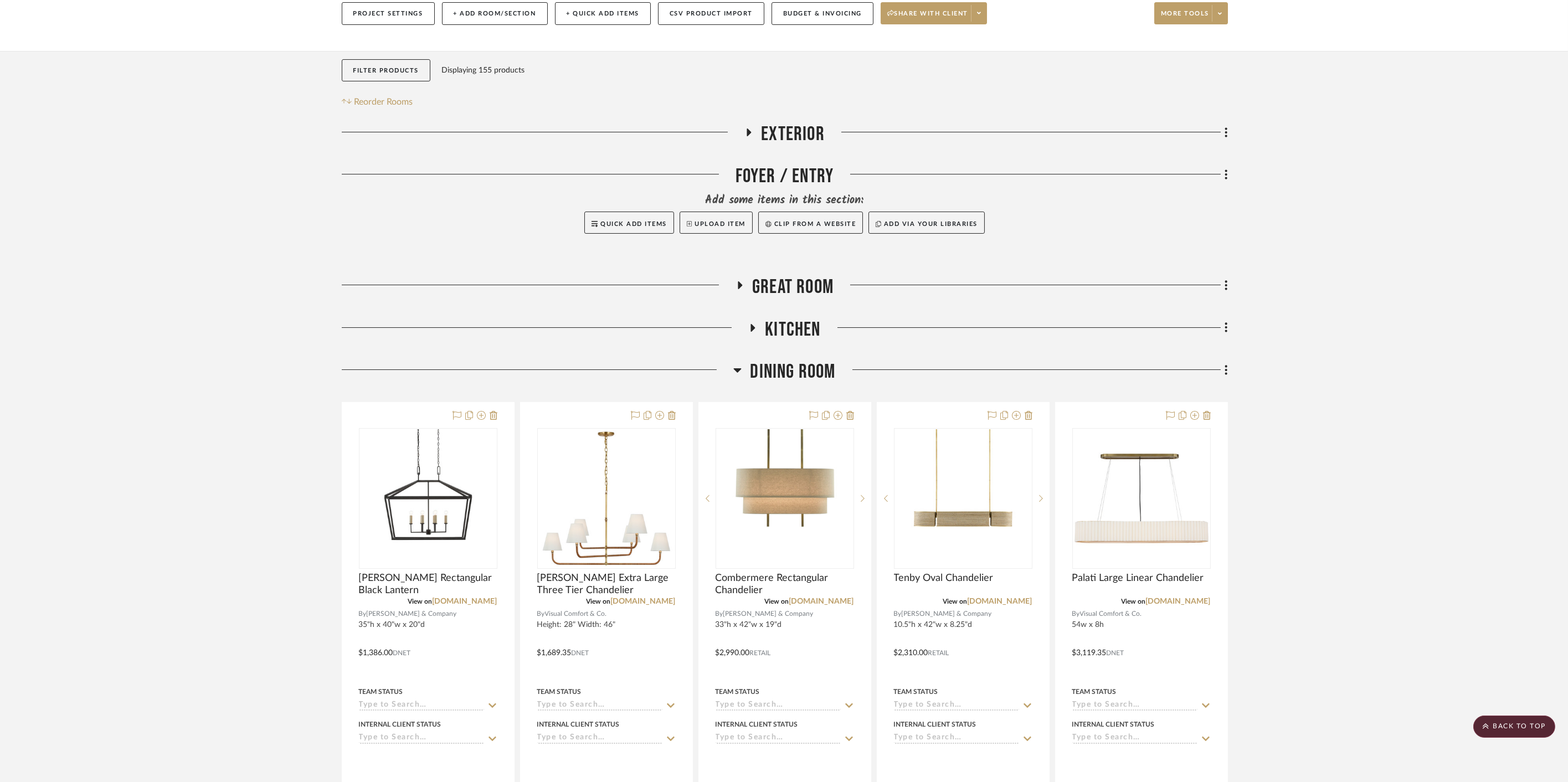
scroll to position [149, 0]
